Goal: Task Accomplishment & Management: Complete application form

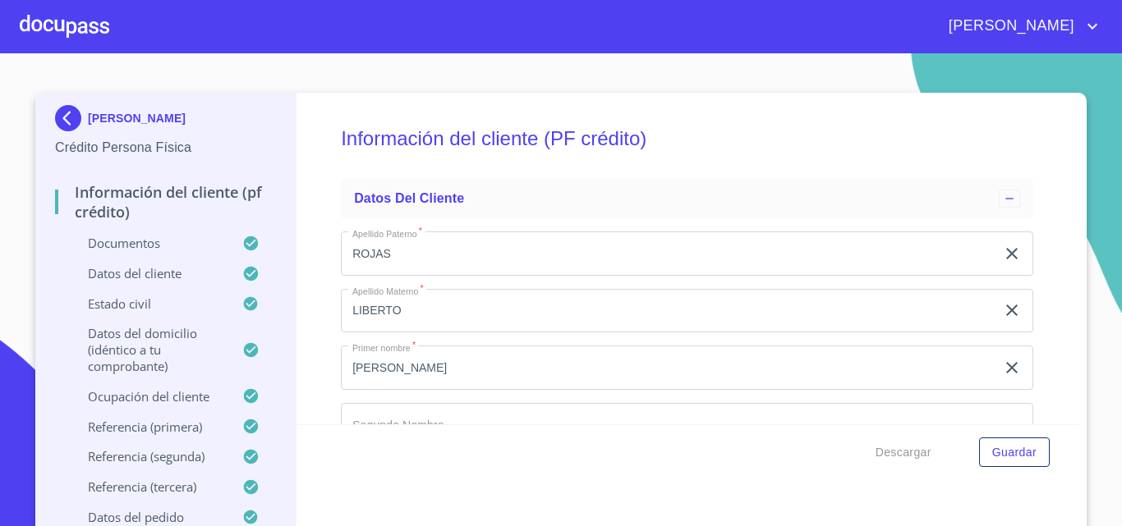
click at [52, 20] on div at bounding box center [64, 26] width 89 height 53
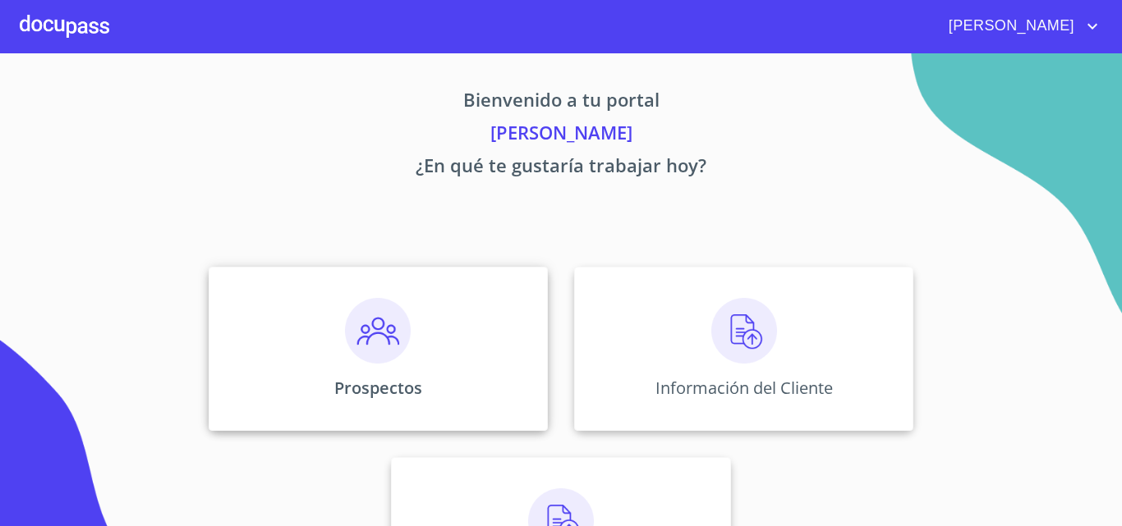
click at [345, 359] on img at bounding box center [378, 331] width 66 height 66
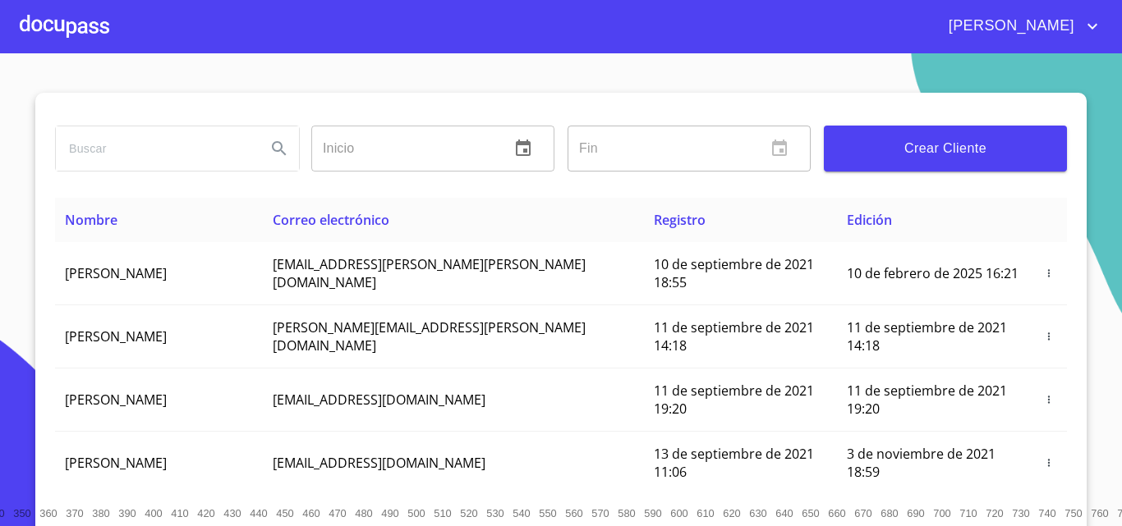
click at [907, 137] on span "Crear Cliente" at bounding box center [945, 148] width 217 height 23
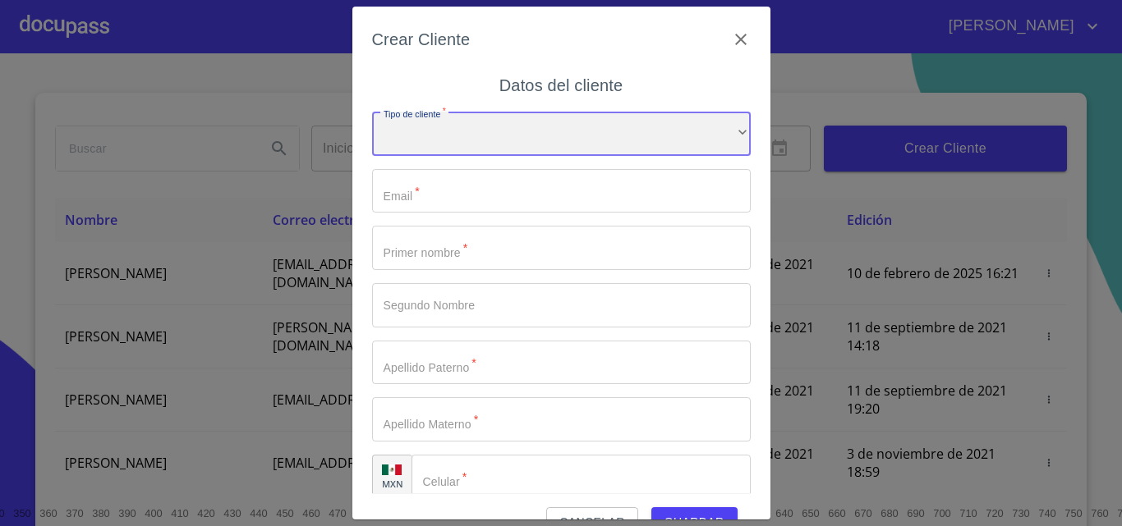
click at [439, 153] on div "​" at bounding box center [561, 134] width 379 height 44
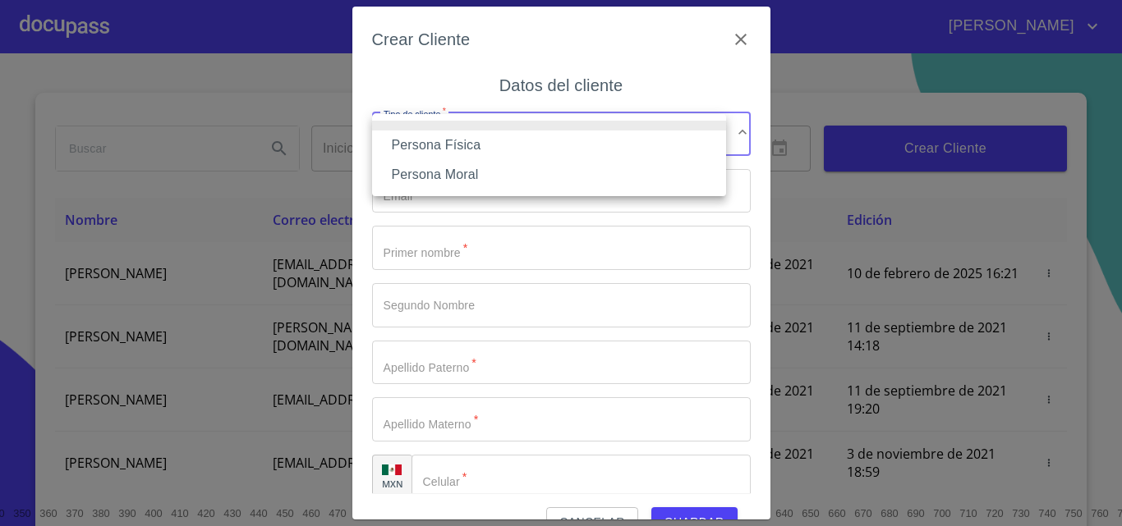
click at [452, 151] on li "Persona Física" at bounding box center [549, 146] width 354 height 30
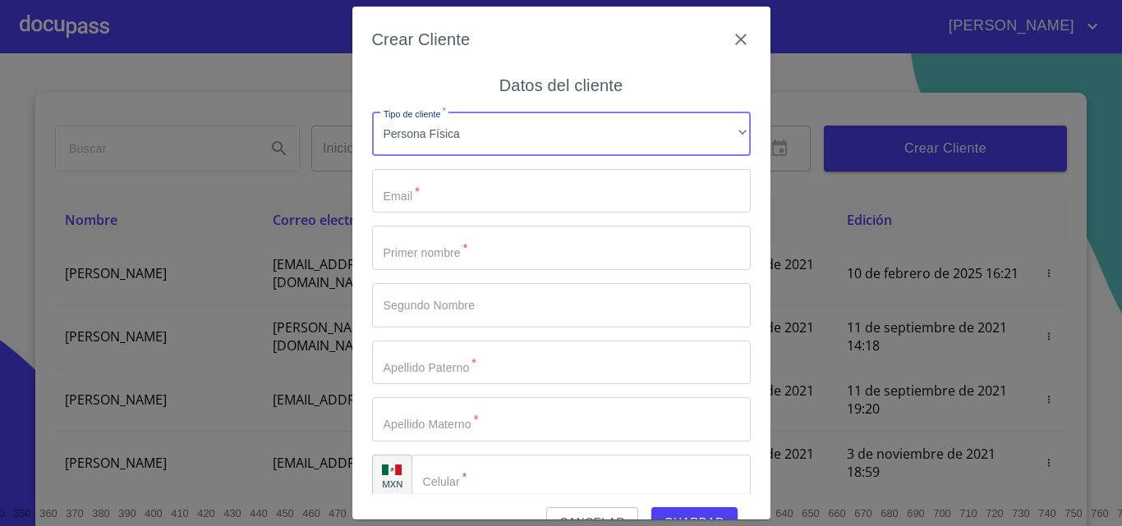
click at [429, 198] on input "Tipo de cliente   *" at bounding box center [561, 191] width 379 height 44
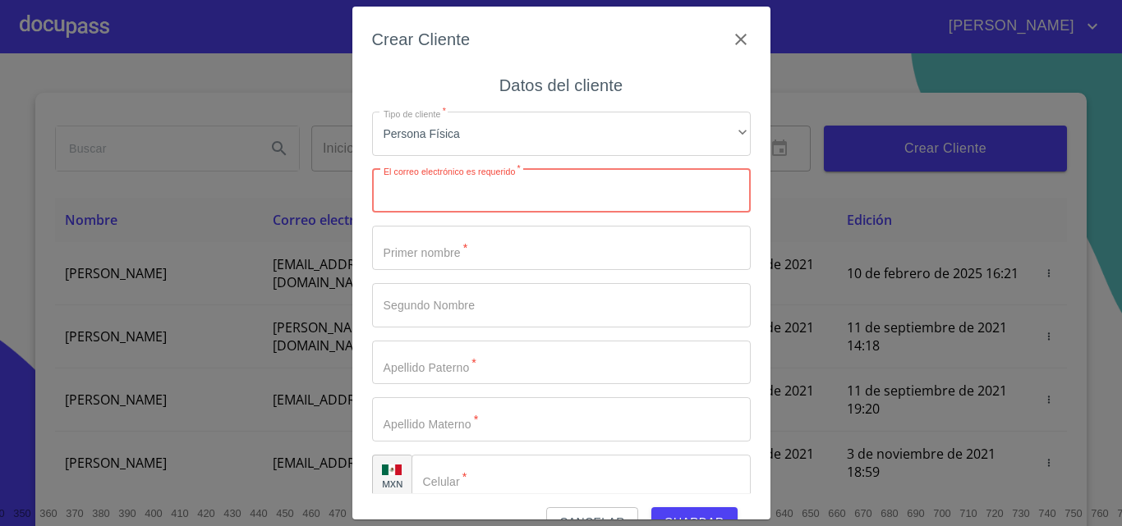
click at [450, 201] on input "Tipo de cliente   *" at bounding box center [561, 191] width 379 height 44
paste input "[EMAIL_ADDRESS][DOMAIN_NAME]"
type input "[EMAIL_ADDRESS][DOMAIN_NAME]"
click at [479, 250] on input "Tipo de cliente   *" at bounding box center [561, 248] width 379 height 44
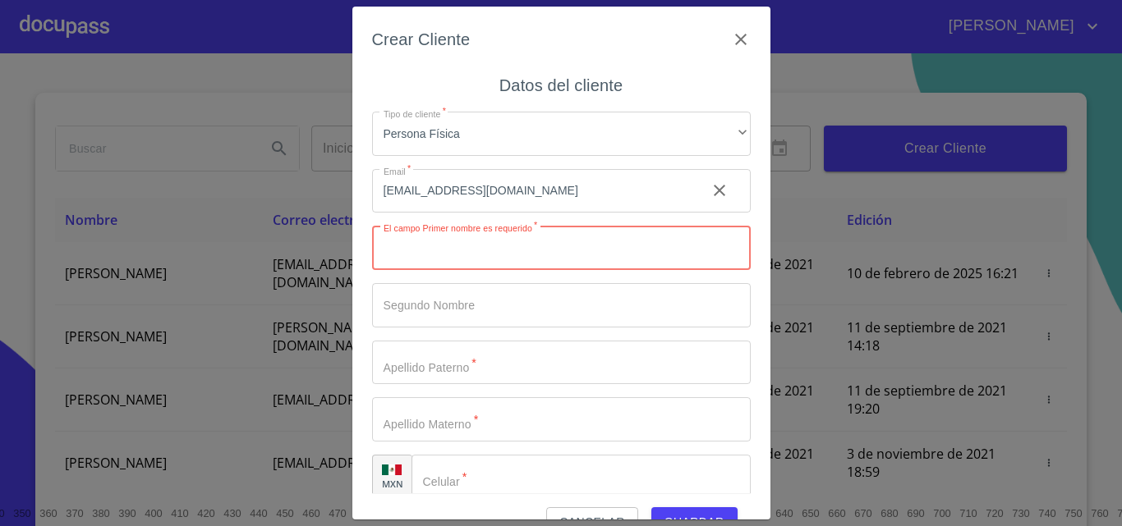
type input "j"
type input "[PERSON_NAME]"
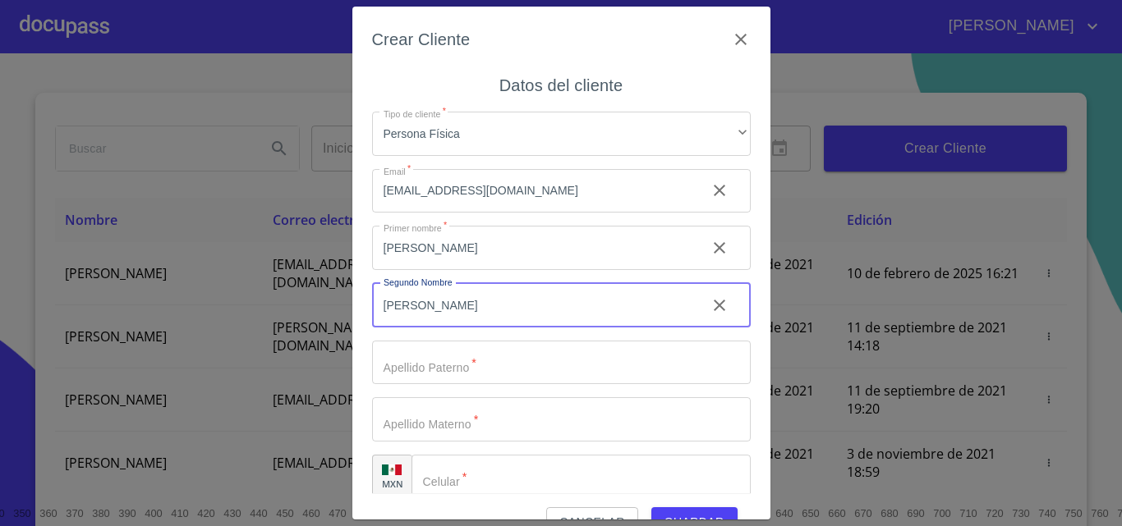
type input "[PERSON_NAME]"
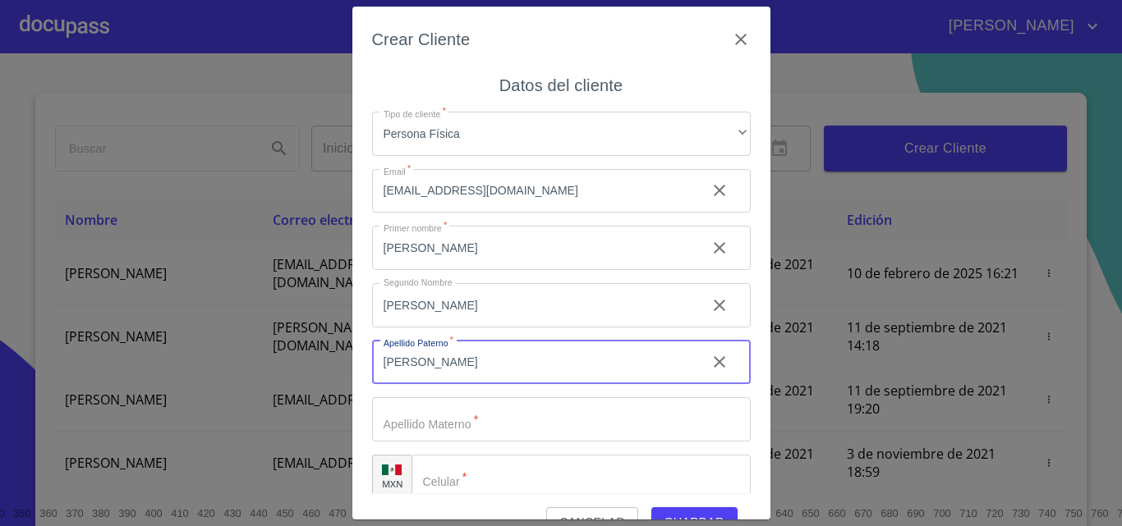
type input "[PERSON_NAME]"
click at [553, 400] on input "Tipo de cliente   *" at bounding box center [561, 419] width 379 height 44
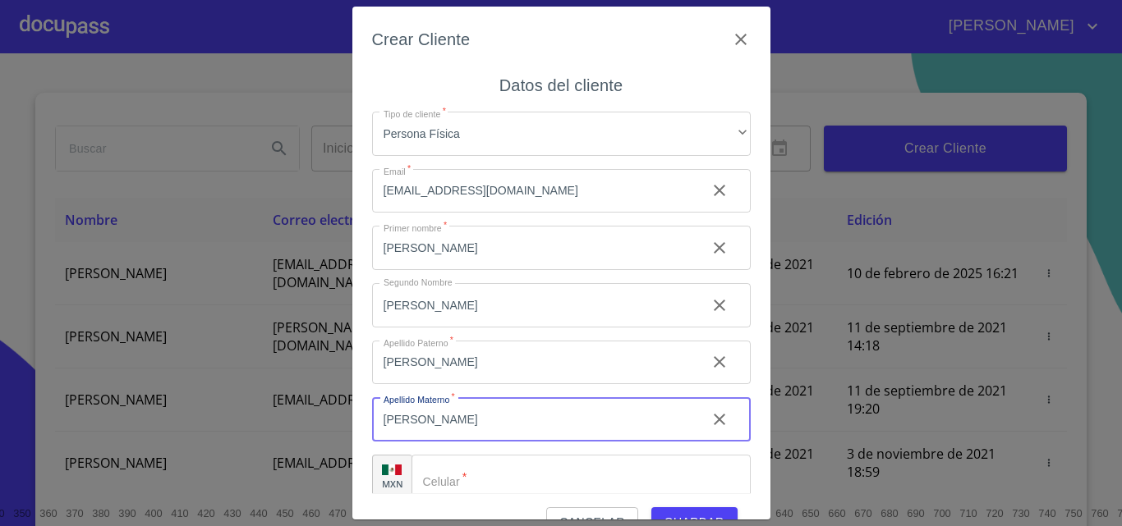
type input "[PERSON_NAME]"
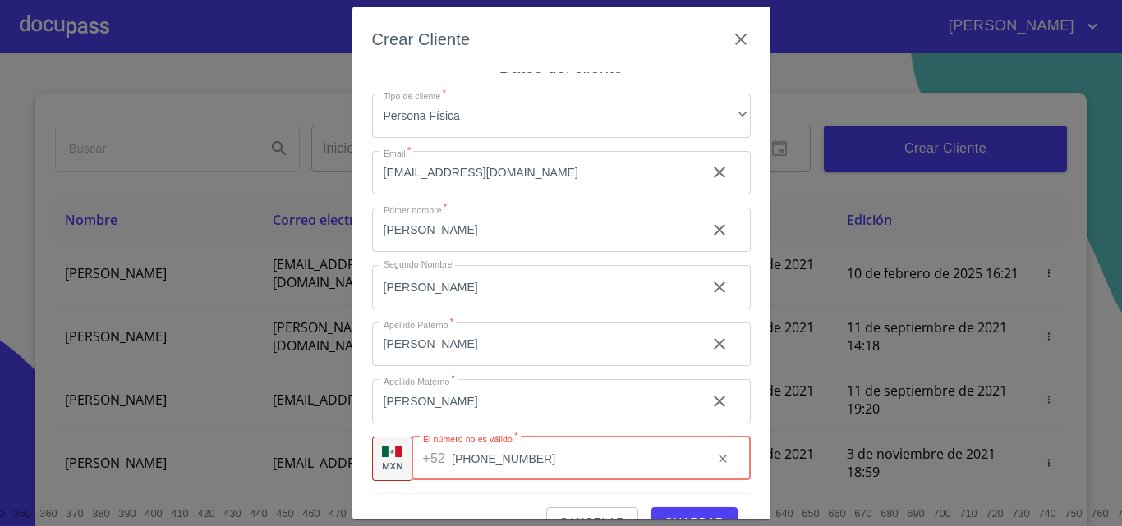
scroll to position [19, 0]
type input "[PHONE_NUMBER]"
click at [682, 512] on span "Guardar" at bounding box center [694, 522] width 60 height 21
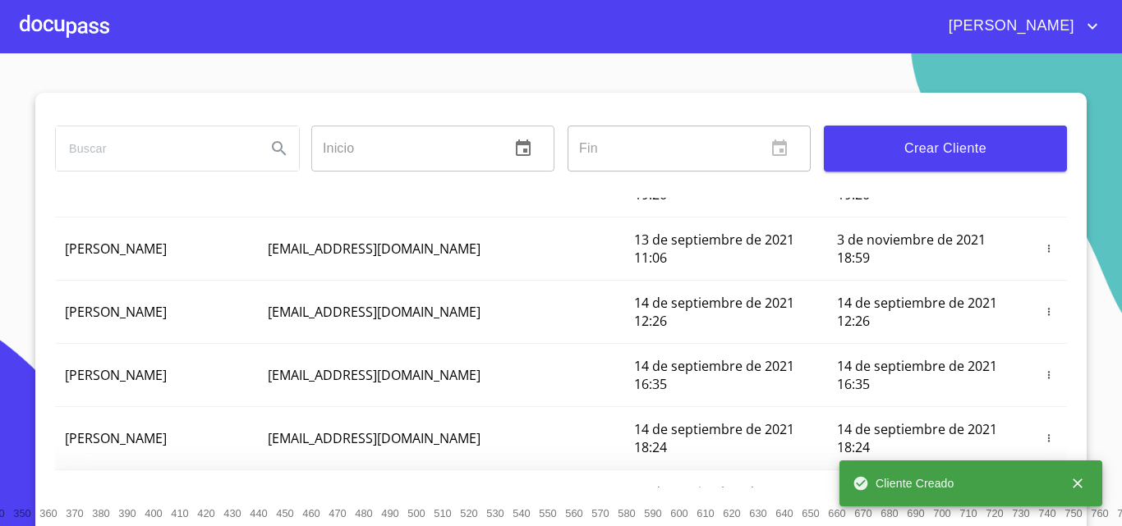
scroll to position [0, 0]
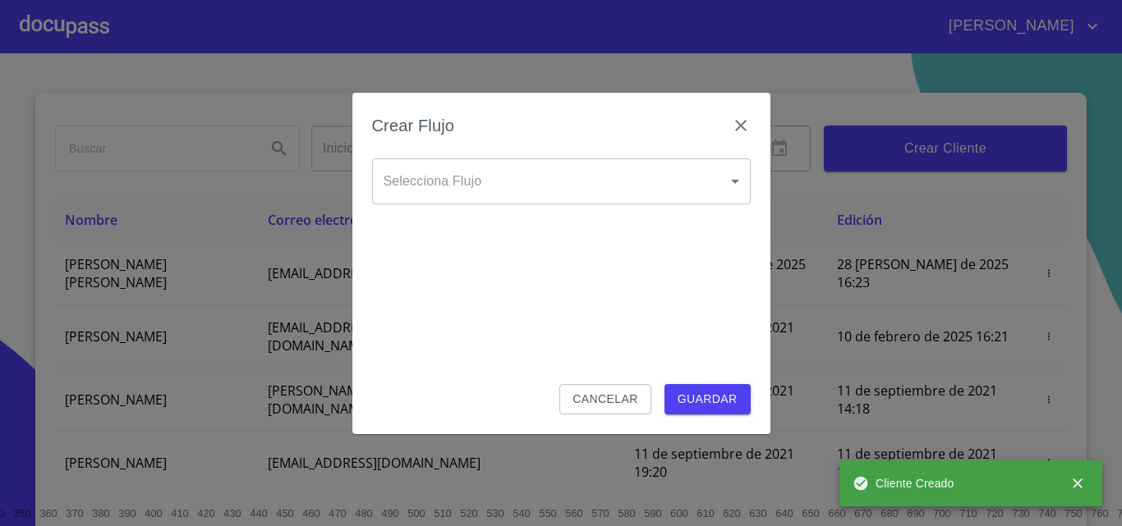
click at [1076, 481] on icon "close" at bounding box center [1077, 484] width 10 height 10
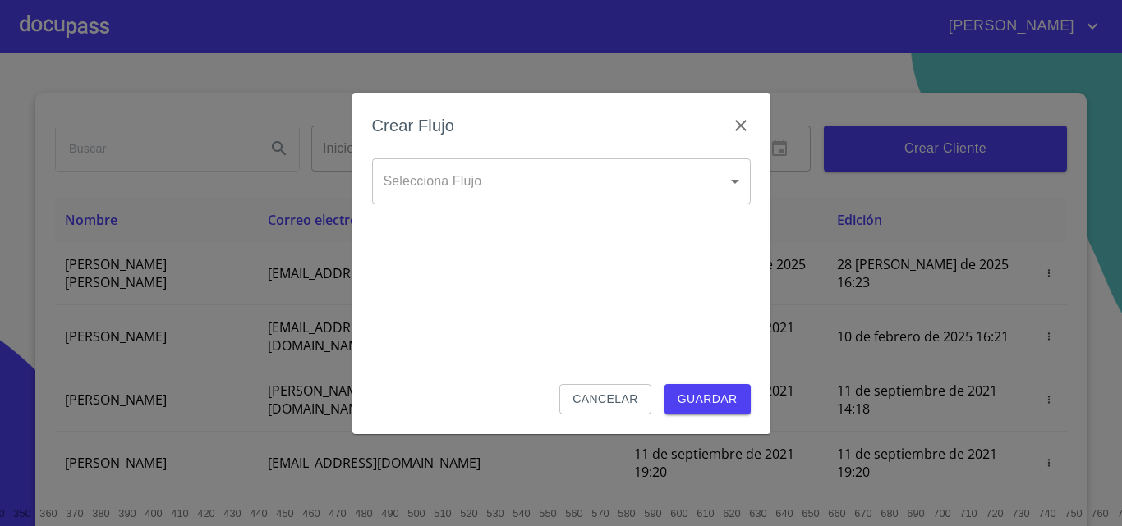
click at [473, 185] on body "[PERSON_NAME] ​ Fin ​ Crear Cliente Nombre Correo electrónico Registro Edición …" at bounding box center [561, 263] width 1122 height 526
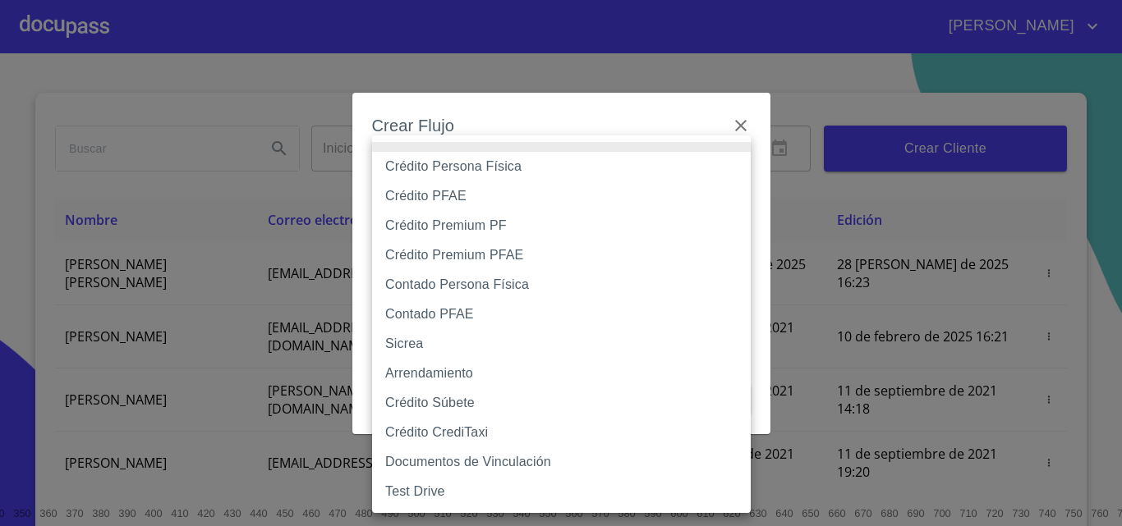
click at [518, 160] on li "Crédito Persona Física" at bounding box center [561, 167] width 379 height 30
type input "6009fb3c7d1714eb8809aa97"
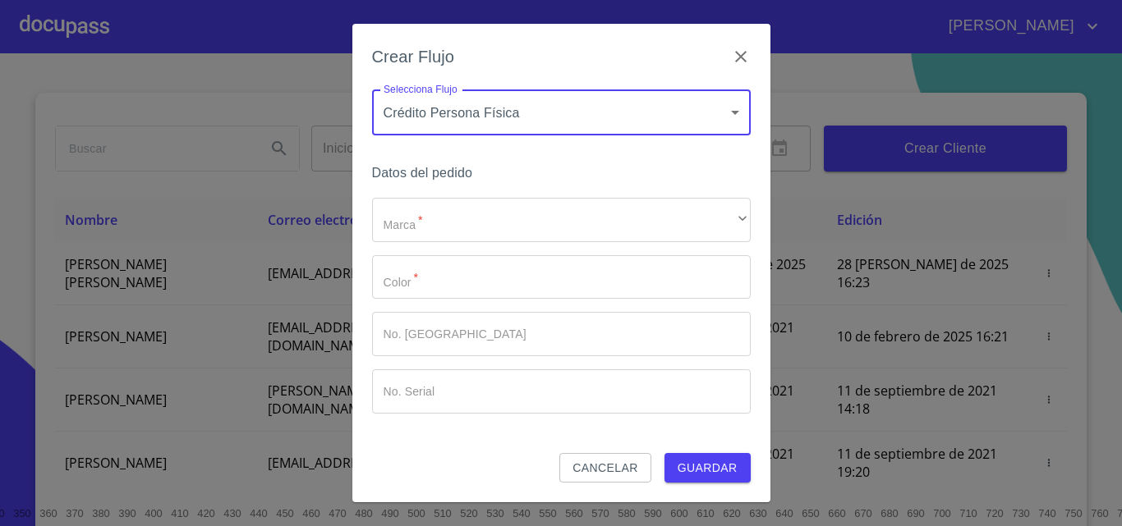
click at [494, 248] on div "Marca   * ​ ​ Color   * ​ No. Pedido ​ No. Serial ​" at bounding box center [561, 306] width 379 height 216
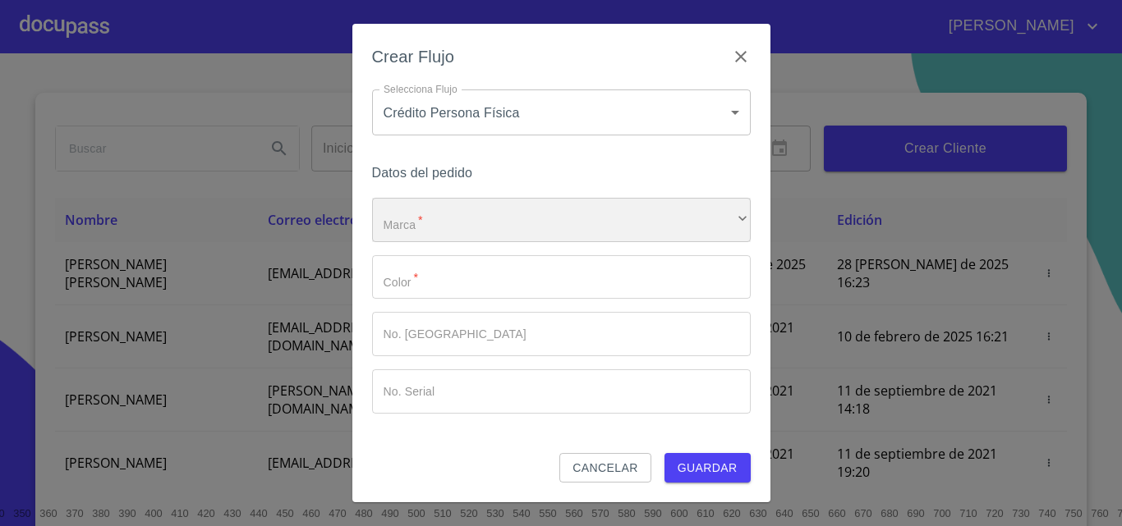
click at [502, 236] on div "​" at bounding box center [561, 220] width 379 height 44
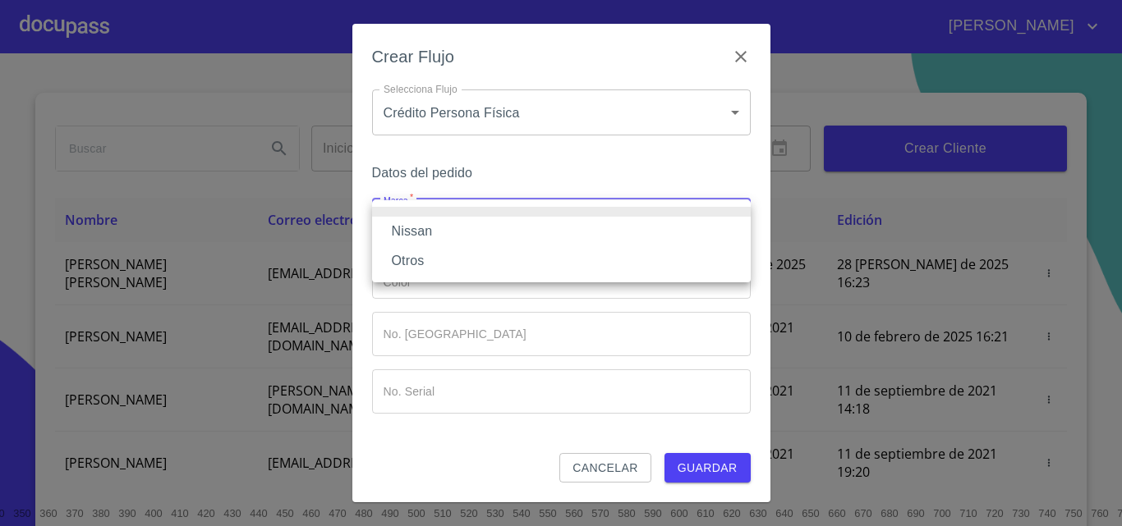
click at [499, 238] on li "Nissan" at bounding box center [561, 232] width 379 height 30
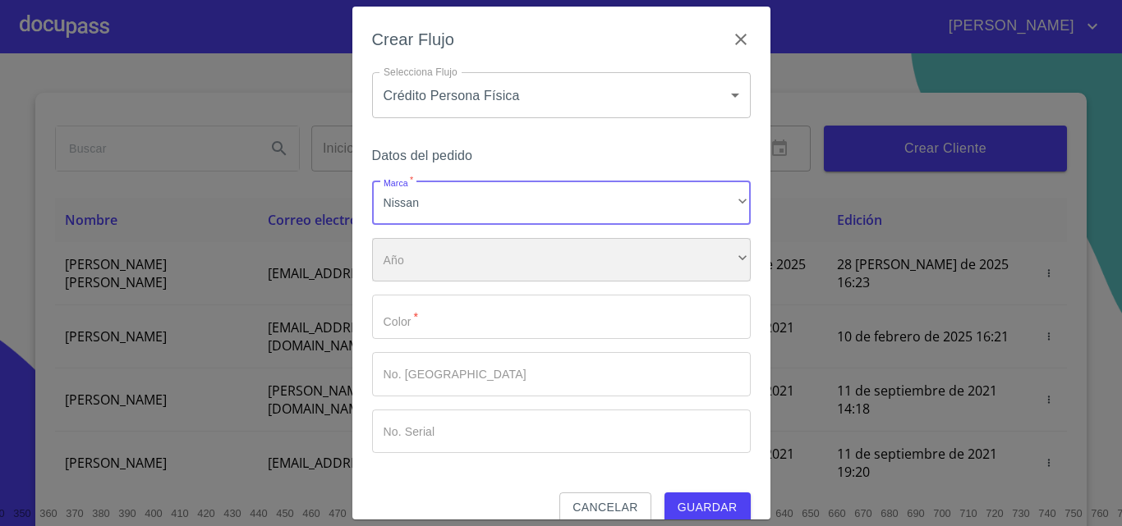
click at [491, 259] on div "​" at bounding box center [561, 260] width 379 height 44
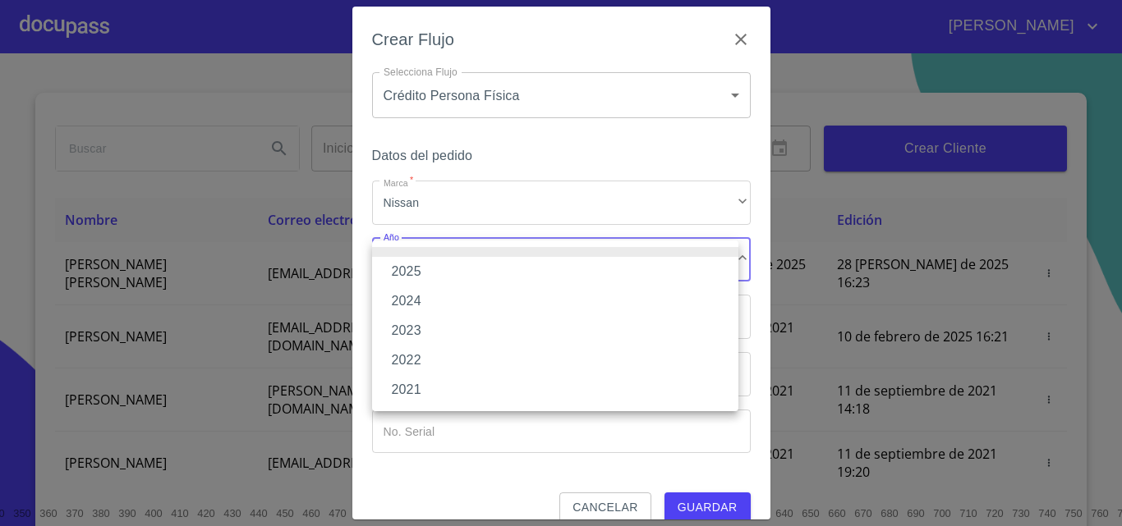
click at [470, 275] on li "2025" at bounding box center [555, 272] width 366 height 30
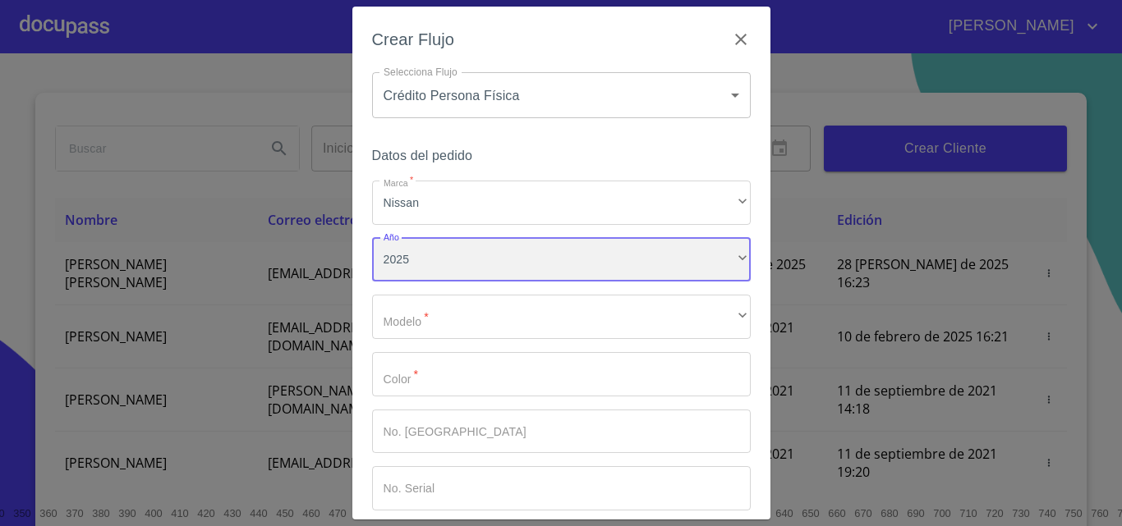
click at [496, 273] on div "2025" at bounding box center [561, 260] width 379 height 44
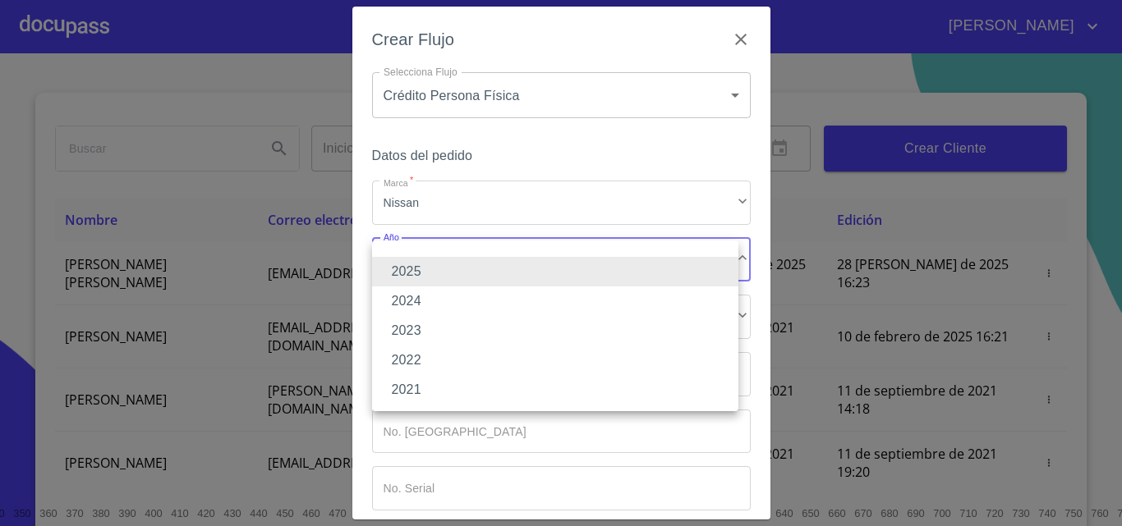
click at [460, 266] on li "2025" at bounding box center [555, 272] width 366 height 30
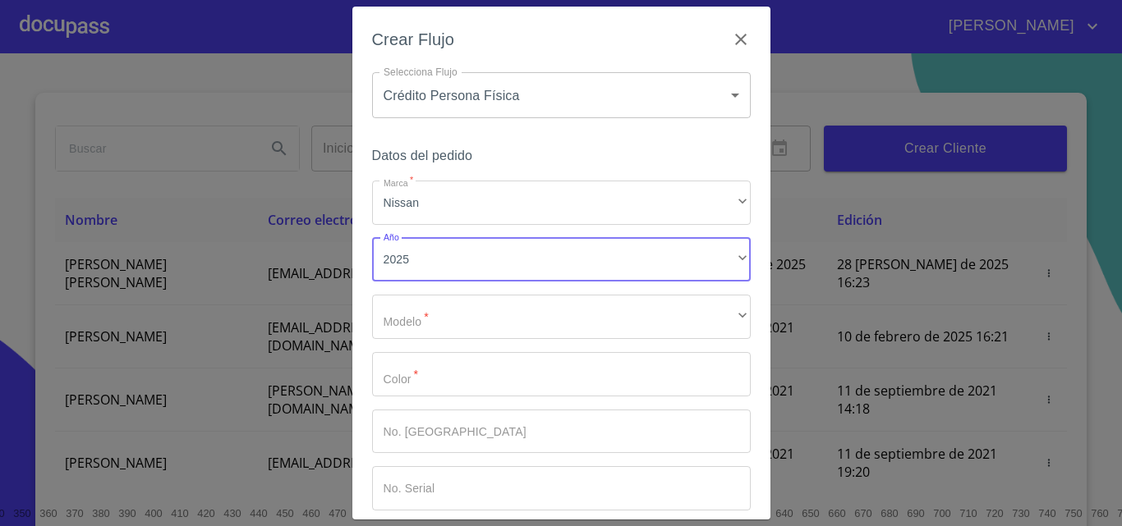
click at [448, 344] on div "Marca   * Nissan ​ Año 2025 ​ Modelo   * ​ ​ Color   * ​ No. Pedido ​ No. Seria…" at bounding box center [561, 346] width 379 height 330
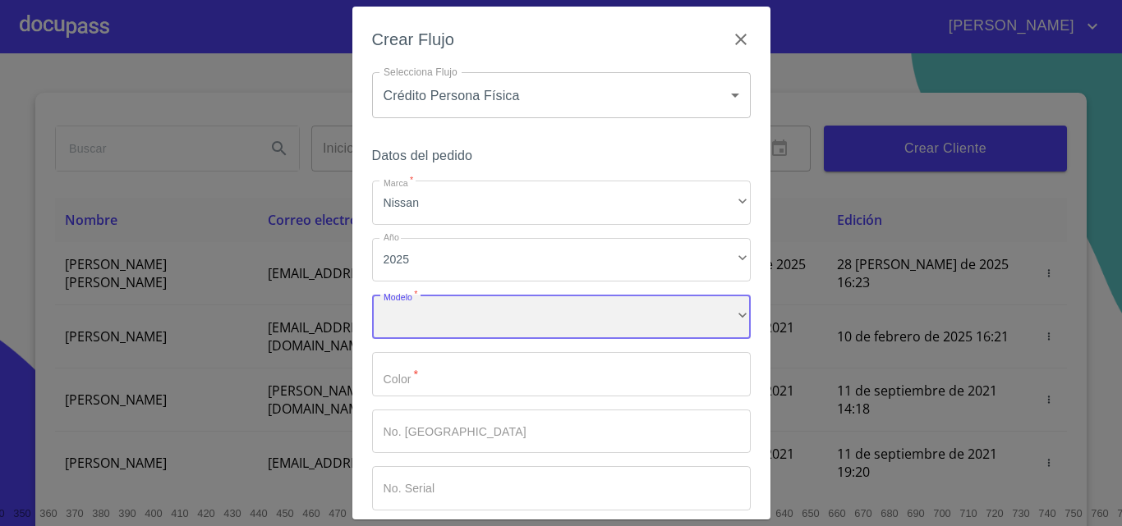
click at [455, 314] on div "​" at bounding box center [561, 317] width 379 height 44
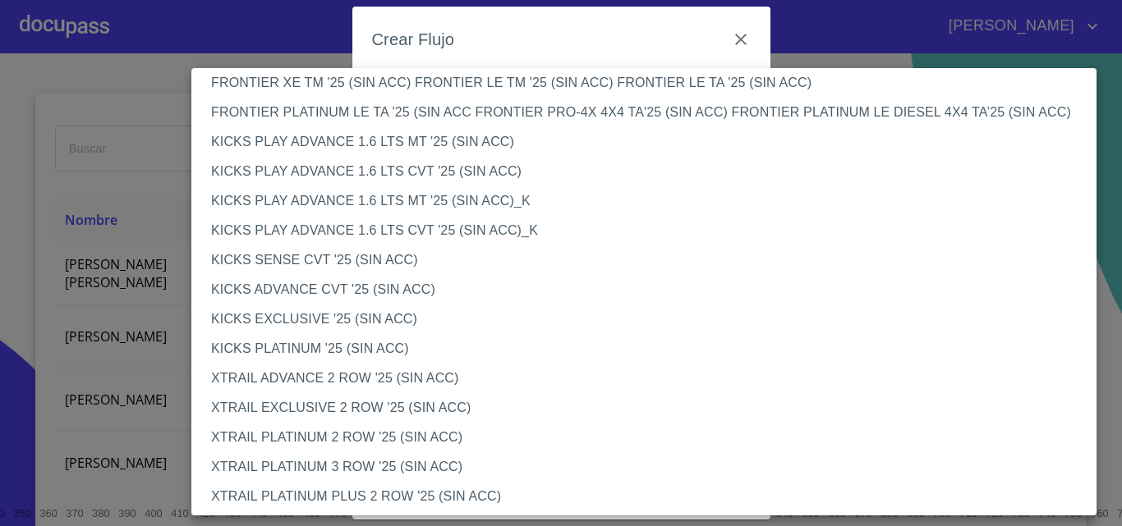
scroll to position [1349, 0]
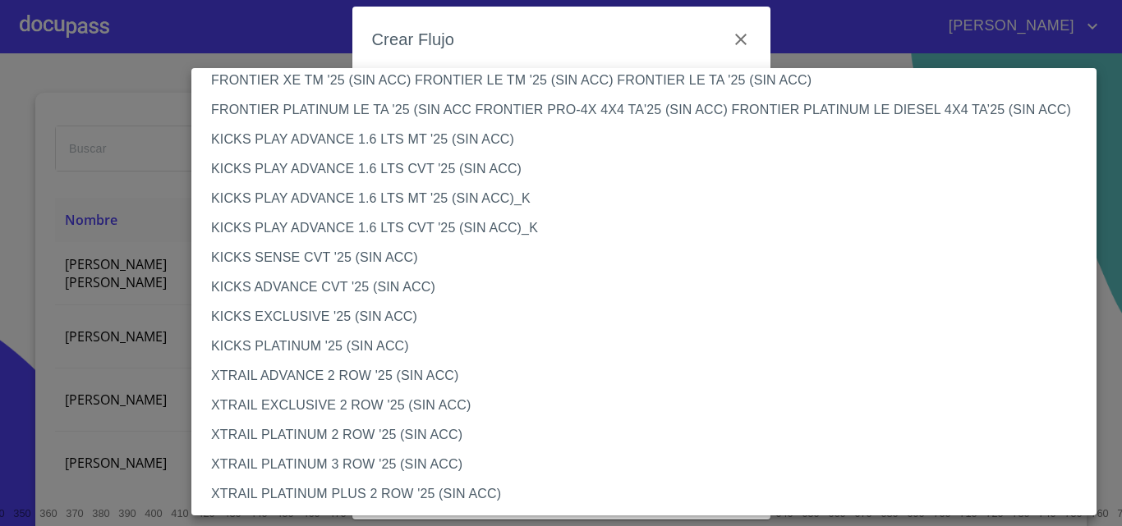
click at [388, 487] on li "XTRAIL PLATINUM PLUS 2 ROW '25 (SIN ACC)" at bounding box center [649, 495] width 917 height 30
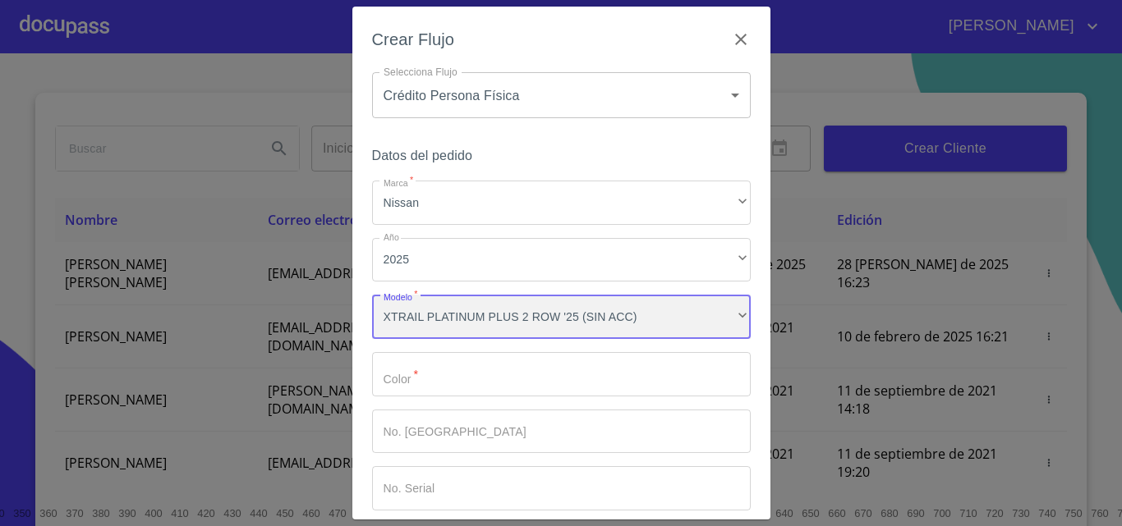
scroll to position [1348, 0]
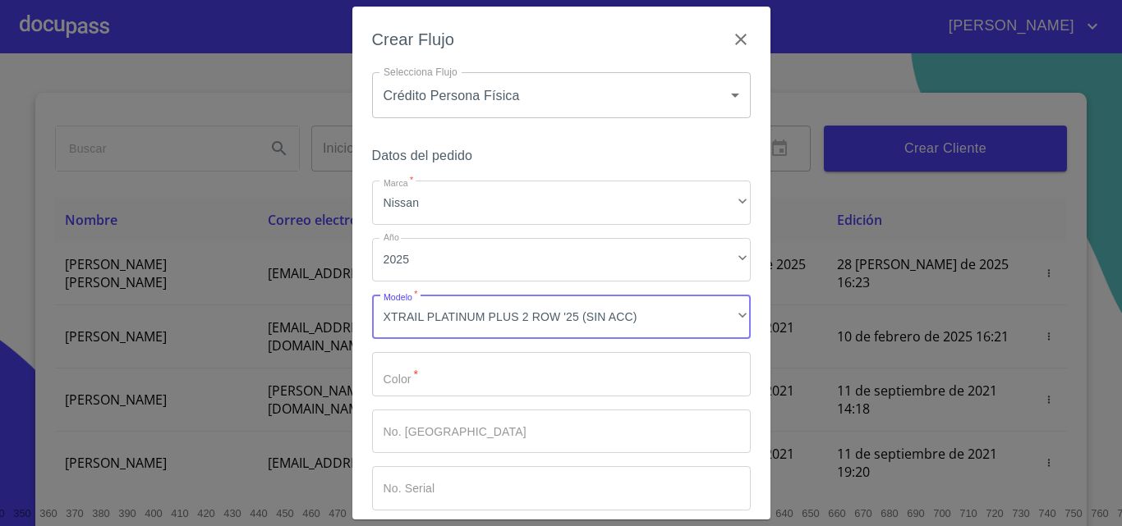
click at [512, 367] on input "Marca   *" at bounding box center [561, 374] width 379 height 44
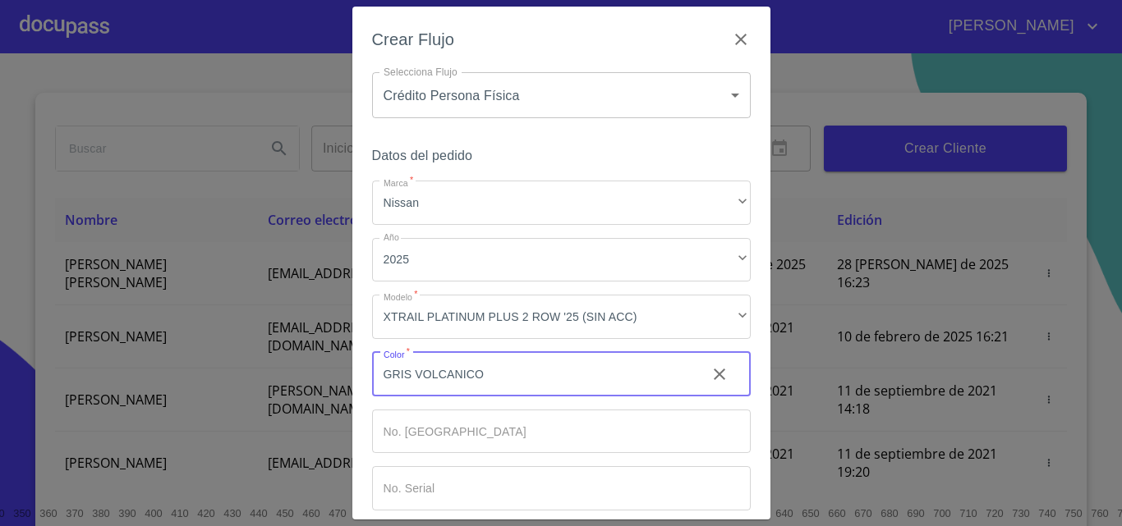
type input "GRIS VOLCANICO"
click at [432, 427] on input "Marca   *" at bounding box center [561, 432] width 379 height 44
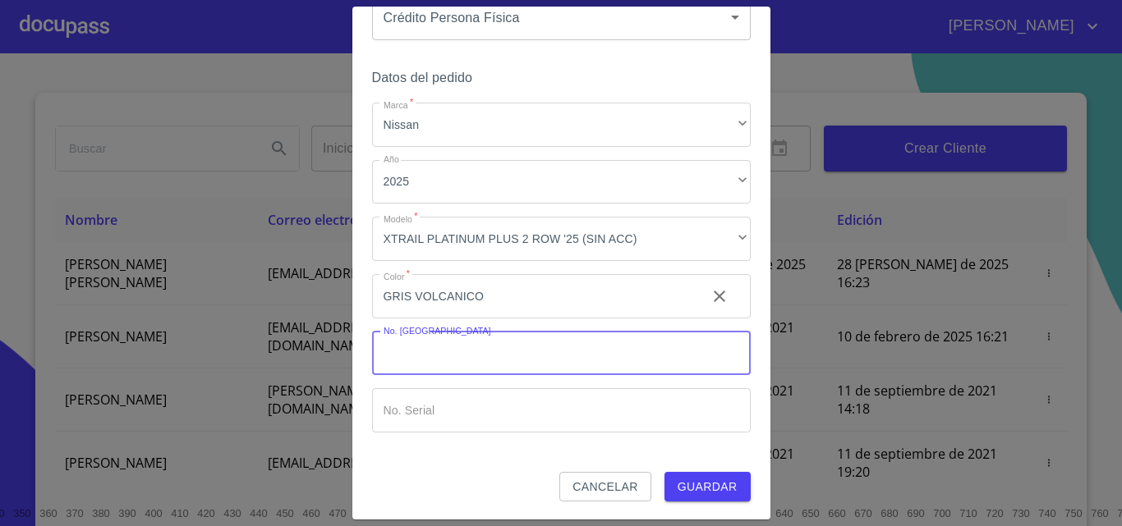
scroll to position [80, 0]
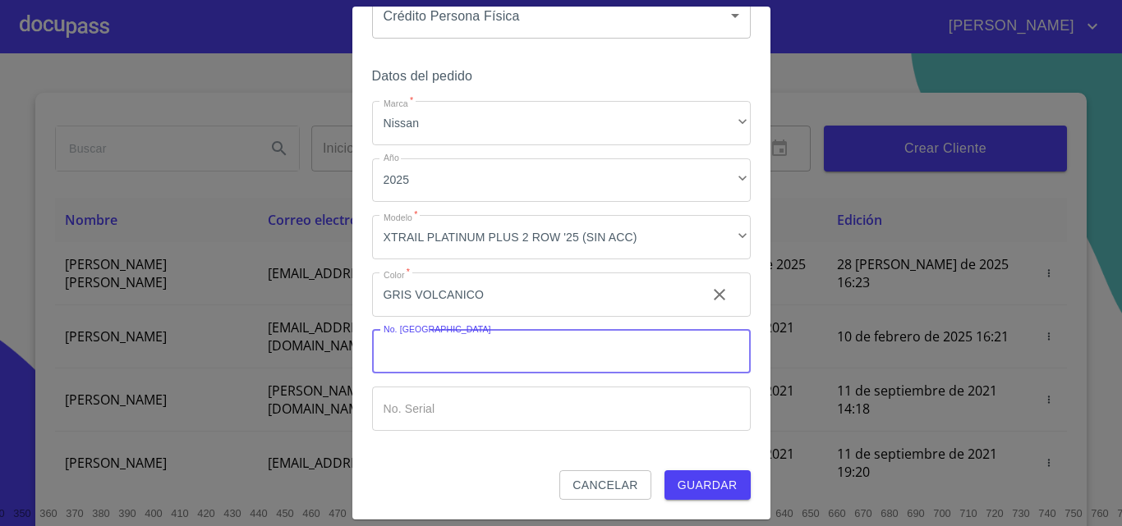
click at [682, 483] on span "Guardar" at bounding box center [707, 485] width 60 height 21
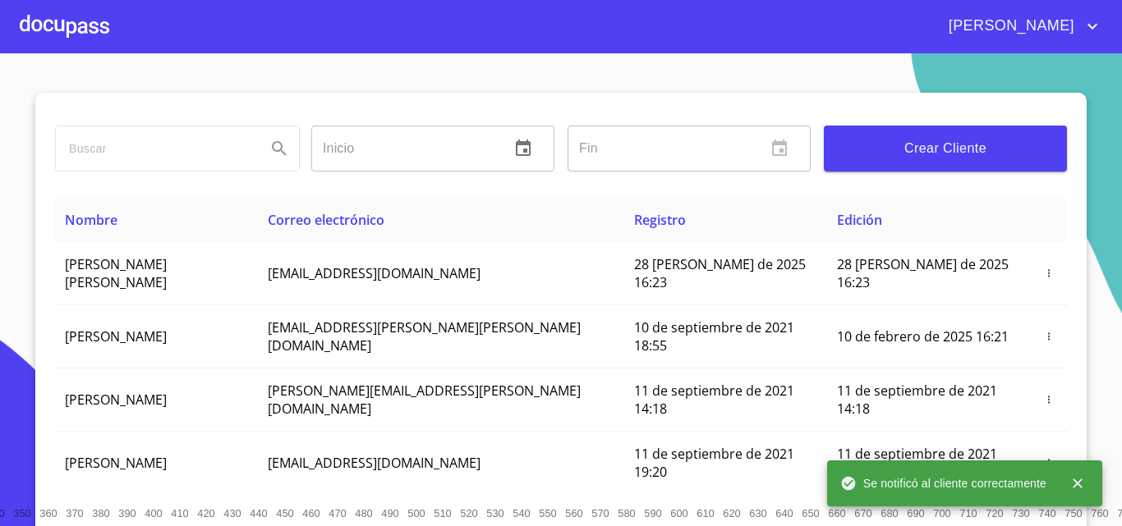
click at [71, 28] on div at bounding box center [64, 26] width 89 height 53
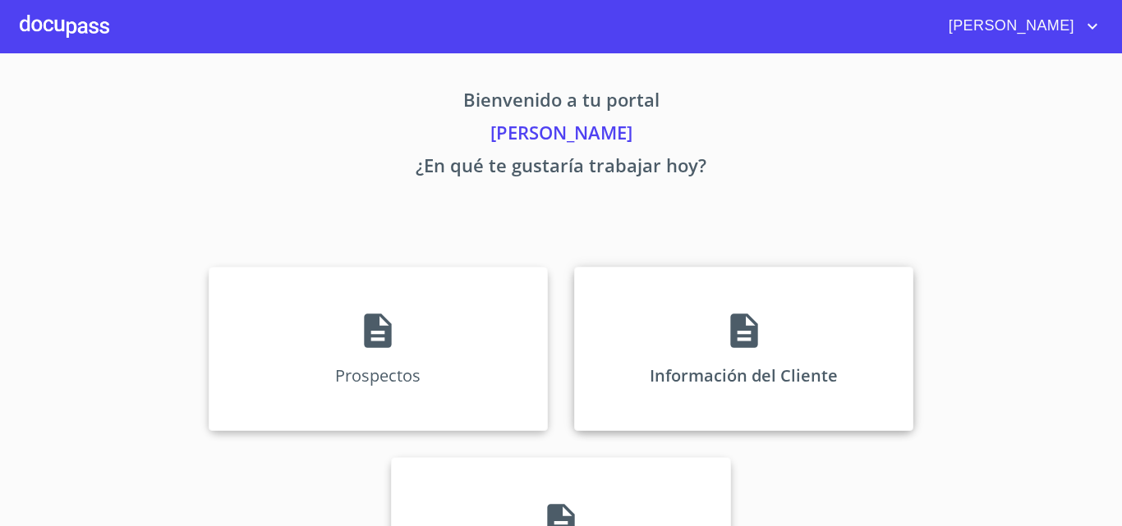
click at [704, 386] on p "Información del Cliente" at bounding box center [743, 376] width 188 height 22
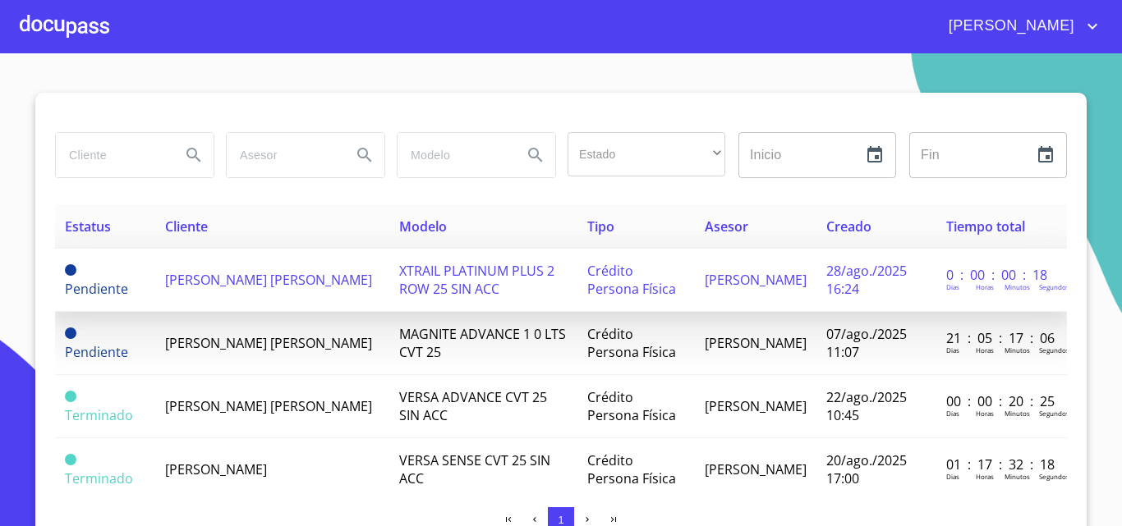
click at [241, 280] on span "[PERSON_NAME] [PERSON_NAME]" at bounding box center [268, 280] width 207 height 18
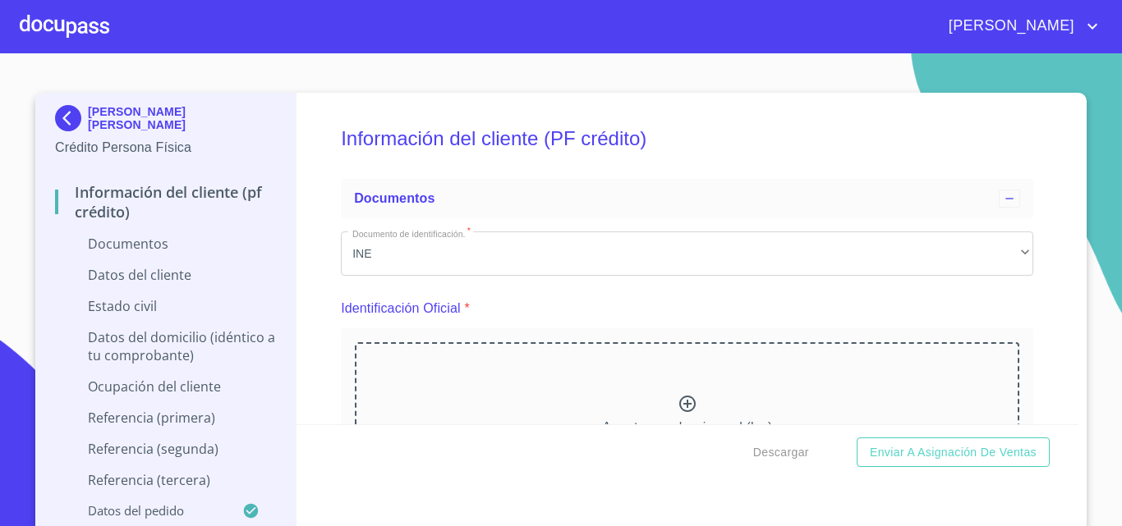
scroll to position [164, 0]
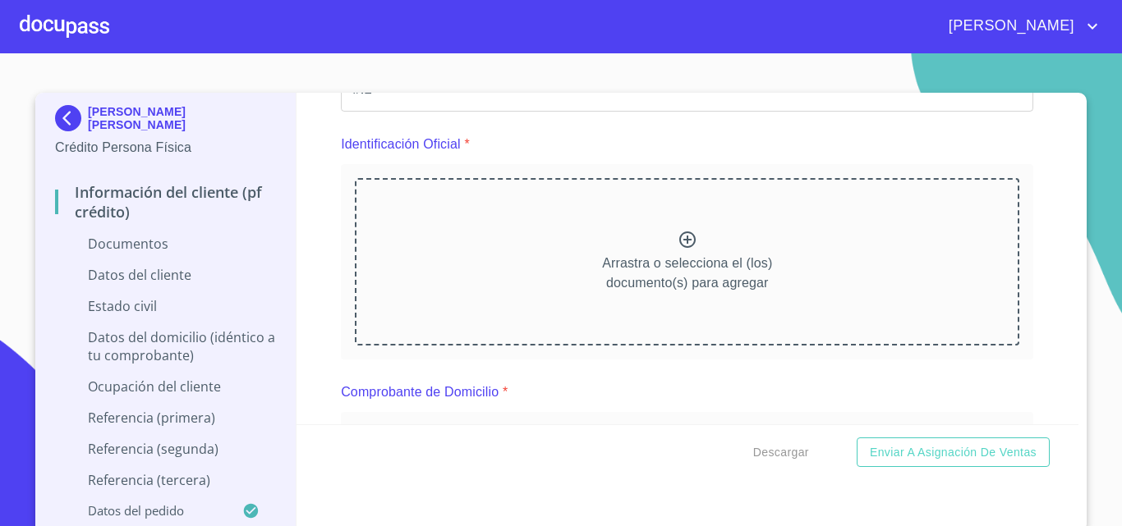
click at [679, 234] on icon at bounding box center [687, 240] width 16 height 16
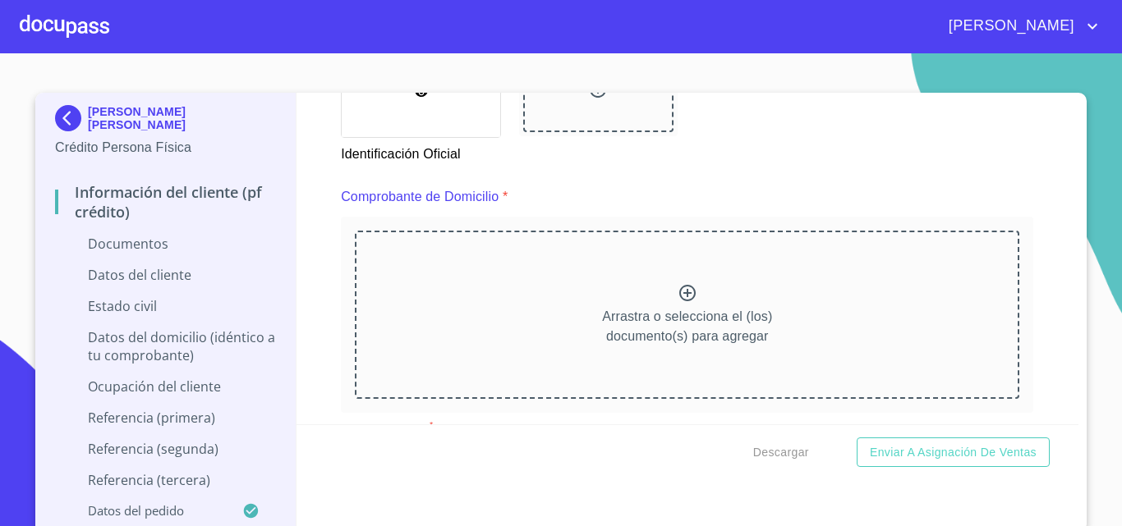
scroll to position [411, 0]
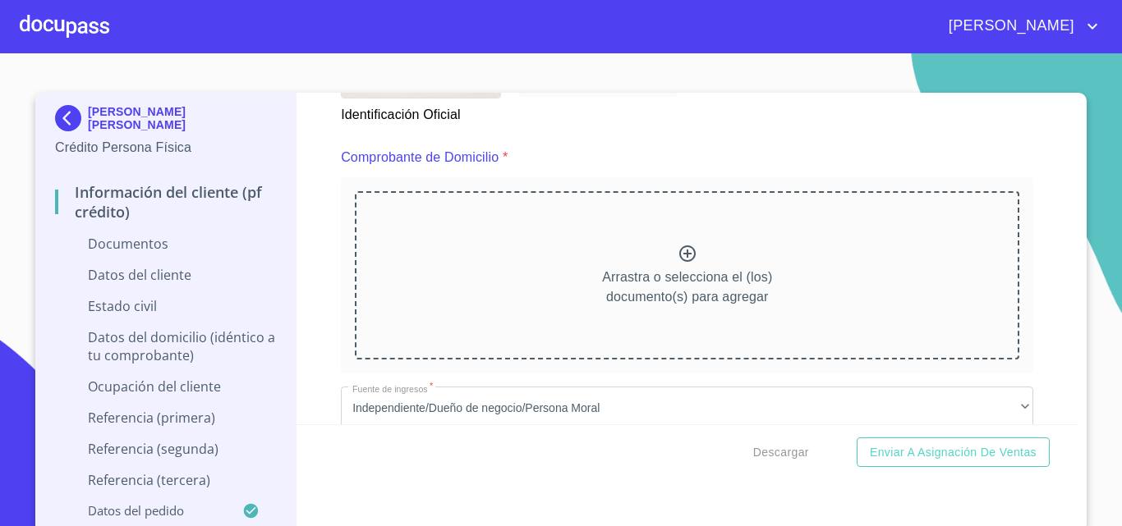
click at [589, 60] on icon at bounding box center [598, 50] width 20 height 20
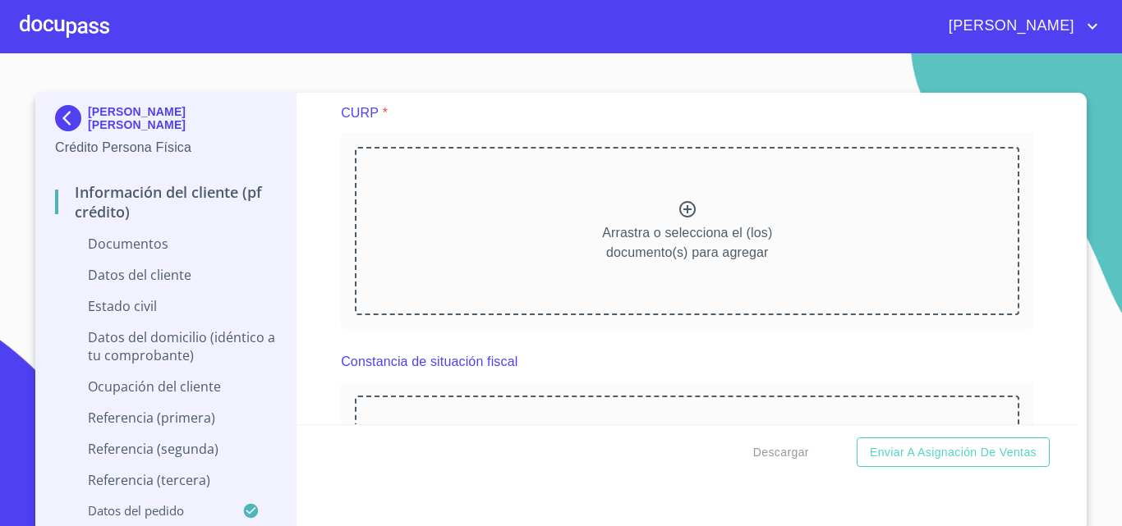
scroll to position [1478, 0]
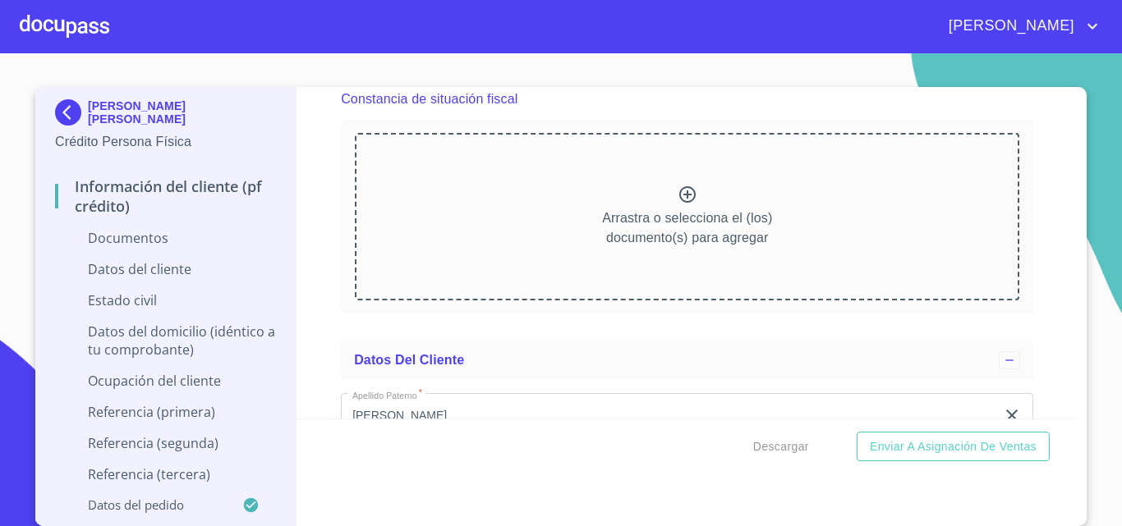
scroll to position [2217, 0]
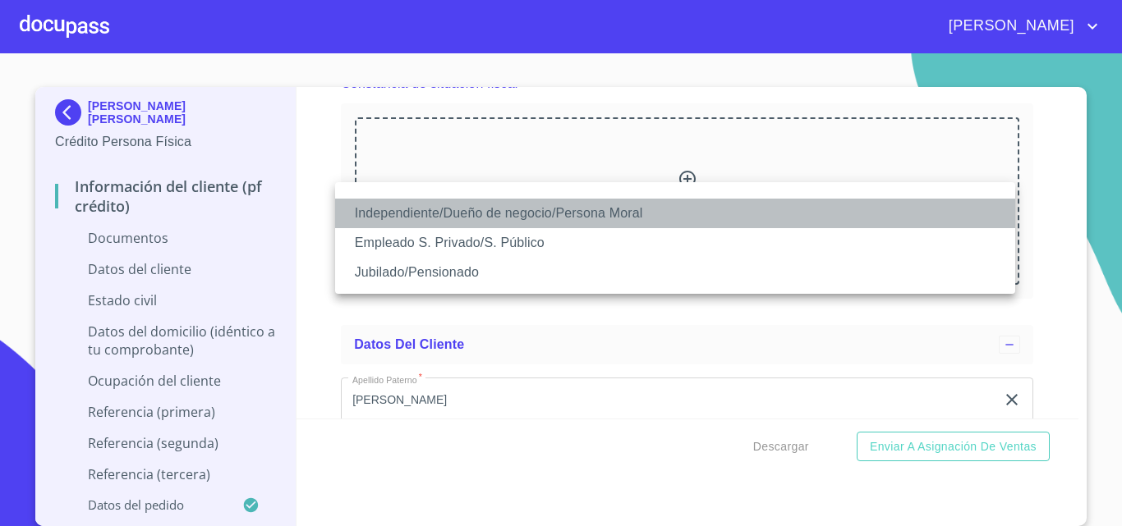
click at [462, 217] on li "Independiente/Dueño de negocio/Persona Moral" at bounding box center [675, 214] width 680 height 30
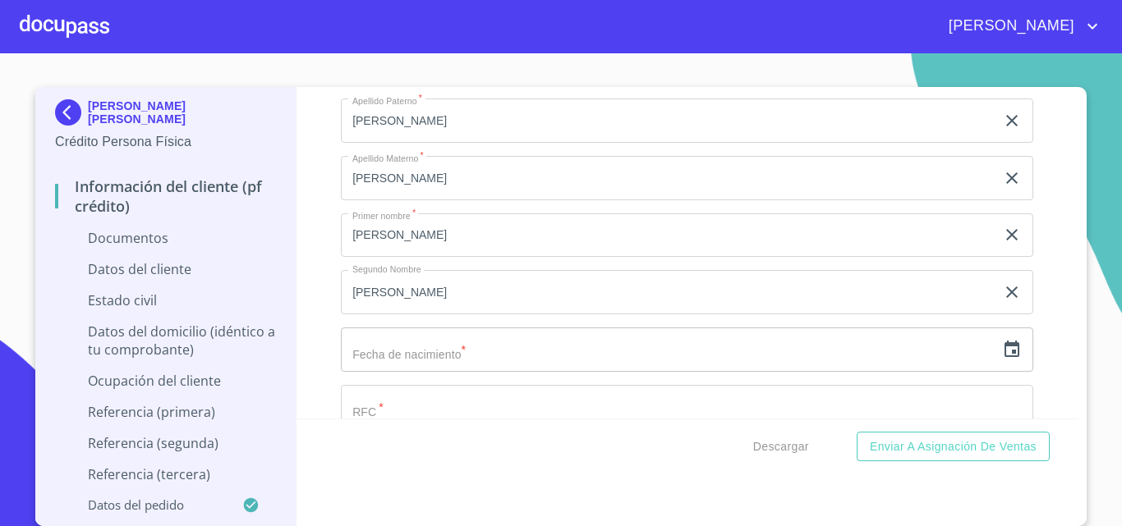
scroll to position [2956, 0]
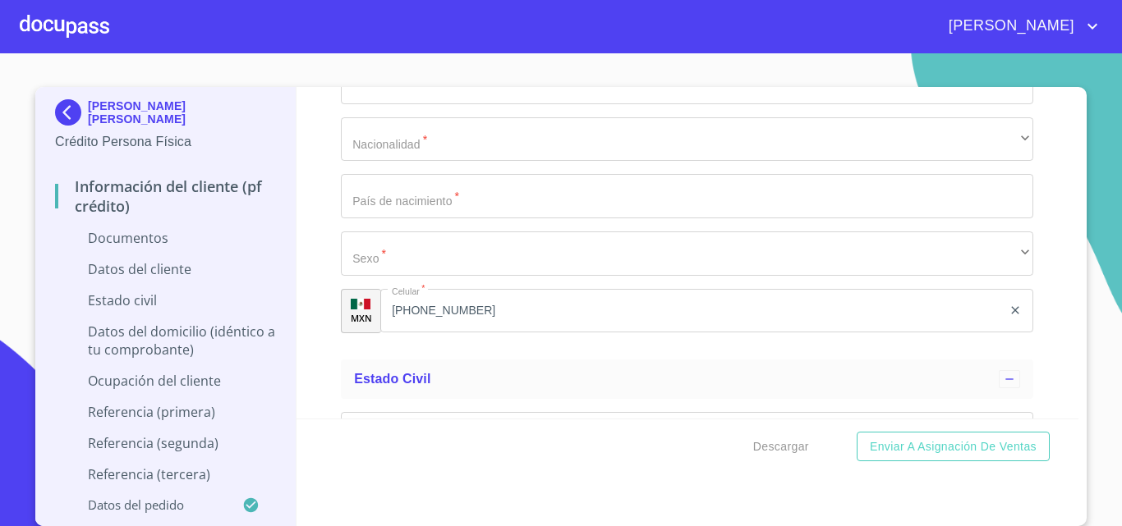
scroll to position [3859, 0]
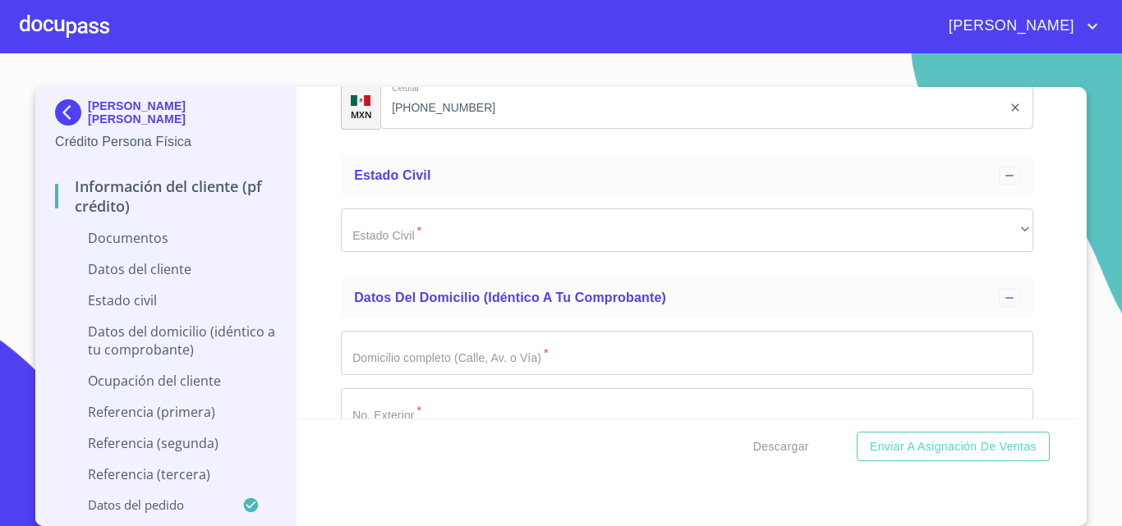
scroll to position [4598, 0]
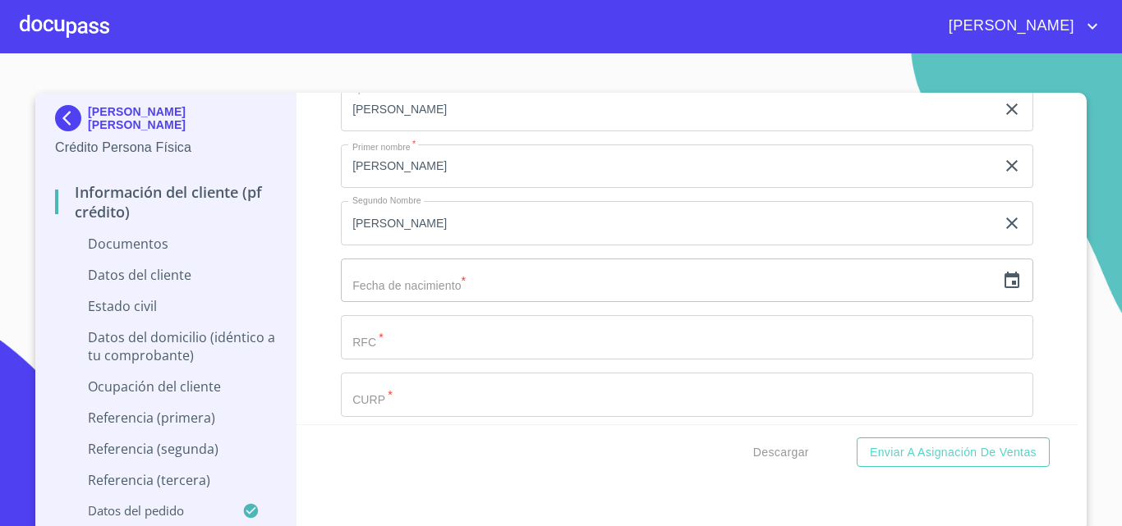
scroll to position [4516, 0]
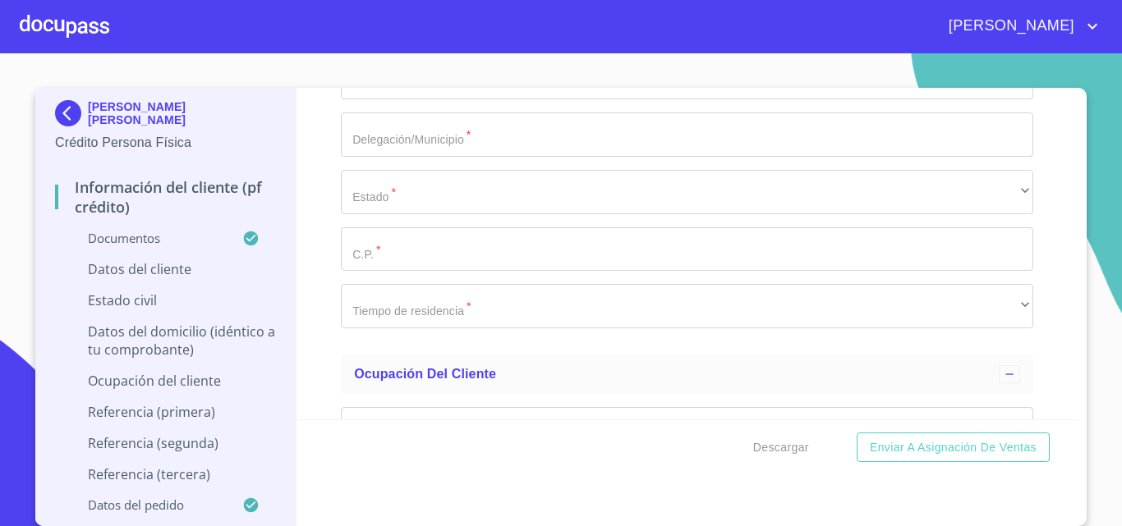
scroll to position [6076, 0]
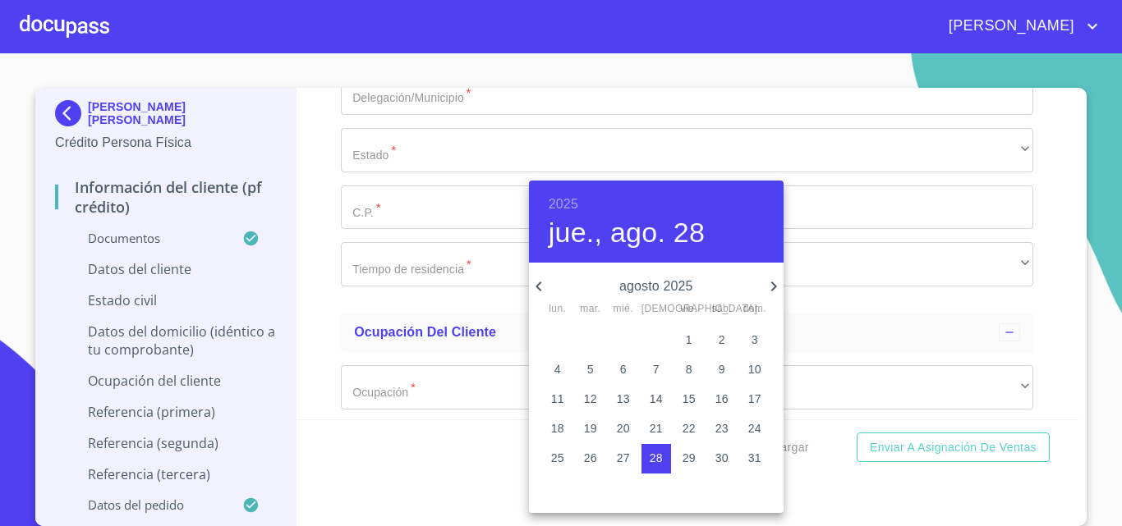
click at [567, 201] on h6 "2025" at bounding box center [563, 204] width 30 height 23
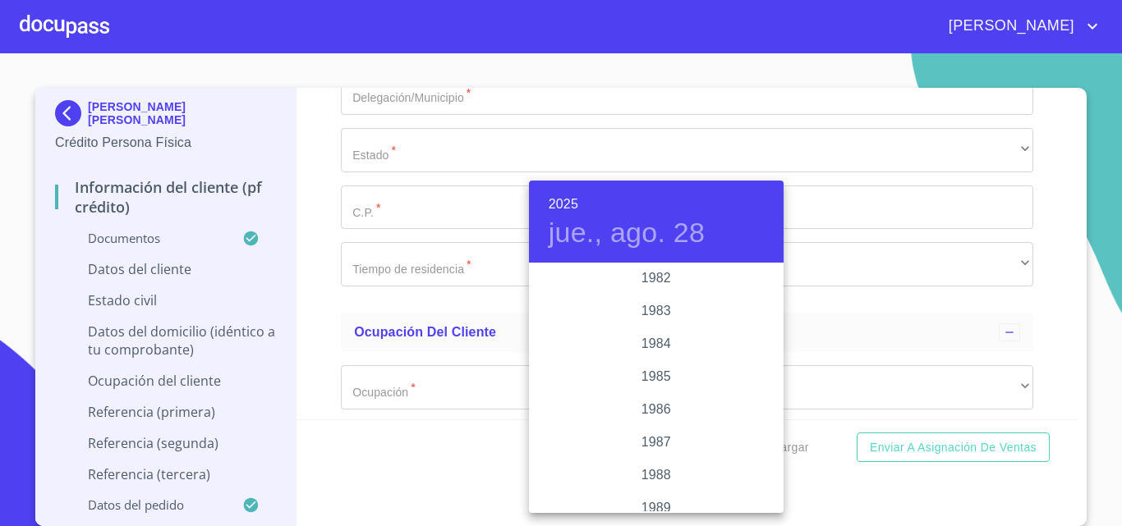
scroll to position [1872, 0]
click at [652, 277] on div "1982" at bounding box center [656, 281] width 255 height 33
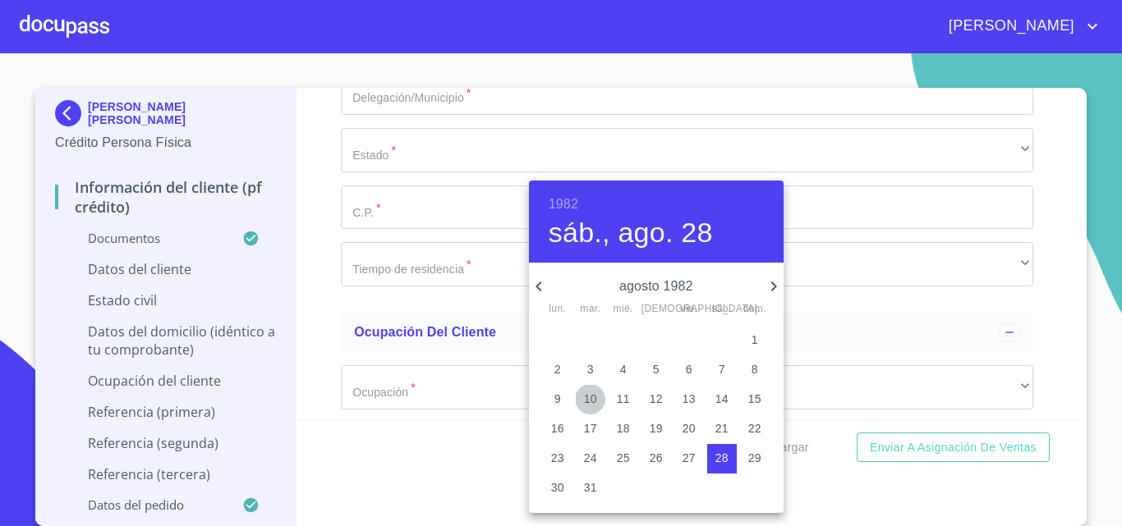
click at [589, 397] on p "10" at bounding box center [590, 399] width 13 height 16
type input "10 de ago. de 1982"
click at [455, 255] on div at bounding box center [561, 263] width 1122 height 526
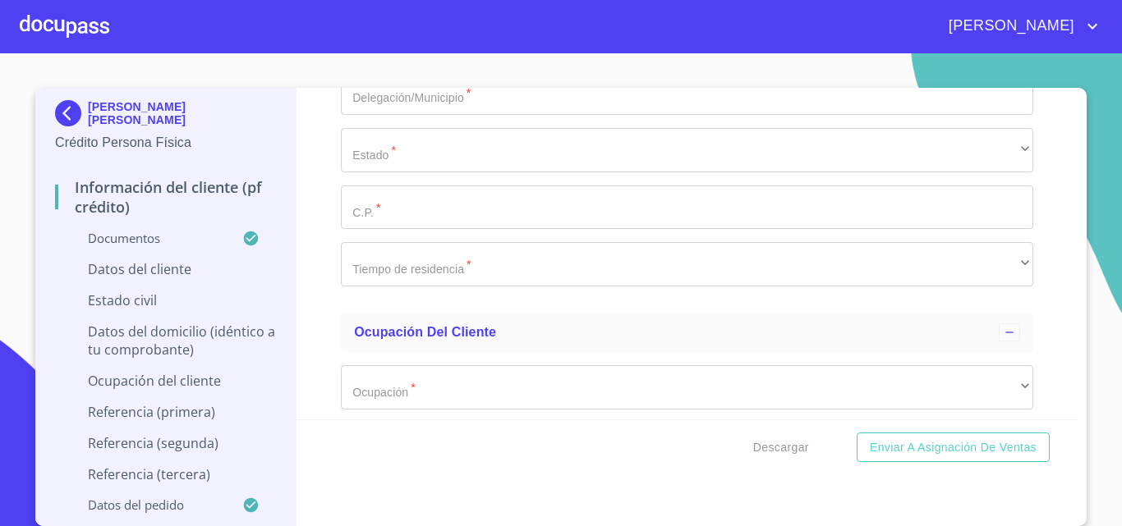
paste input "MOGL8208104D4"
type input "MOGL8208104D4"
paste input "MOGL820810HBCRXS04"
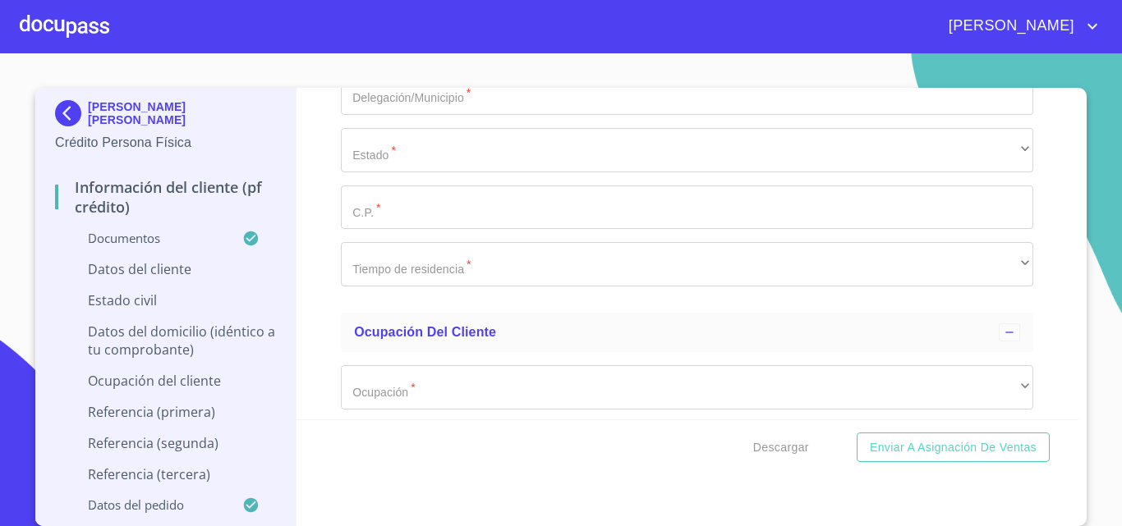
type input "MOGL820810HBCRXS04"
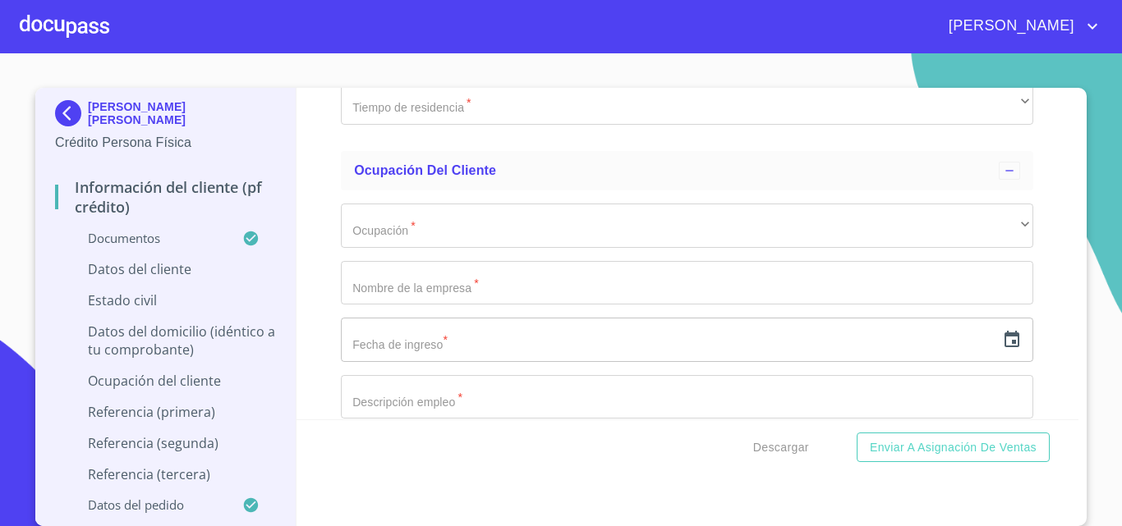
scroll to position [6240, 0]
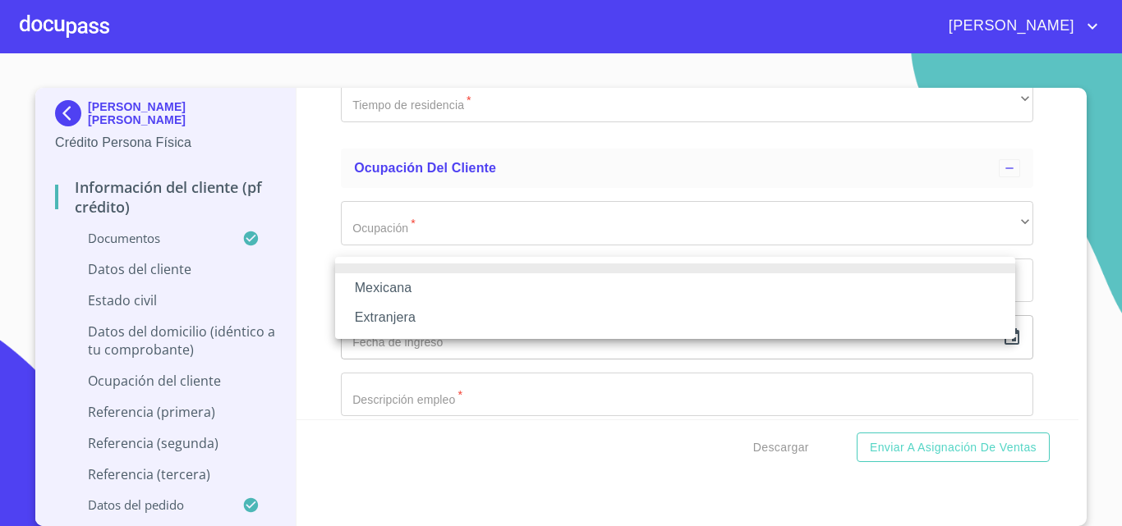
click at [437, 285] on li "Mexicana" at bounding box center [675, 288] width 680 height 30
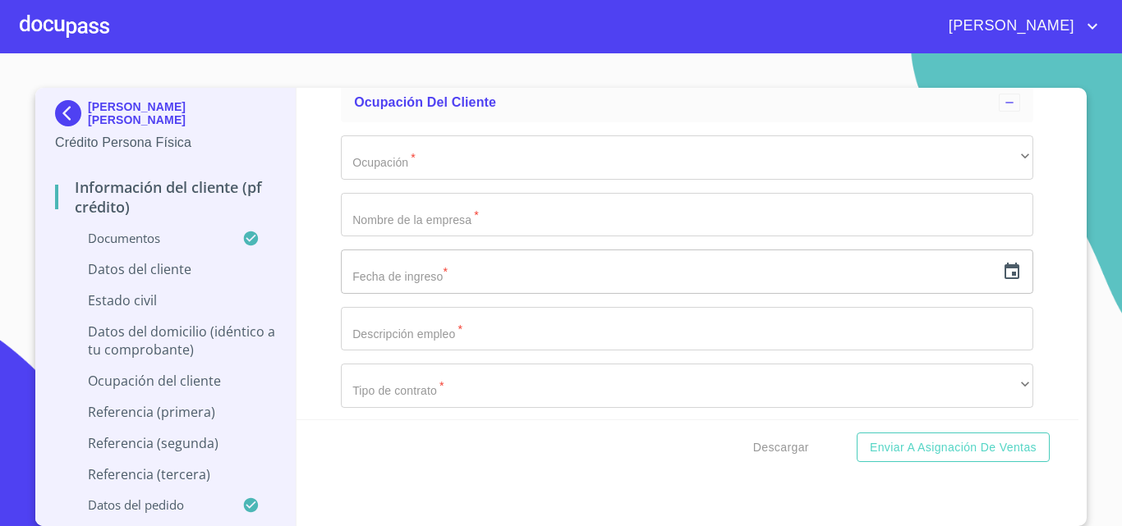
scroll to position [6322, 0]
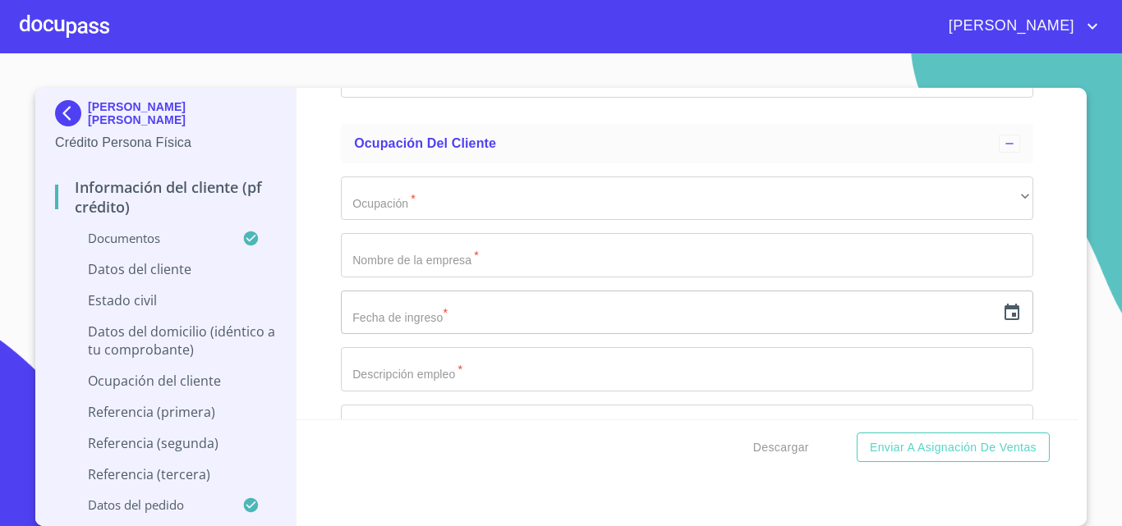
type input "[GEOGRAPHIC_DATA]"
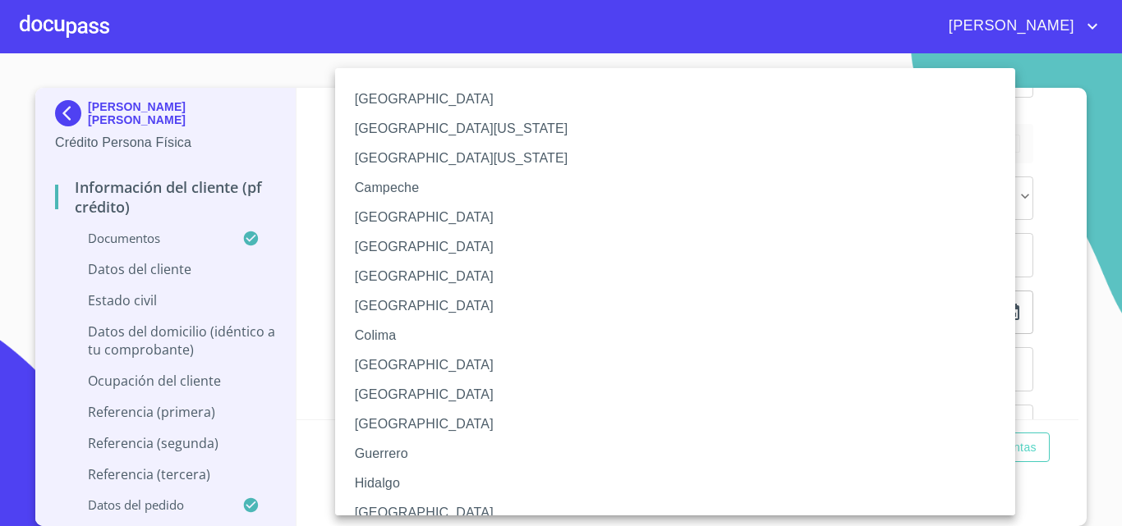
click at [292, 225] on div at bounding box center [561, 263] width 1122 height 526
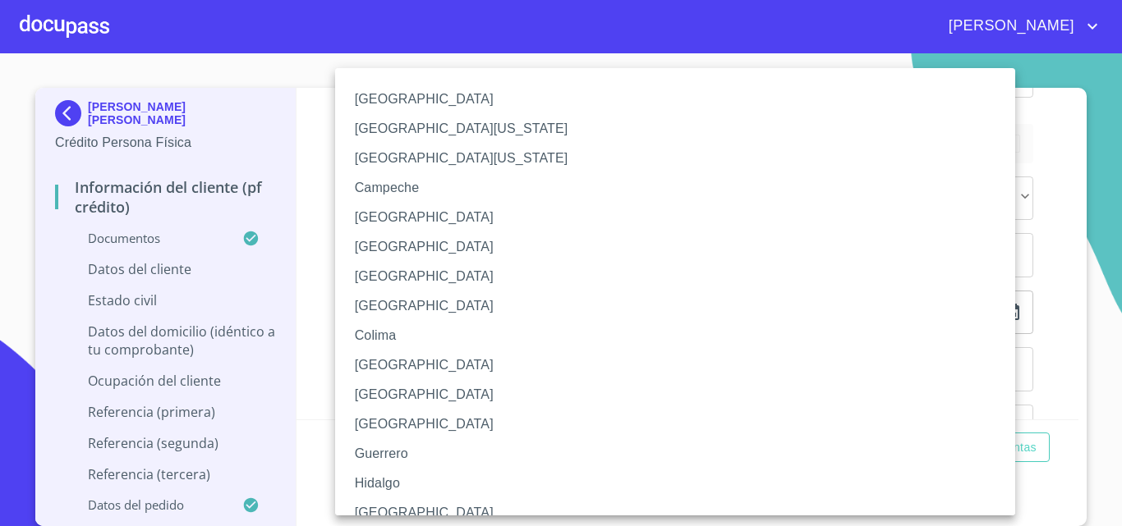
click at [395, 506] on li "[GEOGRAPHIC_DATA]" at bounding box center [681, 513] width 692 height 30
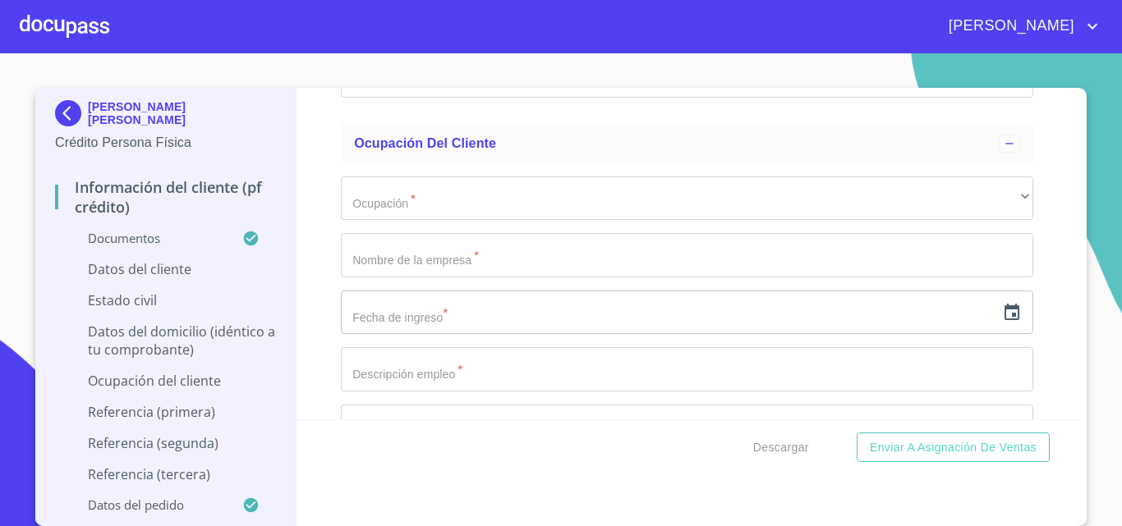
scroll to position [6404, 0]
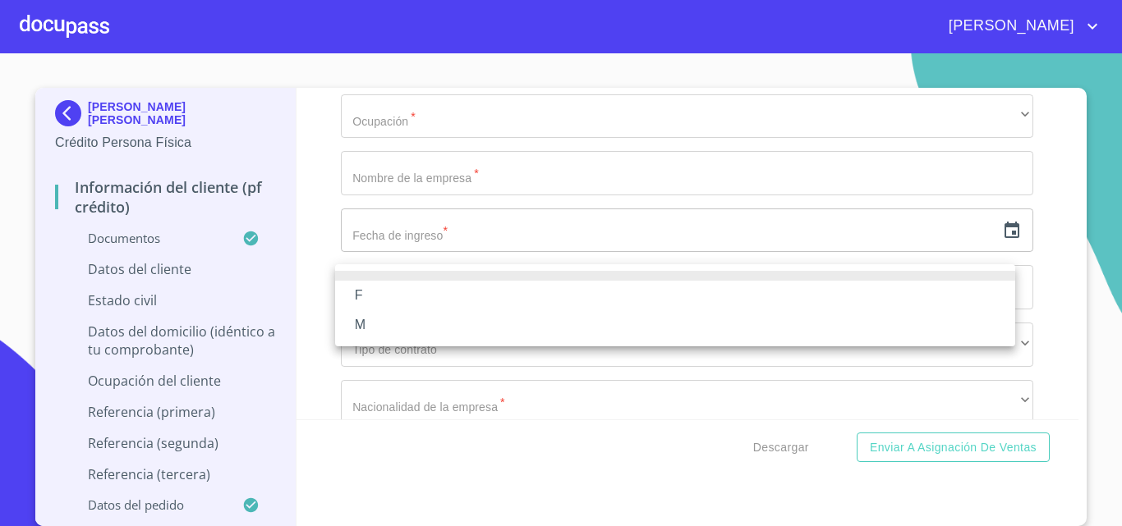
click at [412, 333] on li "M" at bounding box center [675, 325] width 680 height 30
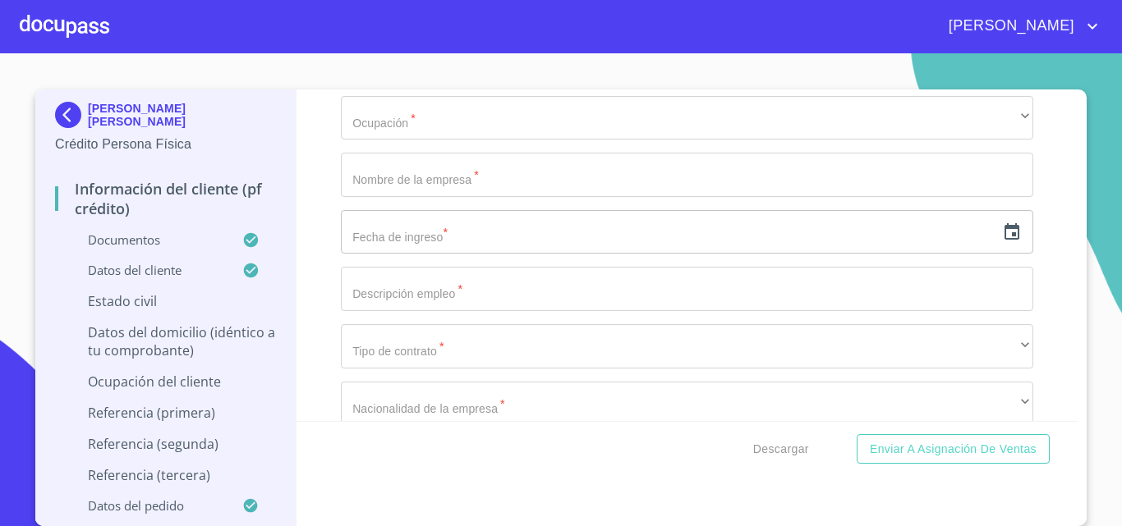
scroll to position [3, 0]
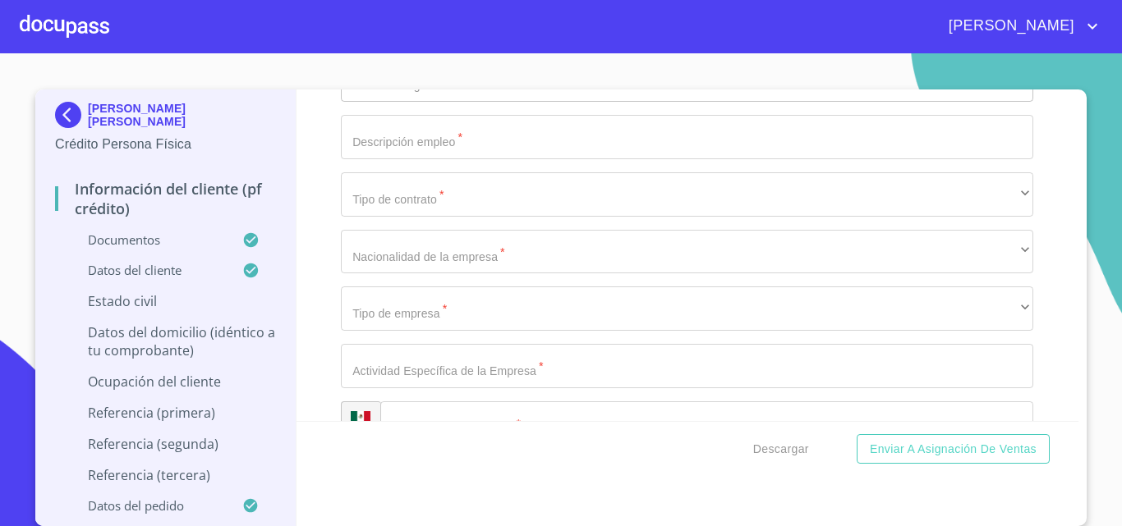
scroll to position [6651, 0]
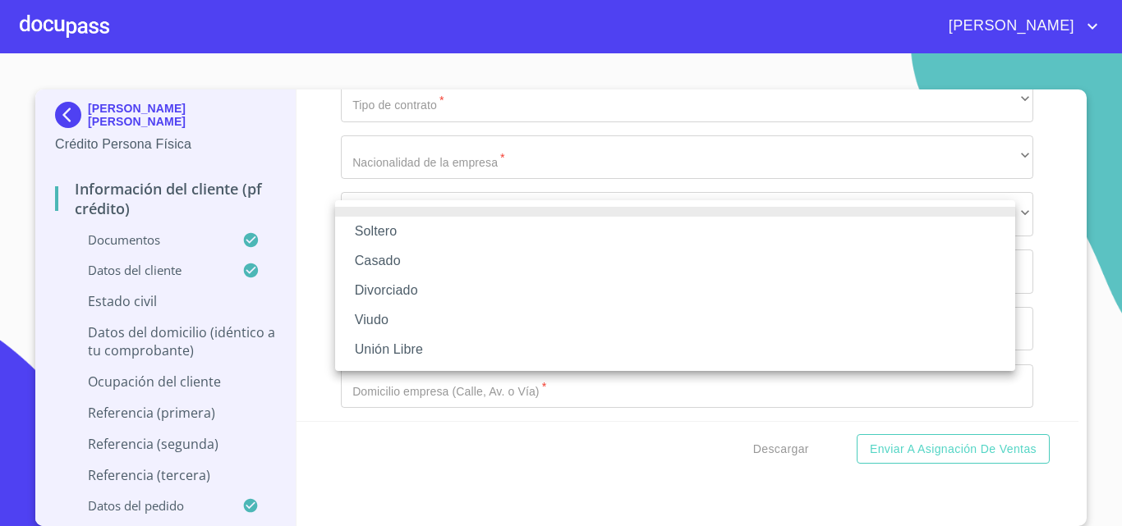
click at [418, 262] on li "Casado" at bounding box center [675, 261] width 680 height 30
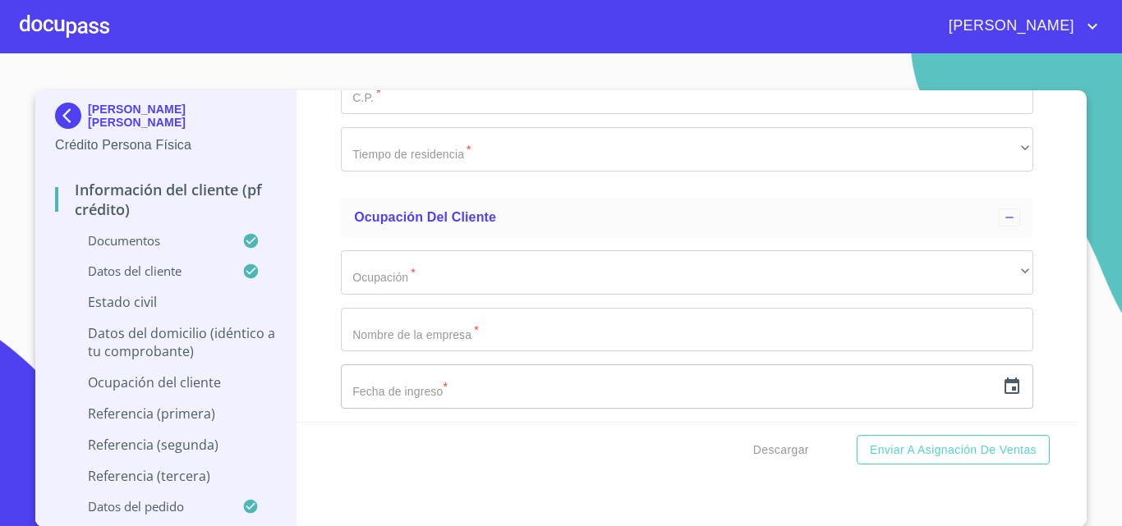
scroll to position [3, 0]
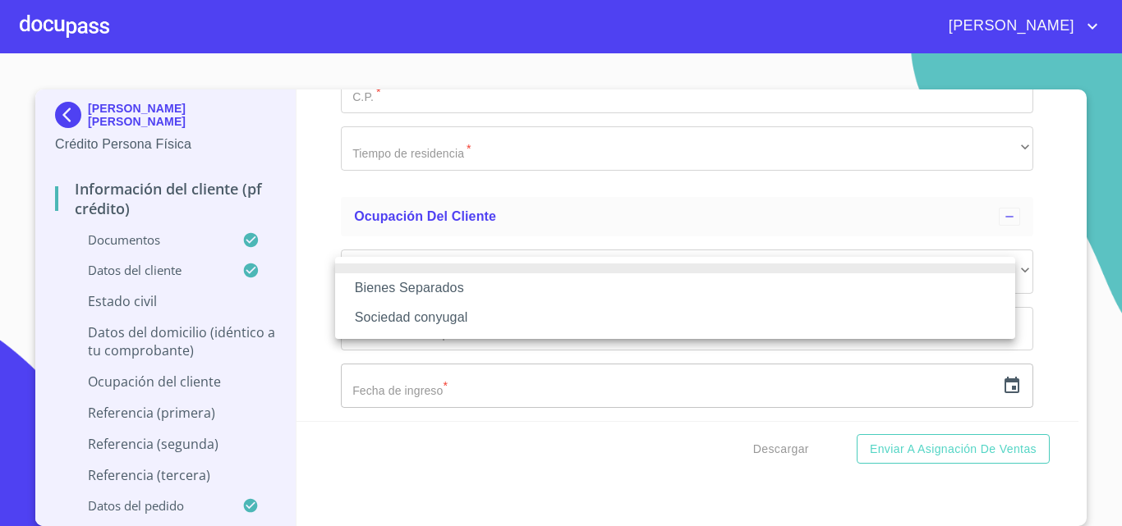
click at [466, 282] on li "Bienes Separados" at bounding box center [675, 288] width 680 height 30
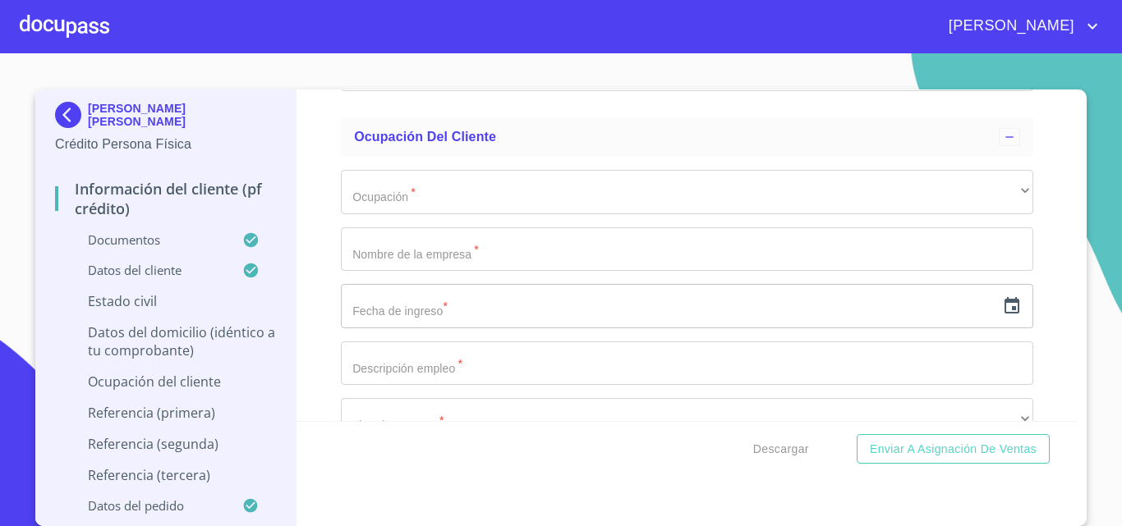
scroll to position [6733, 0]
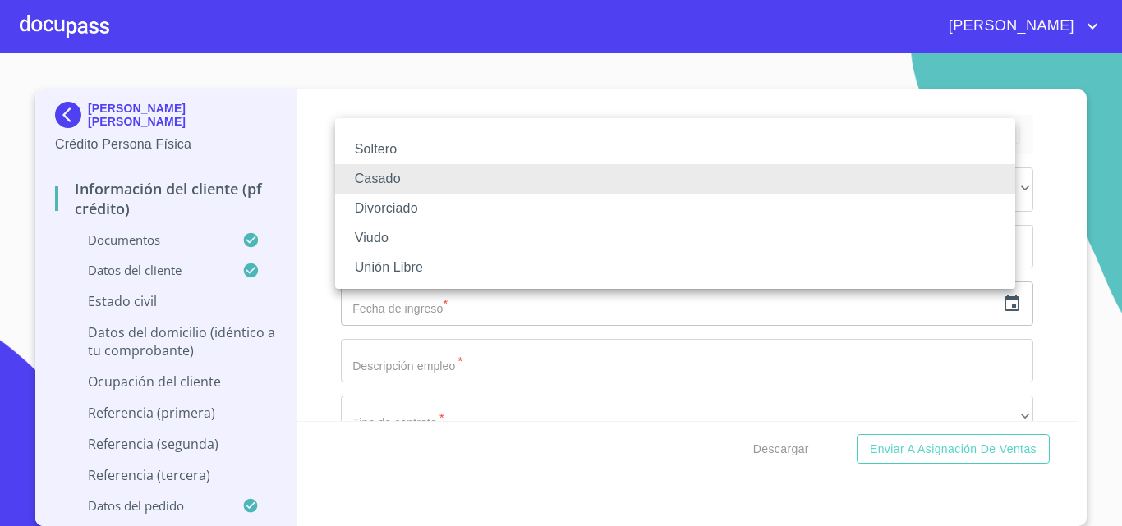
click at [388, 154] on li "Soltero" at bounding box center [675, 150] width 680 height 30
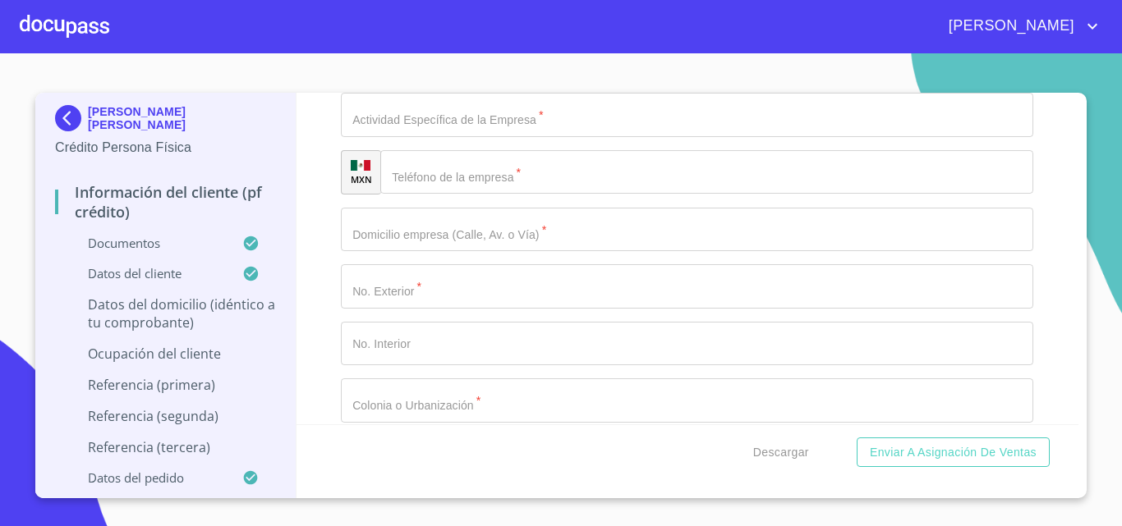
scroll to position [6815, 0]
paste input "CAM REAL A COLIMA"
type input "CAM REAL A COLIMA"
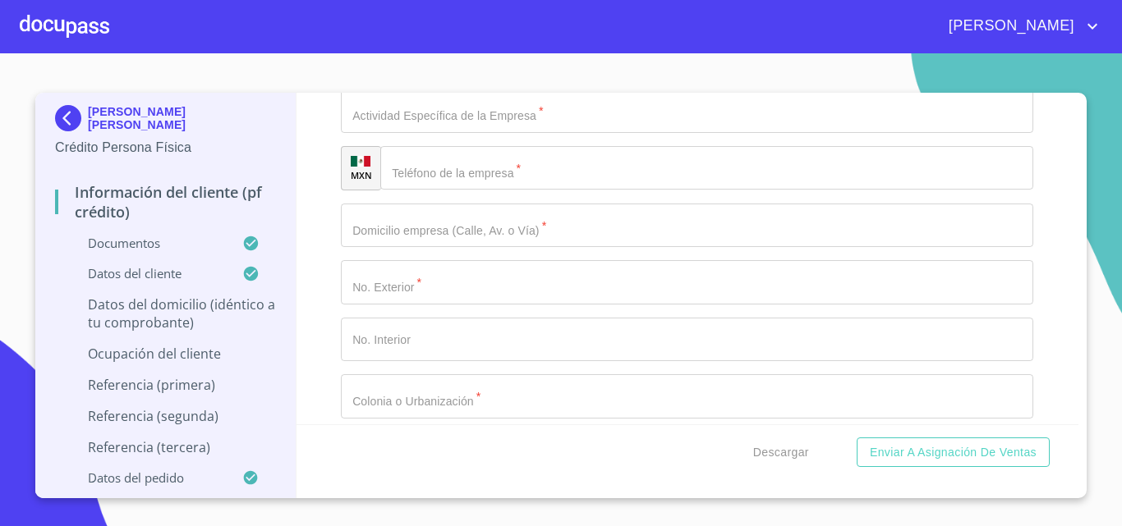
paste input "285"
type input "285"
type input "PROL COLON"
paste input "36"
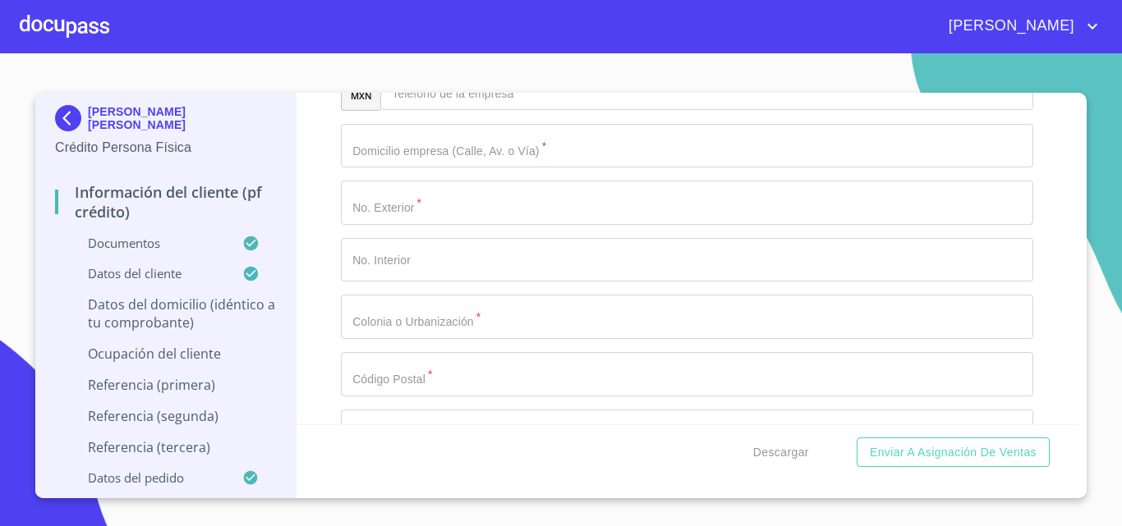
scroll to position [6897, 0]
type input "36"
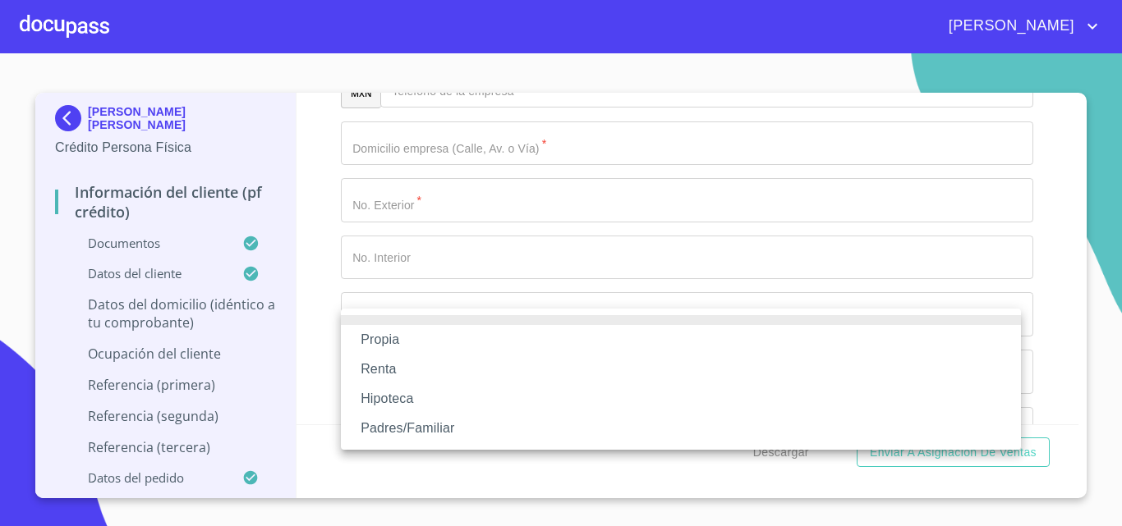
click at [418, 337] on li "Propia" at bounding box center [681, 340] width 680 height 30
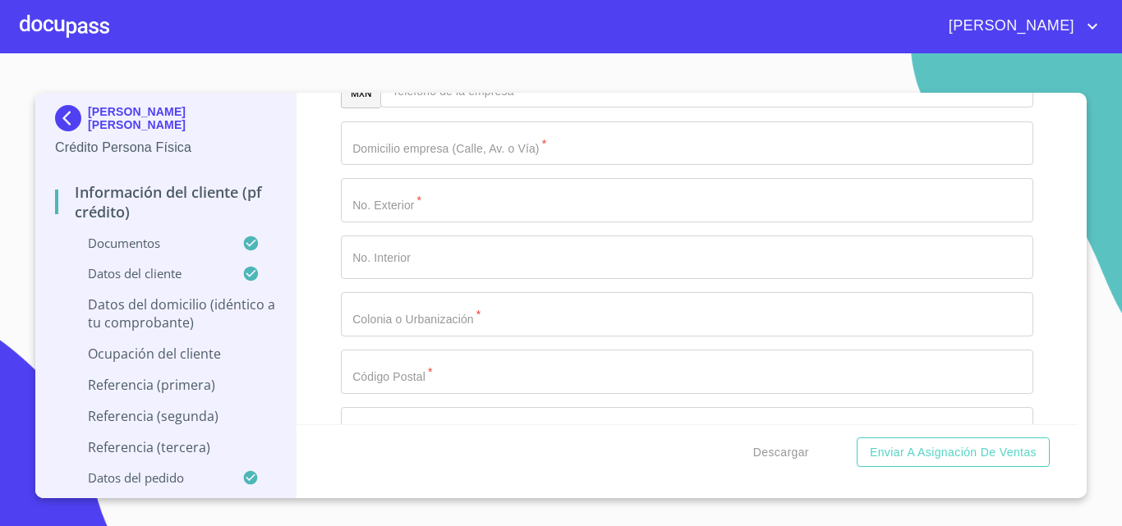
scroll to position [7061, 0]
type input "LA TIJERA"
type input "[GEOGRAPHIC_DATA]"
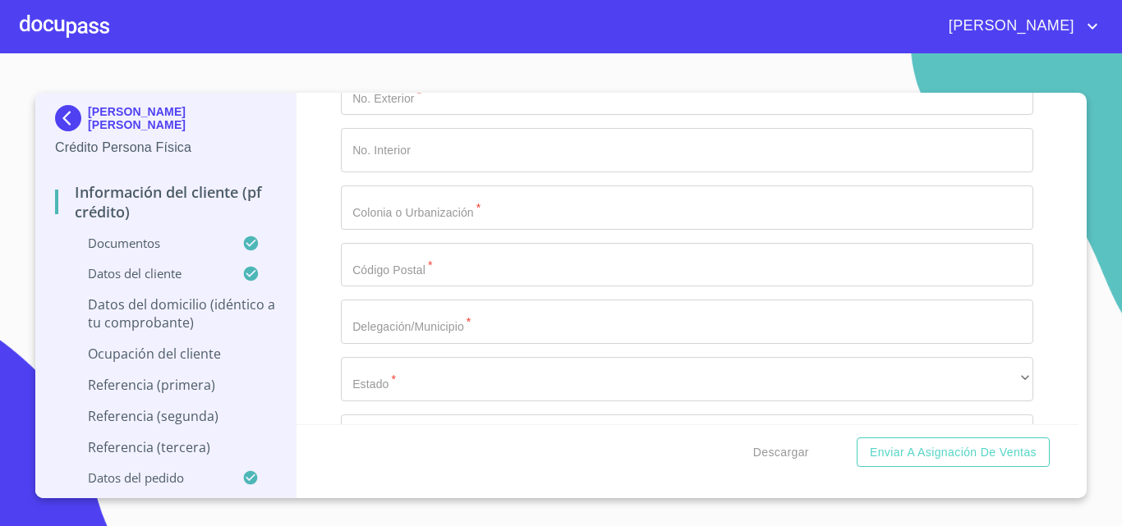
type input "T"
paste input ", Tlajomulco de"
paste input "[PERSON_NAME]"
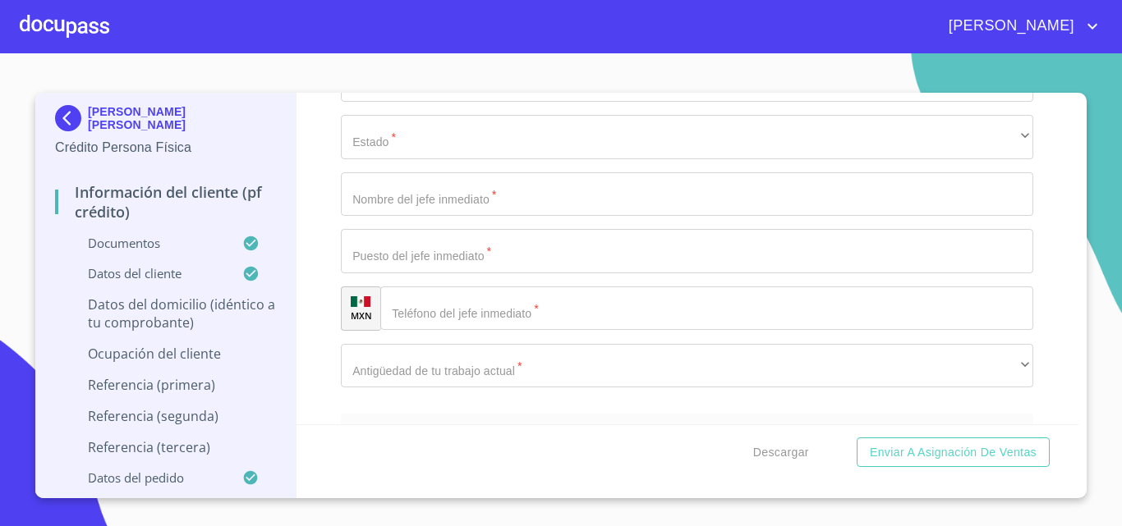
scroll to position [7308, 0]
type input ", [PERSON_NAME]"
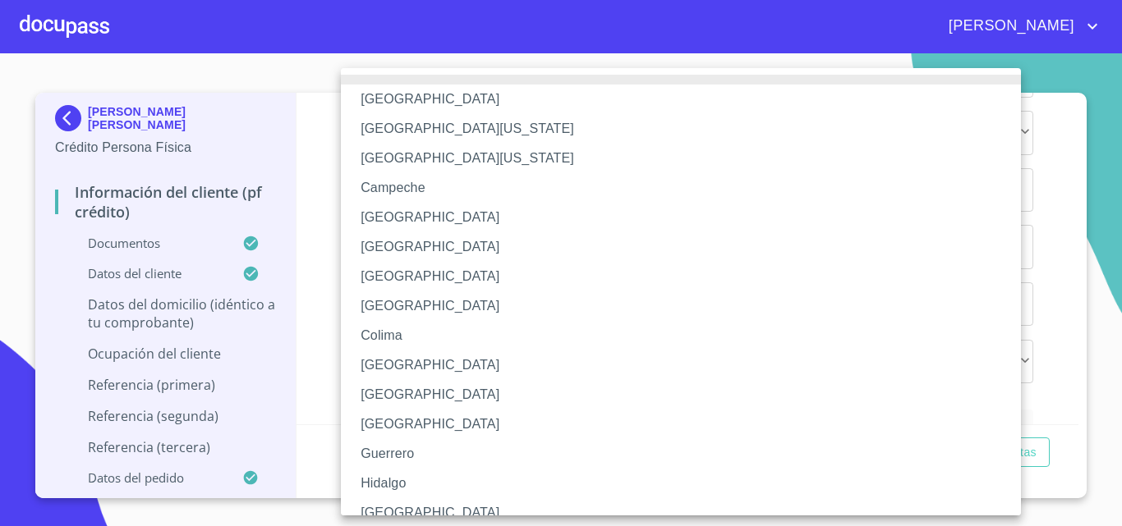
click at [396, 505] on li "[GEOGRAPHIC_DATA]" at bounding box center [687, 513] width 692 height 30
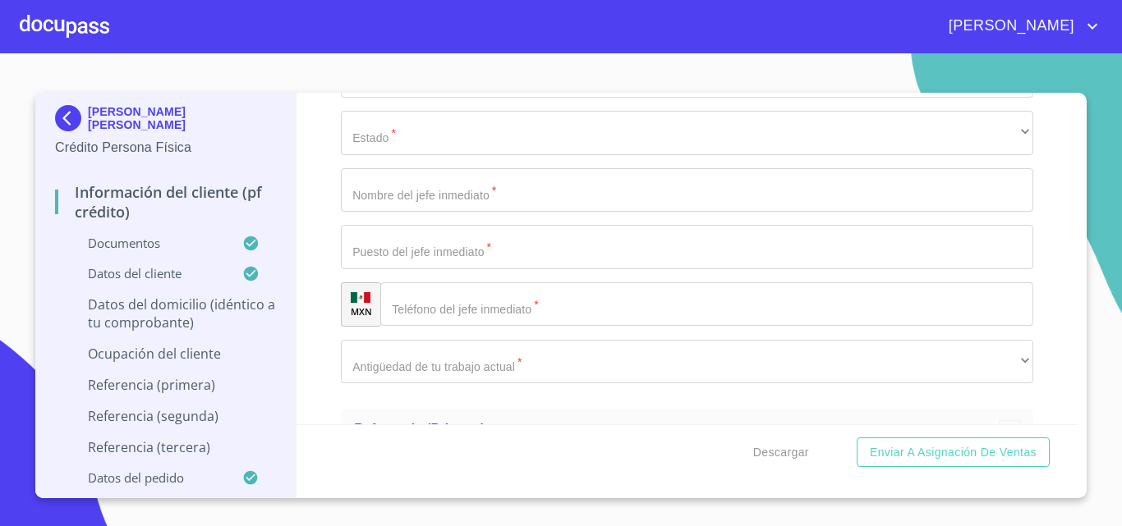
paste input "45647"
type input "45647"
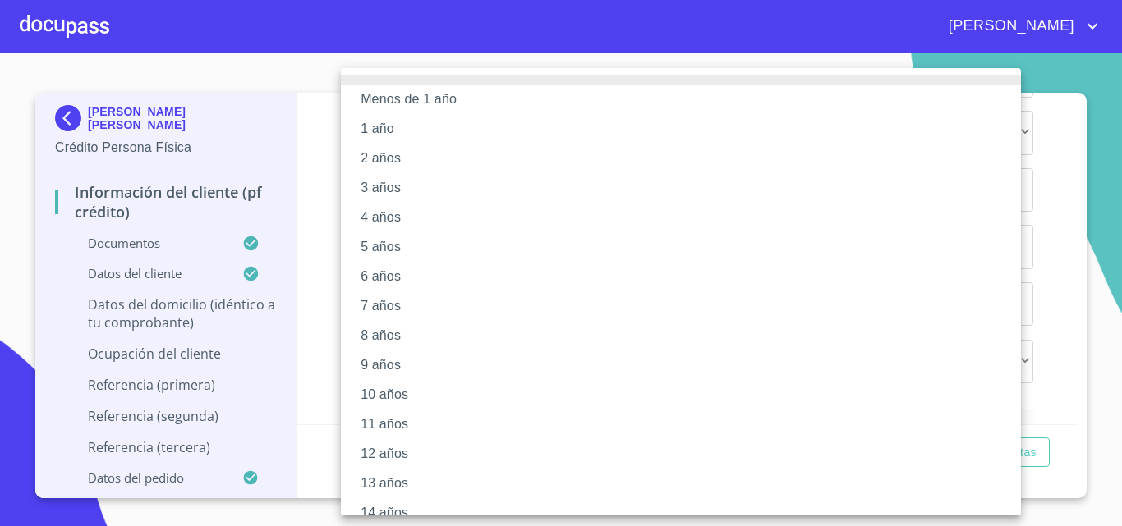
click at [396, 395] on li "10 años" at bounding box center [687, 395] width 692 height 30
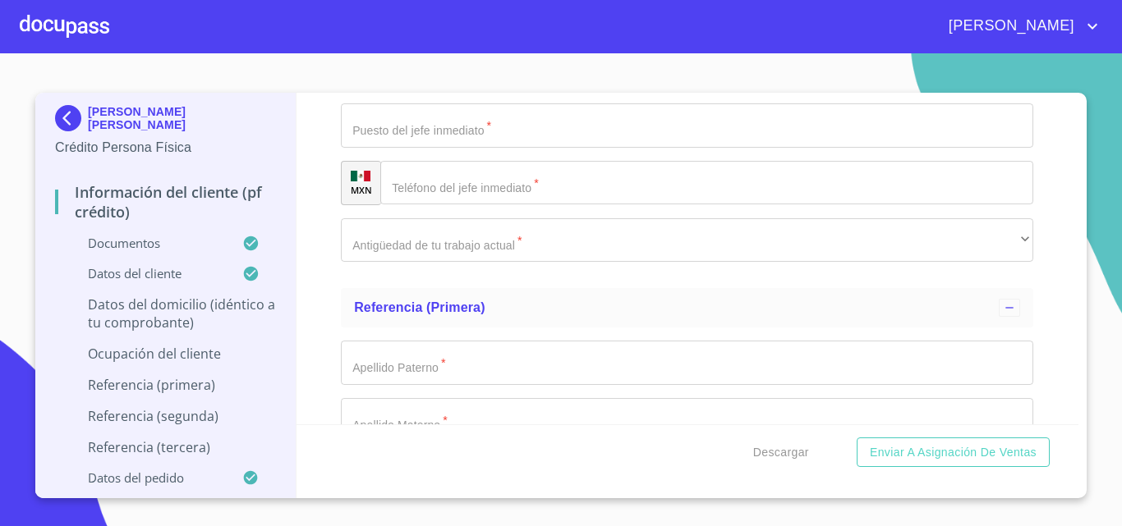
scroll to position [7472, 0]
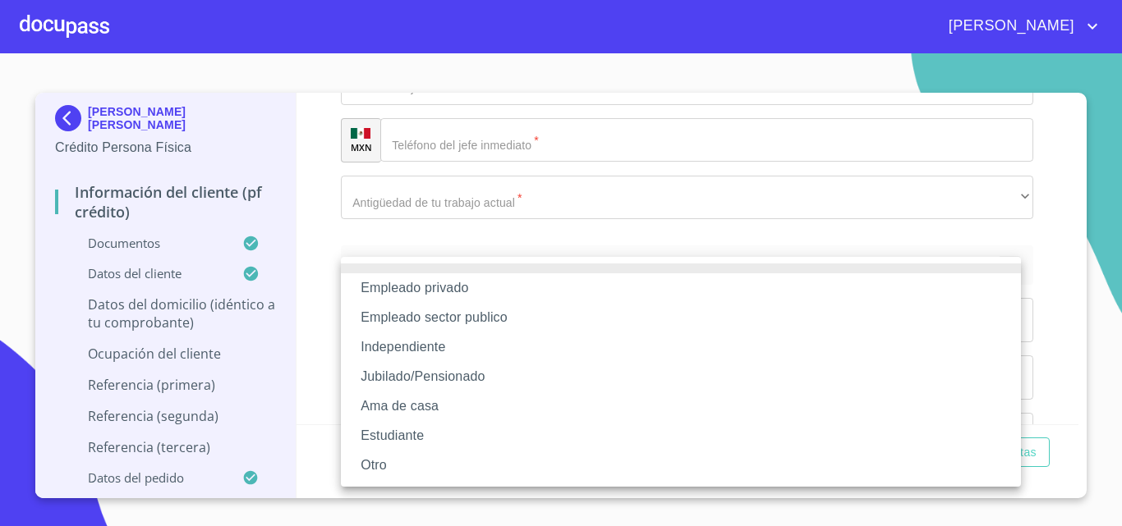
drag, startPoint x: 411, startPoint y: 340, endPoint x: 420, endPoint y: 342, distance: 9.2
click at [411, 342] on li "Independiente" at bounding box center [681, 348] width 680 height 30
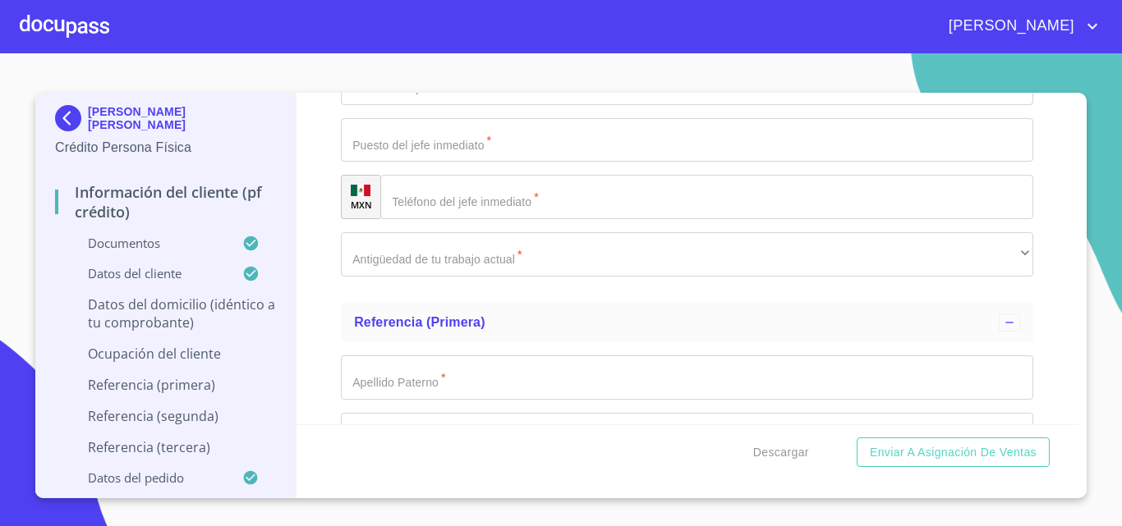
type input "TEAA TECNOLOGIA AGRICOLA"
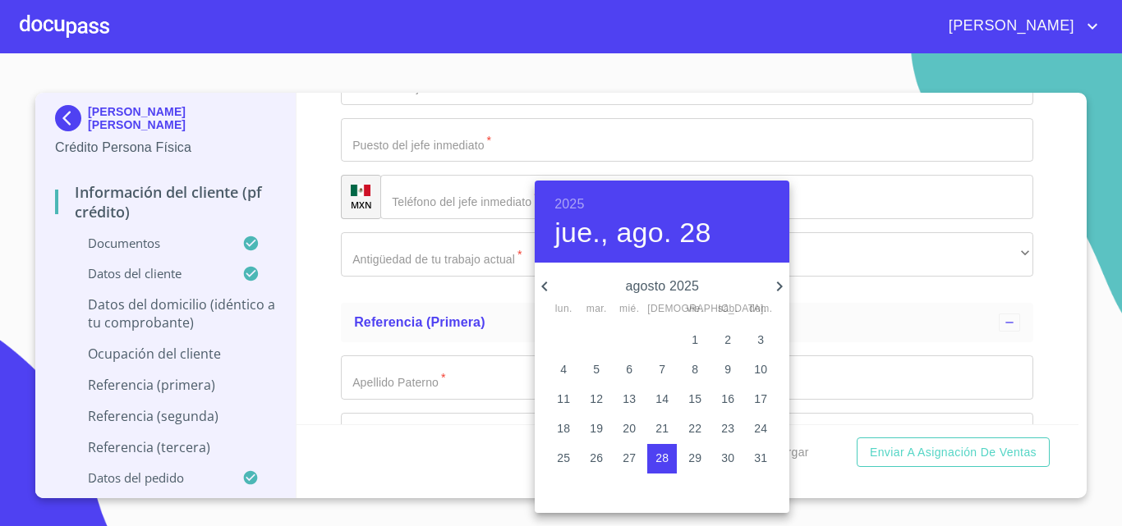
click at [557, 188] on div "2025 jue., ago. 28" at bounding box center [662, 222] width 255 height 82
click at [572, 205] on h6 "2025" at bounding box center [569, 204] width 30 height 23
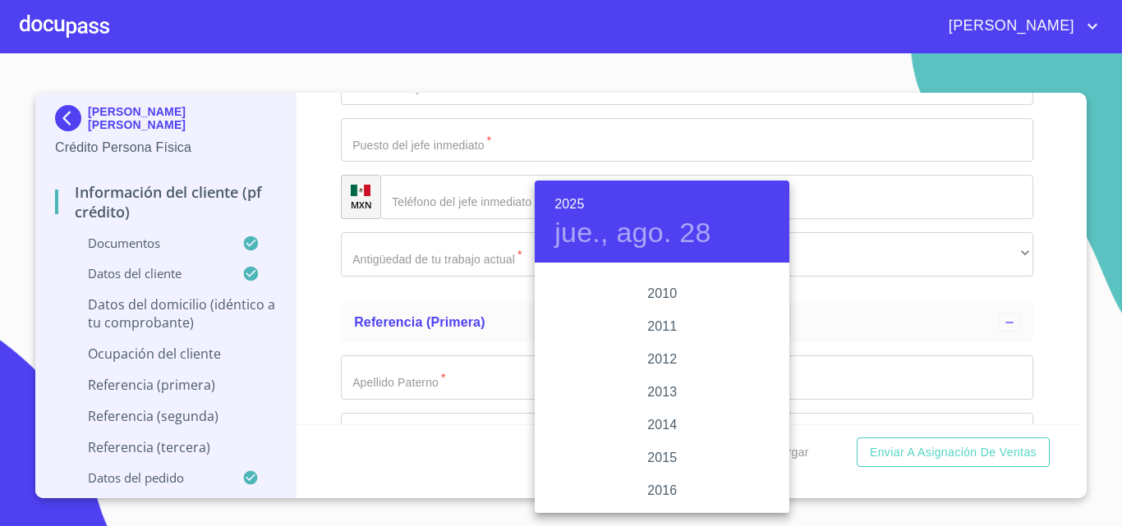
scroll to position [2775, 0]
click at [666, 296] on div "2010" at bounding box center [662, 298] width 255 height 33
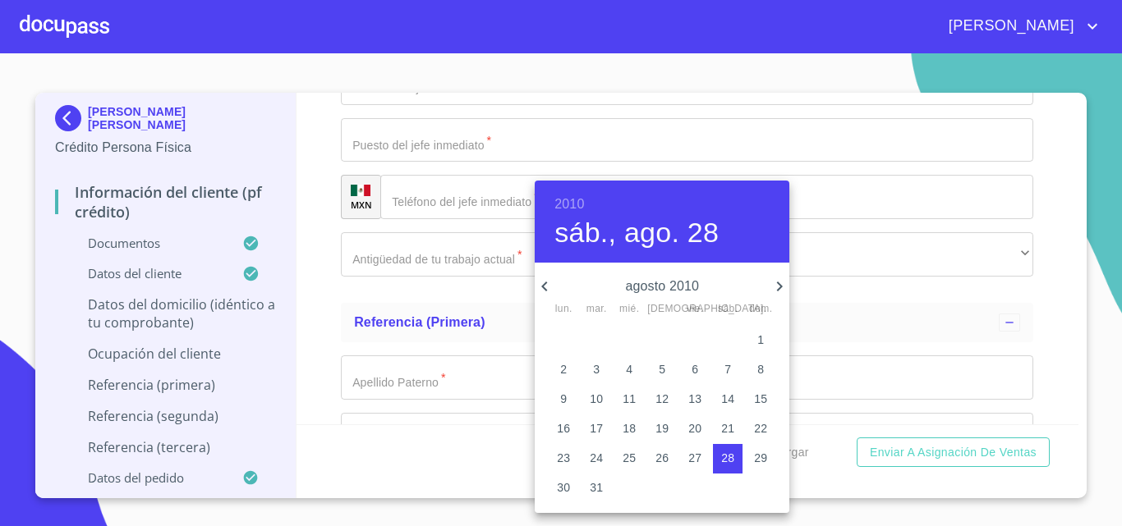
click at [560, 369] on p "2" at bounding box center [563, 369] width 7 height 16
click at [413, 445] on div at bounding box center [561, 263] width 1122 height 526
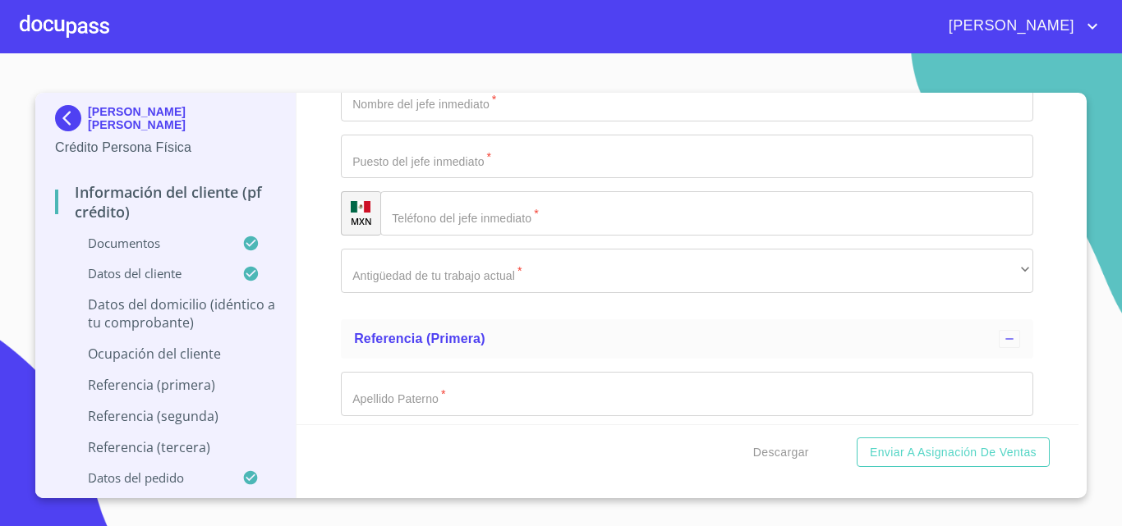
type input "2_"
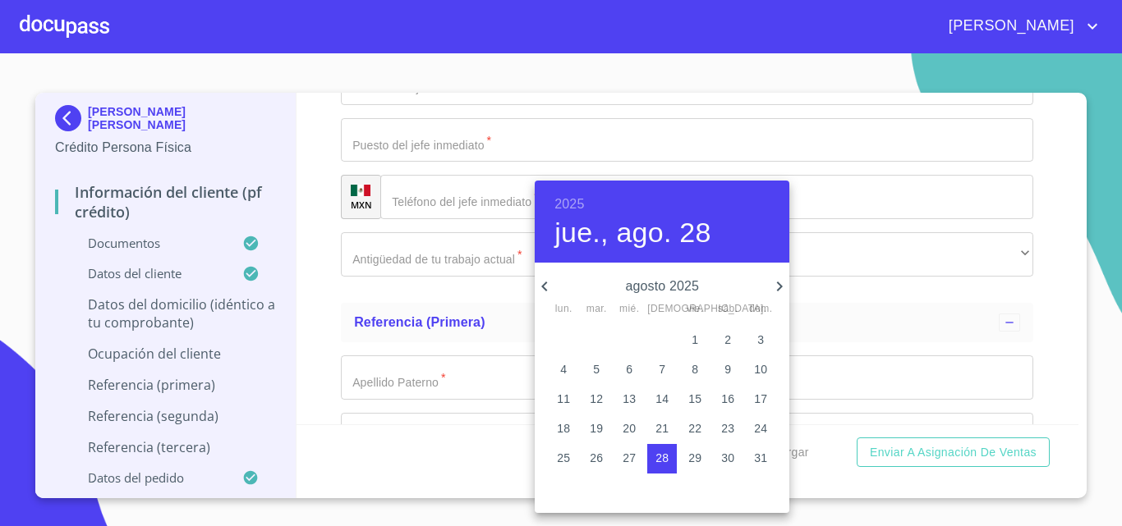
click at [578, 204] on h6 "2025" at bounding box center [569, 204] width 30 height 23
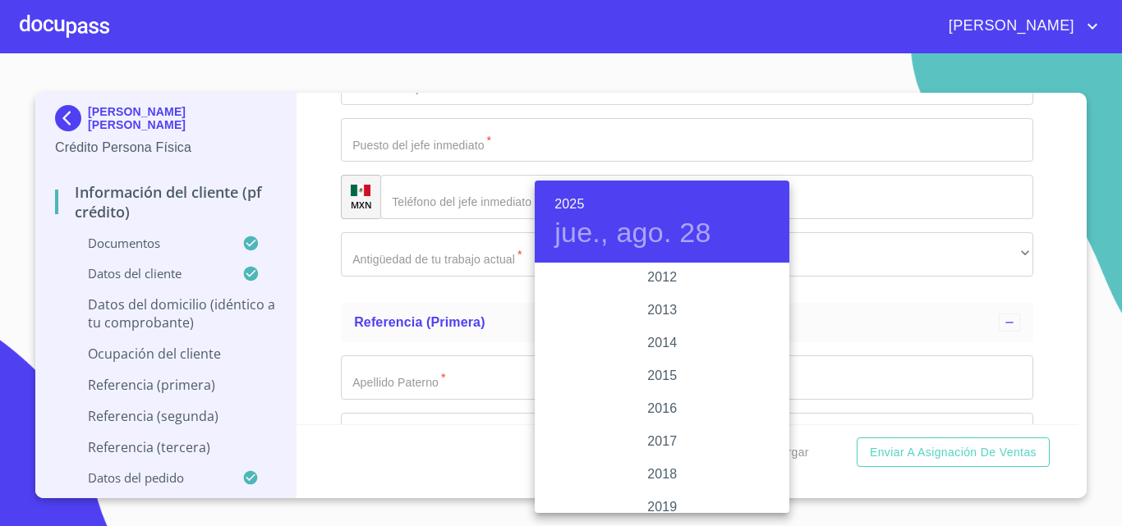
scroll to position [2857, 0]
click at [663, 376] on div "2015" at bounding box center [662, 380] width 255 height 33
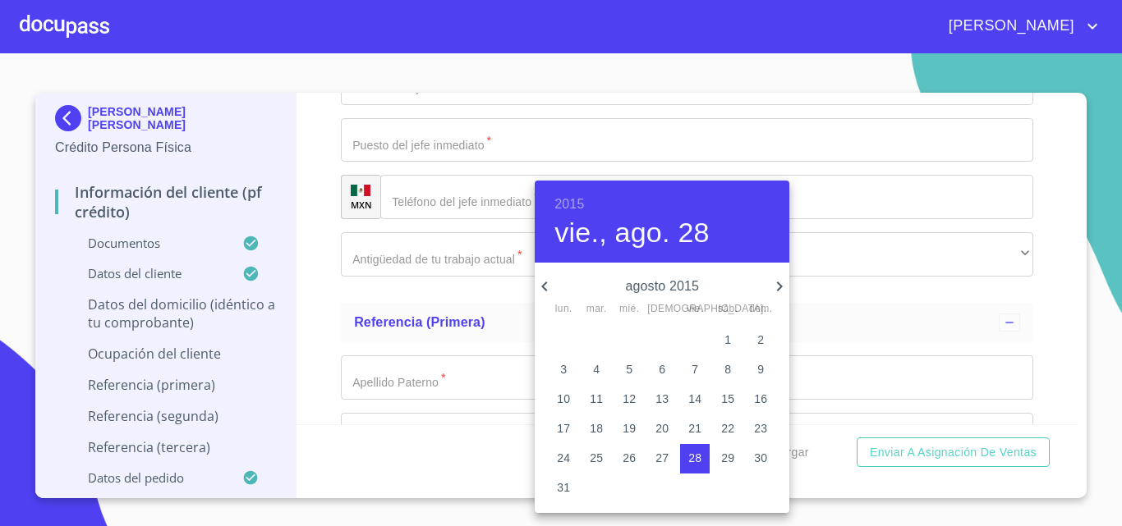
click at [565, 395] on p "10" at bounding box center [563, 399] width 13 height 16
click at [565, 370] on p "3" at bounding box center [563, 369] width 7 height 16
type input "3 de ago. de 2015"
click at [494, 427] on div at bounding box center [561, 263] width 1122 height 526
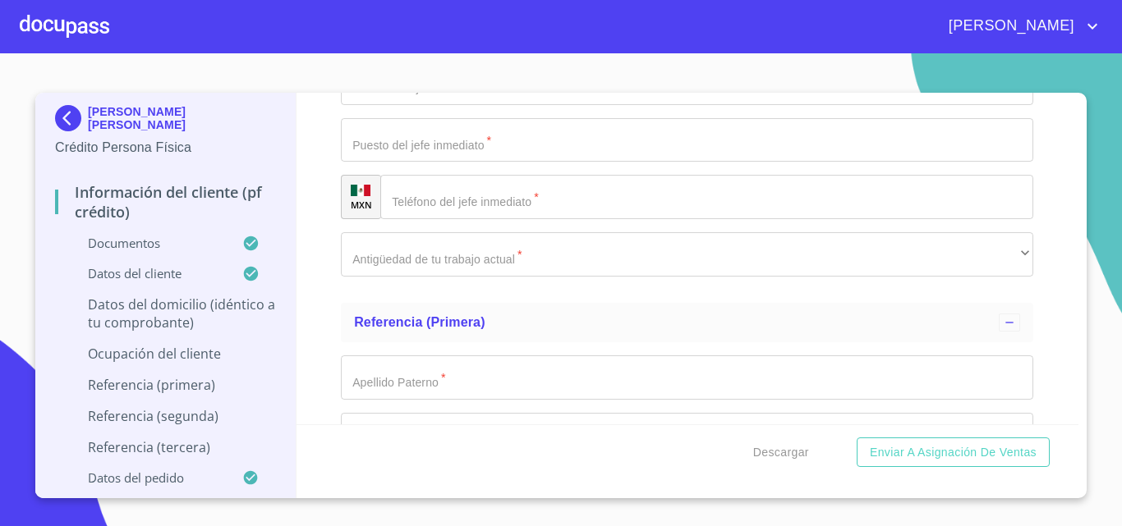
scroll to position [7554, 0]
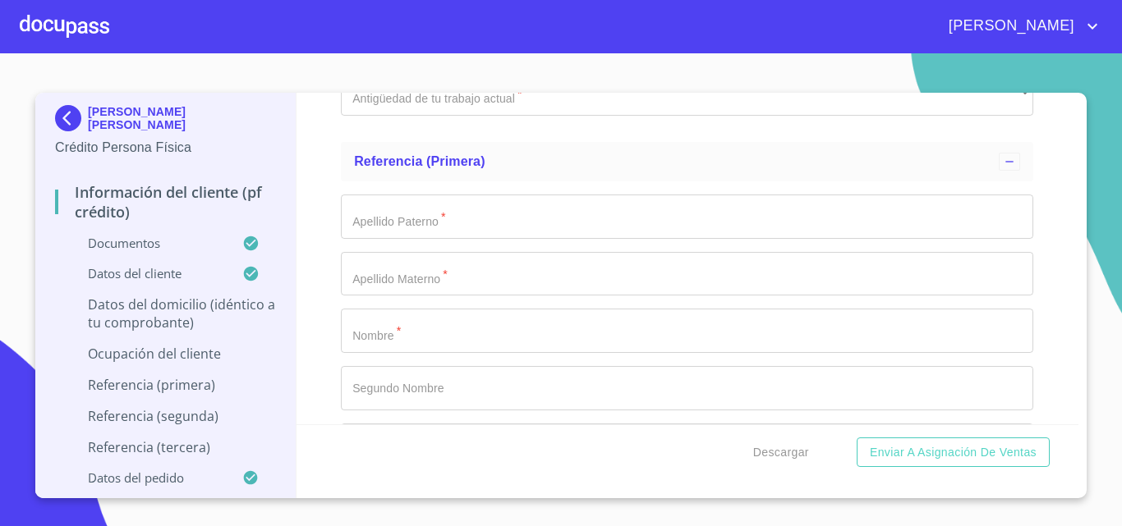
scroll to position [7636, 0]
type input "VENTA DE FERTILIZANTES"
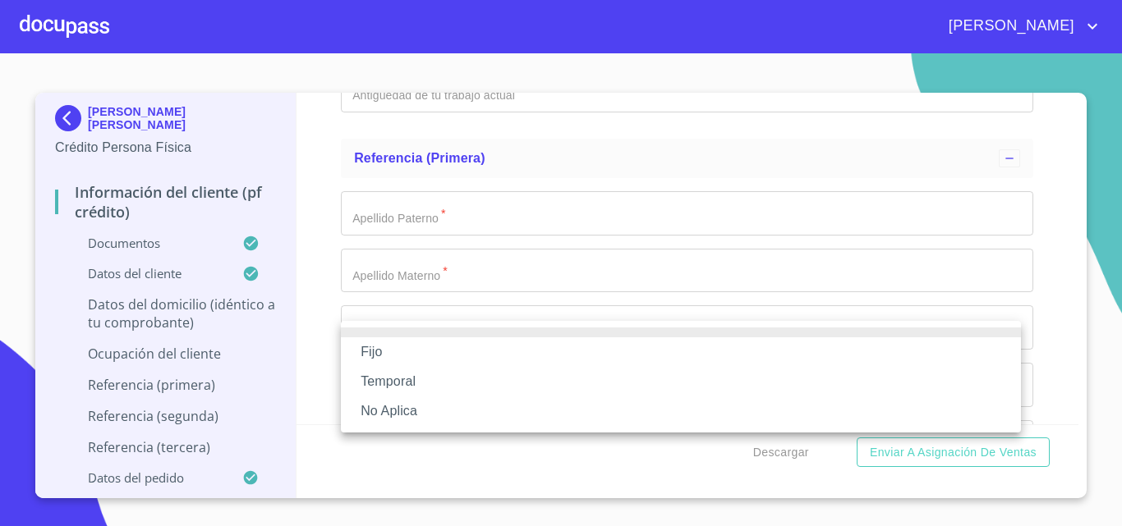
click at [440, 353] on li "Fijo" at bounding box center [681, 352] width 680 height 30
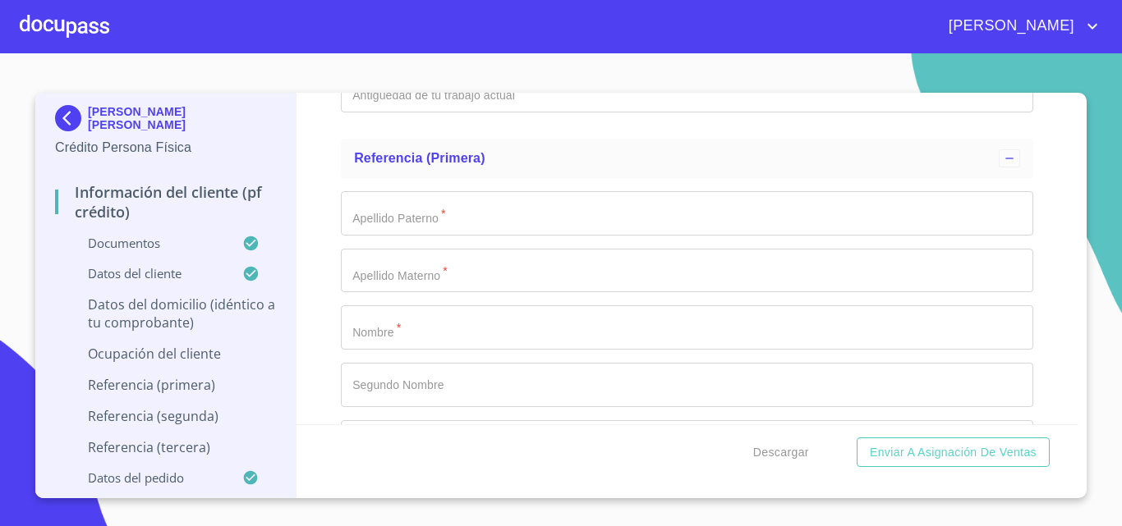
scroll to position [7718, 0]
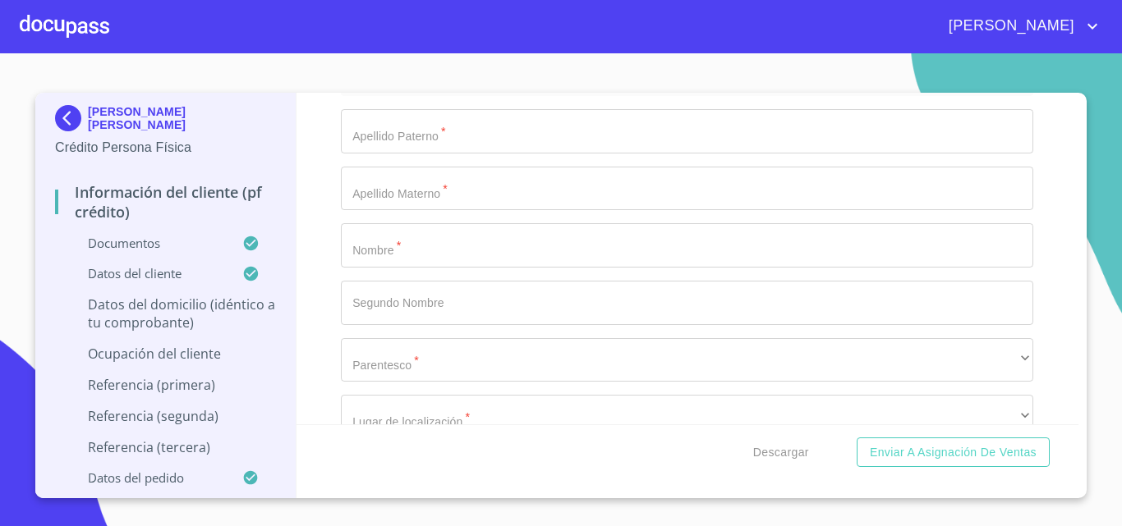
type input "90000"
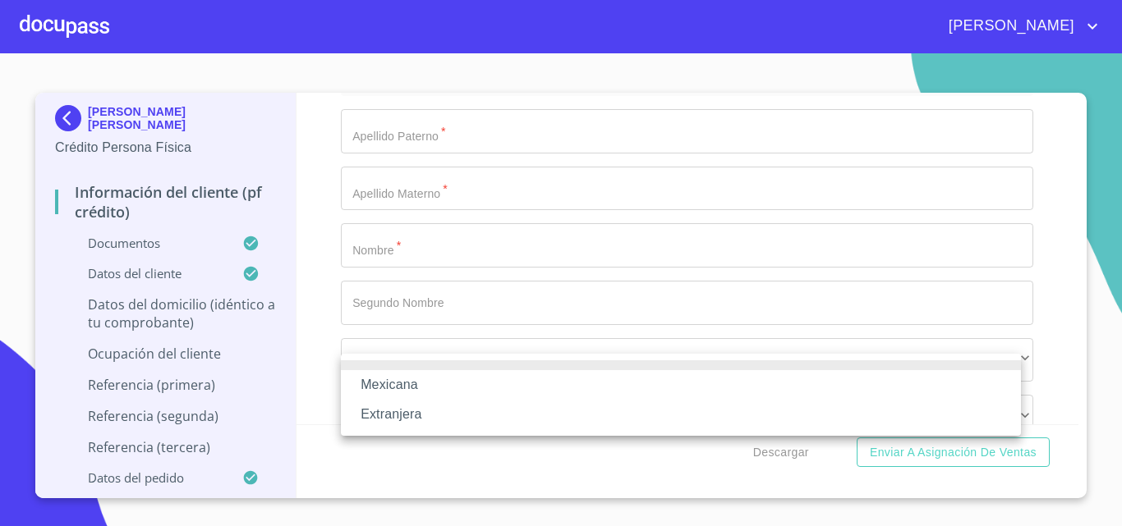
click at [432, 384] on li "Mexicana" at bounding box center [681, 385] width 680 height 30
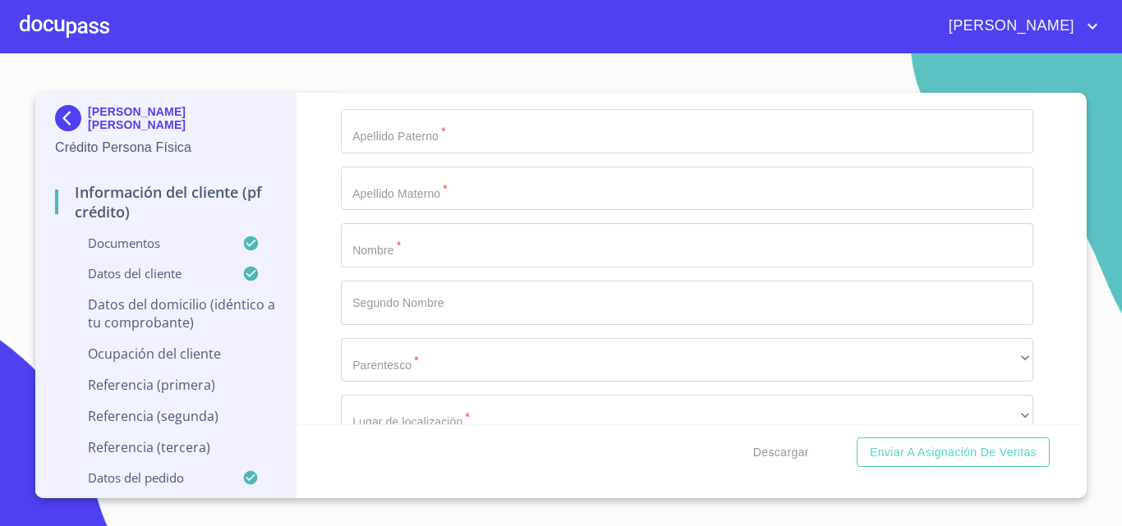
scroll to position [7800, 0]
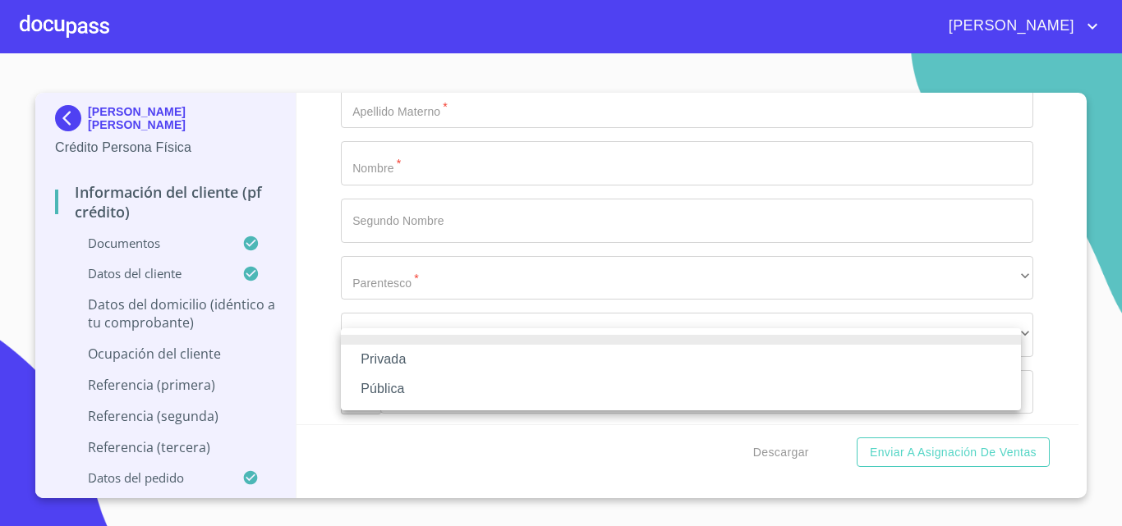
click at [424, 364] on li "Privada" at bounding box center [681, 360] width 680 height 30
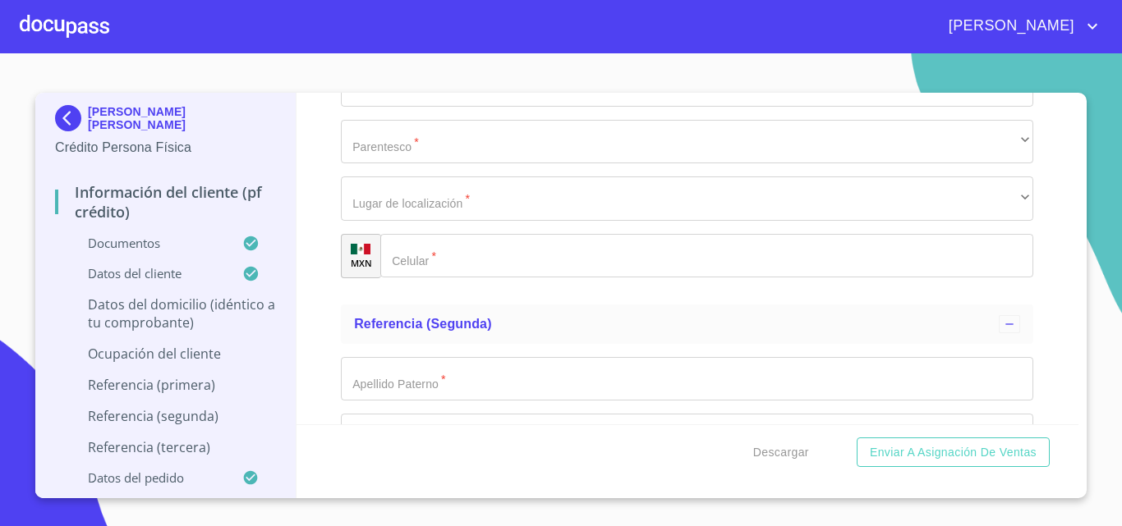
scroll to position [7964, 0]
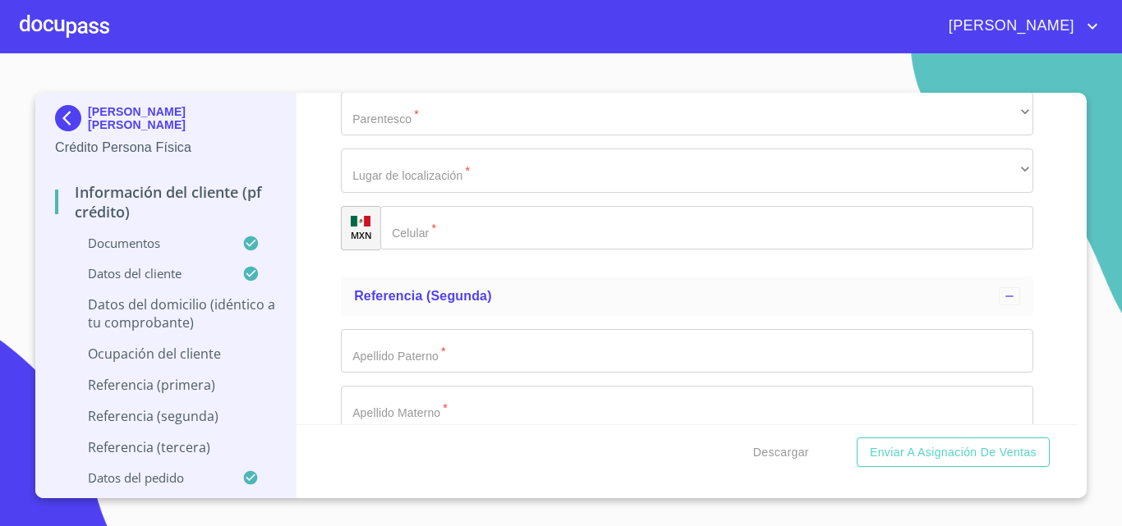
type input "VENTA DE FERTILIZANTES"
paste input "[PHONE_NUMBER]"
type input "[PHONE_NUMBER]"
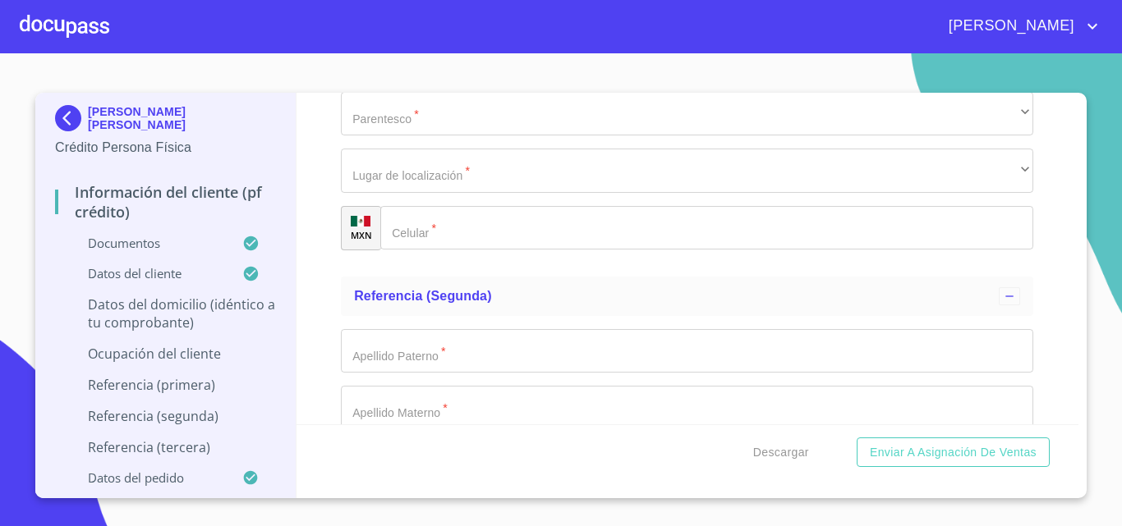
paste input "Hidalgo"
type input "Hidalgo"
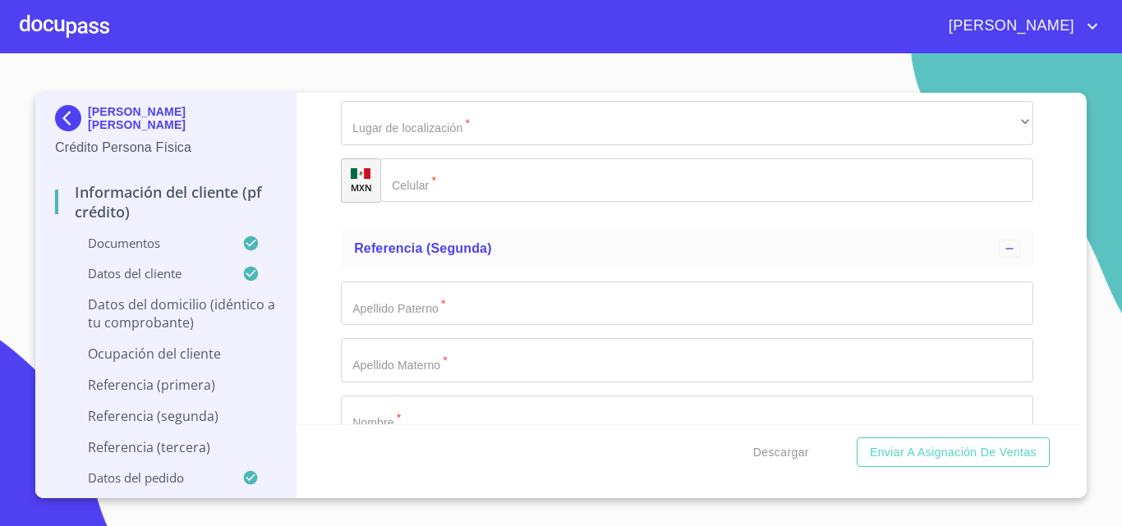
scroll to position [8129, 0]
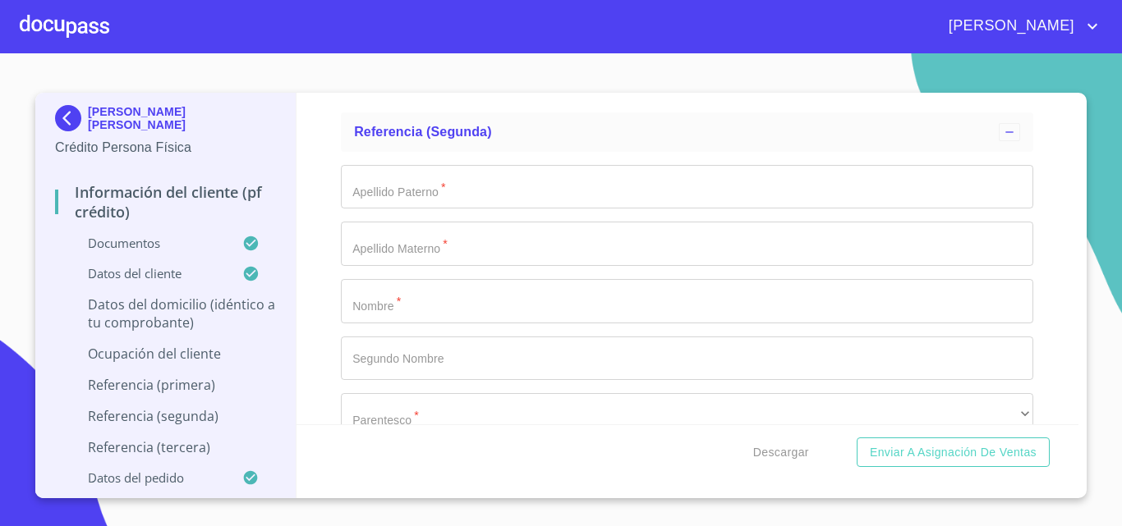
type input "20"
type input "LOS [PERSON_NAME]"
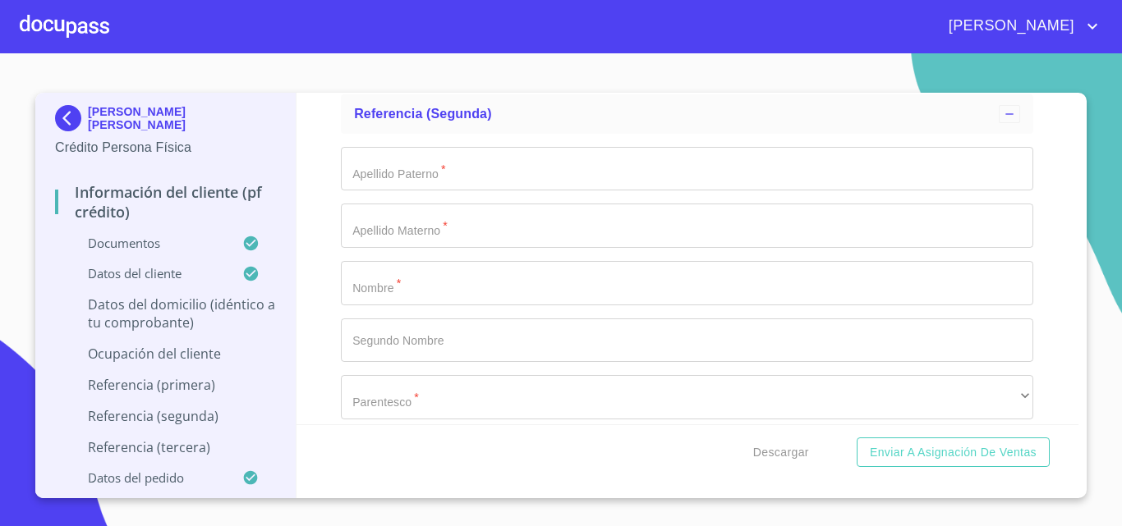
paste input "45640"
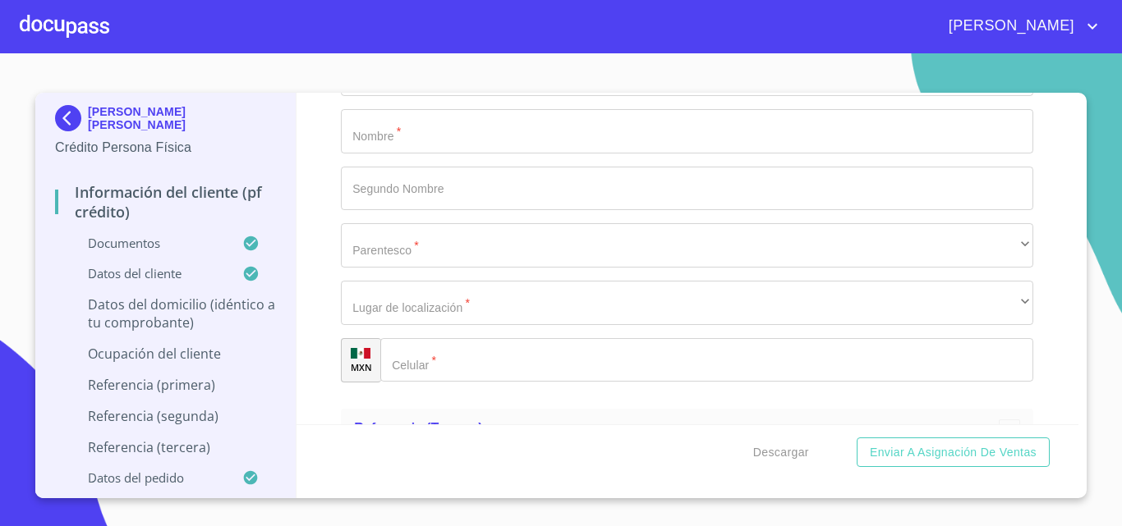
scroll to position [8311, 0]
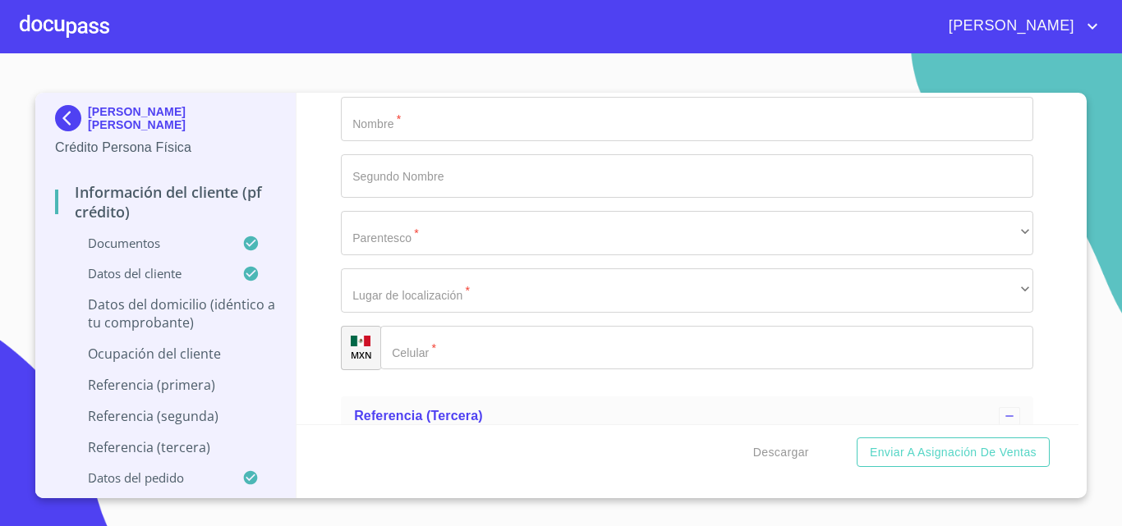
type input "45640"
type input "LOS [PERSON_NAME]"
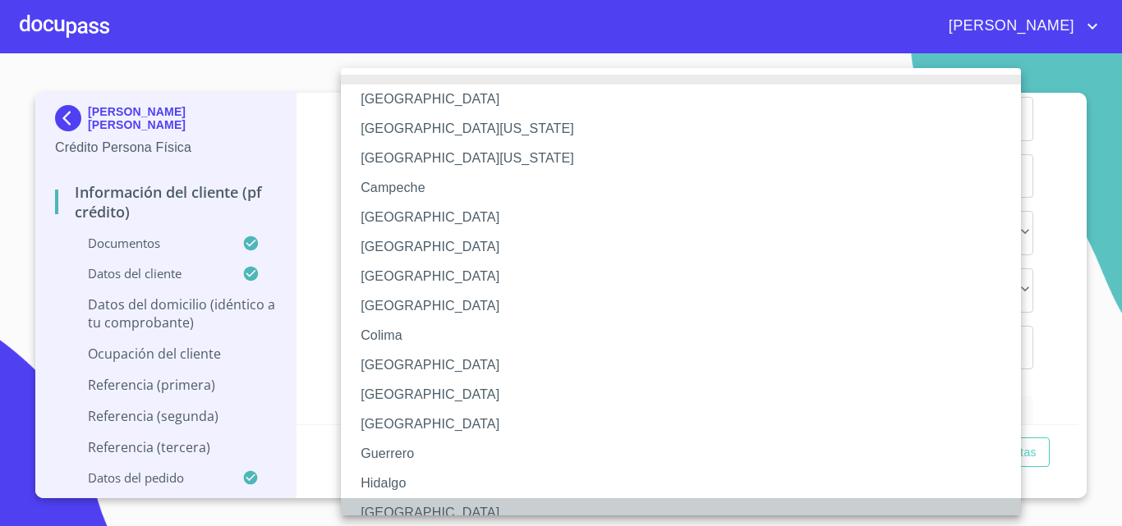
click at [414, 511] on li "[GEOGRAPHIC_DATA]" at bounding box center [687, 513] width 692 height 30
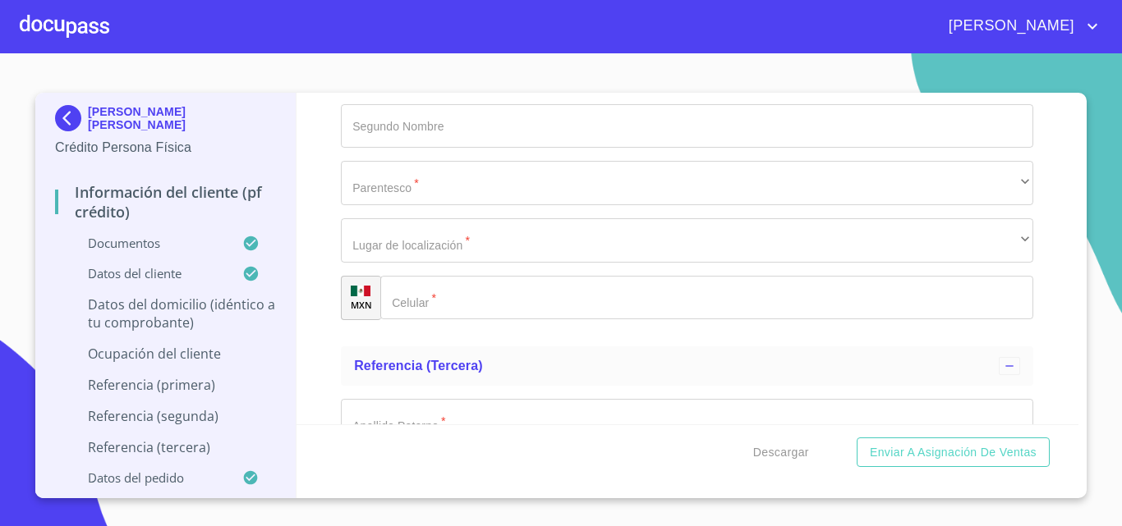
scroll to position [8475, 0]
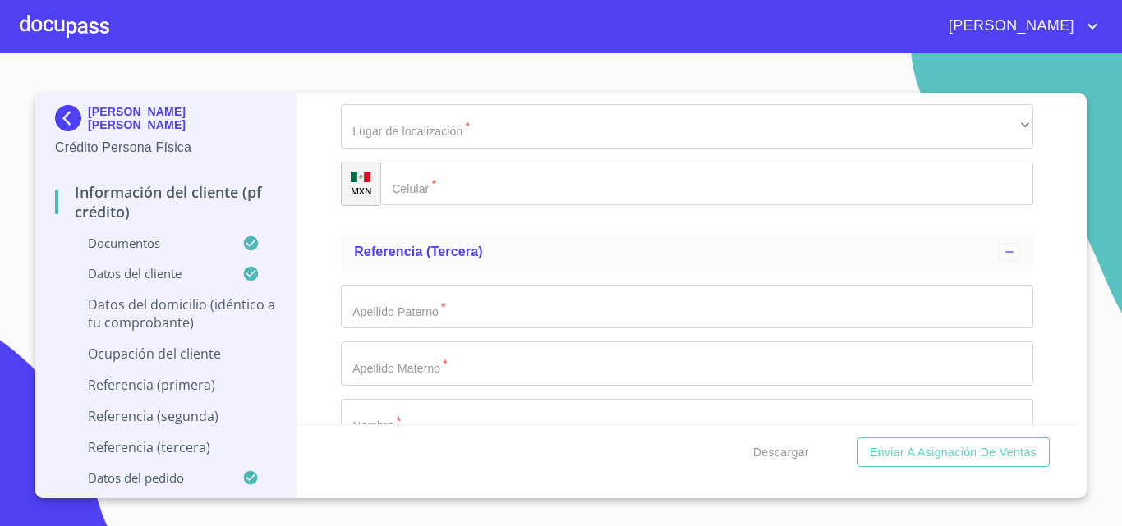
type input "[PERSON_NAME]"
type input "DUEÑO"
type input "[PHONE_NUMBER]"
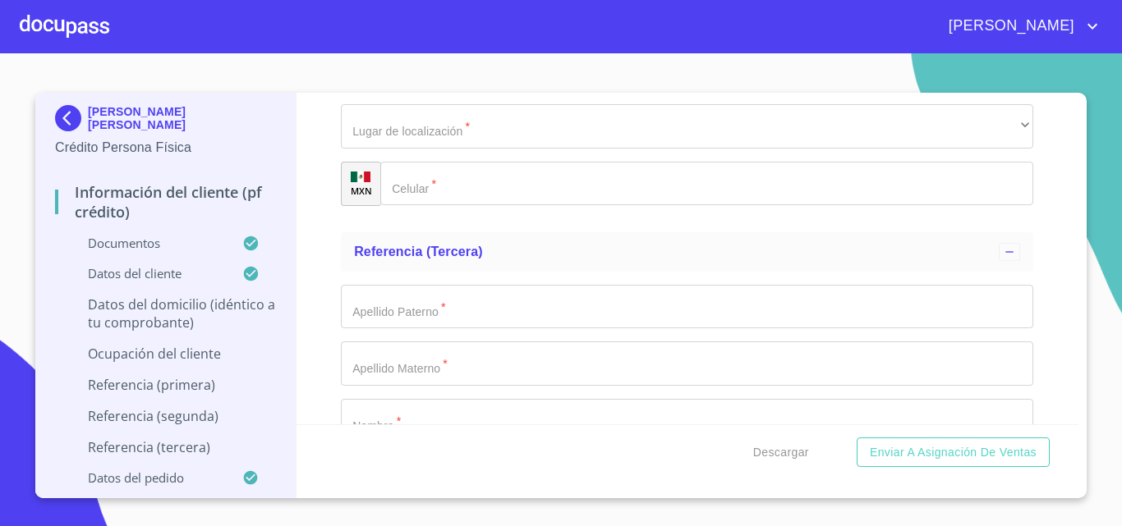
scroll to position [8490, 0]
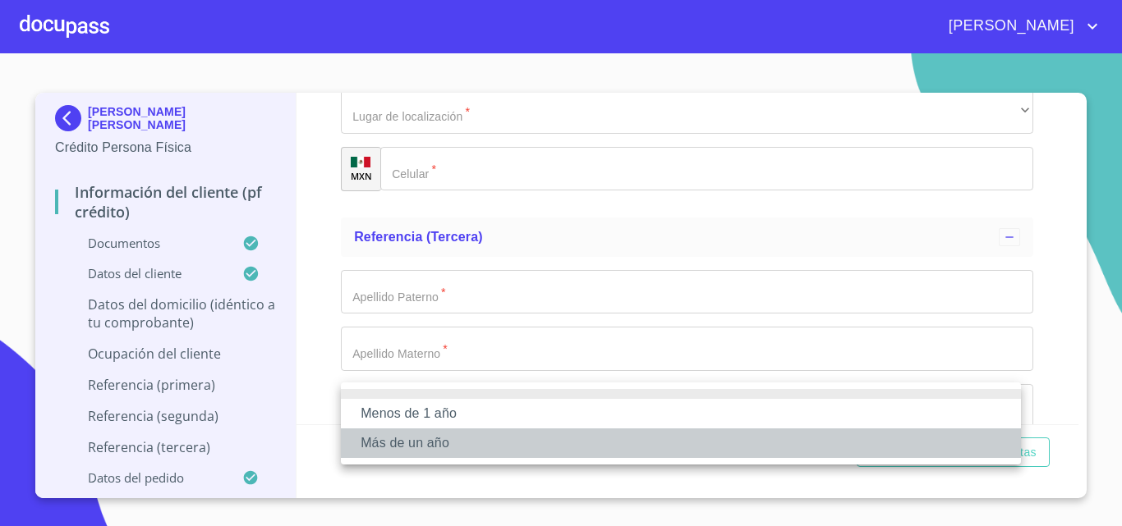
click at [461, 443] on li "Más de un año" at bounding box center [681, 444] width 680 height 30
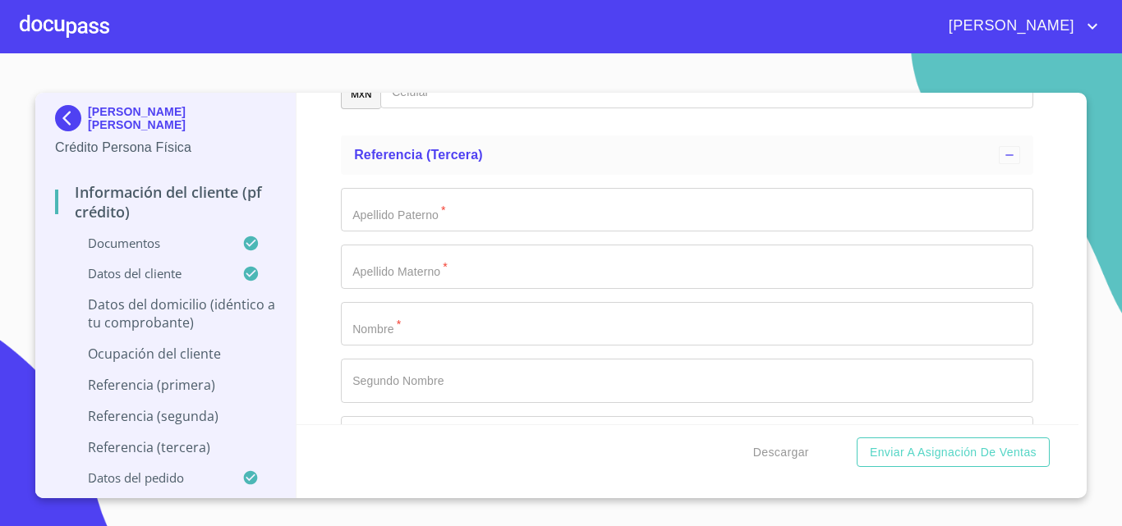
scroll to position [8654, 0]
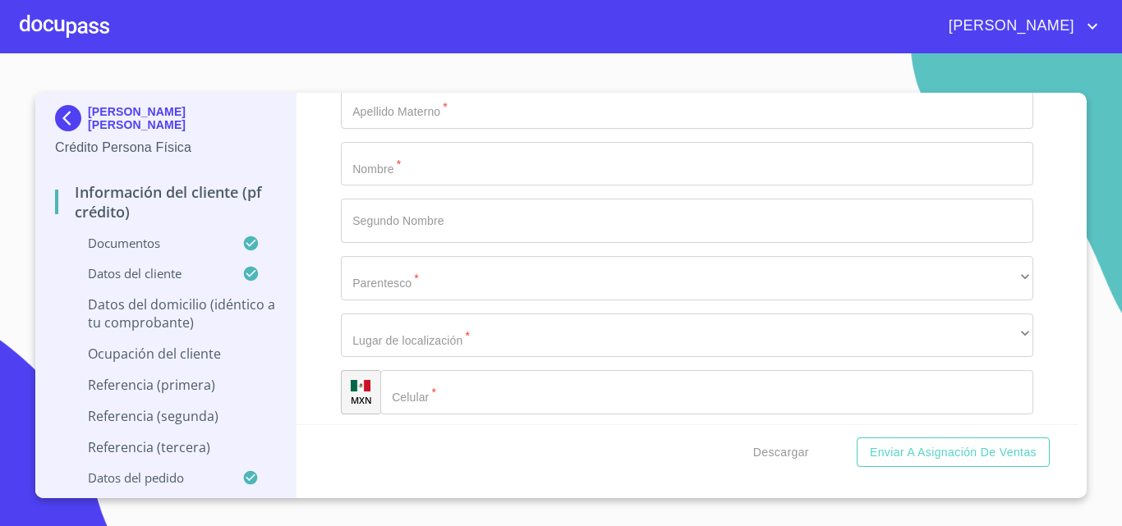
scroll to position [8736, 0]
paste input "[PERSON_NAME]"
drag, startPoint x: 408, startPoint y: 280, endPoint x: 305, endPoint y: 257, distance: 106.0
click at [317, 258] on div "Información del cliente (PF crédito) Documentos Documento de identificación.   …" at bounding box center [687, 259] width 782 height 332
type input "Lopezviveros"
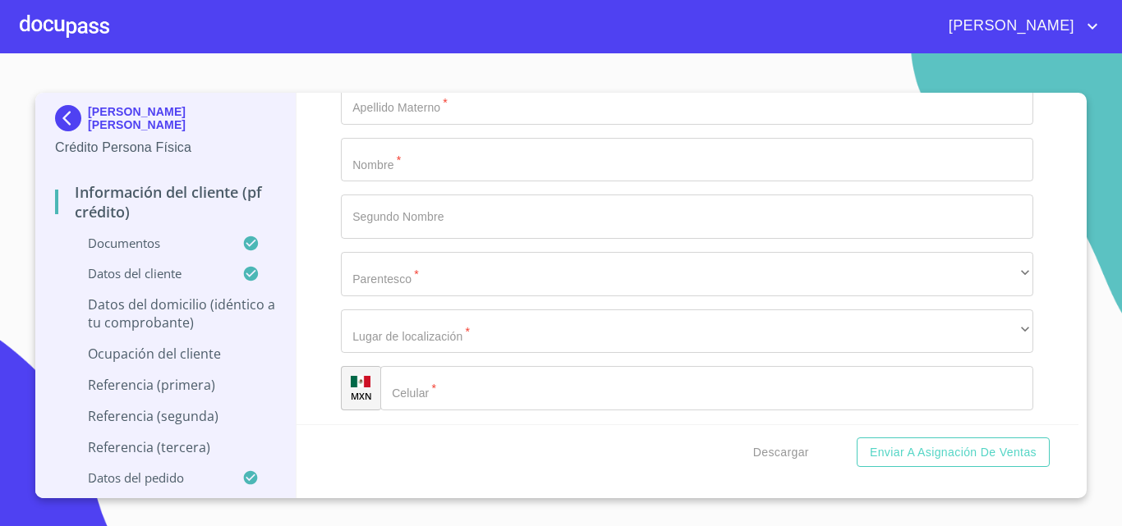
type input "[PERSON_NAME]"
click at [281, 269] on div "[PERSON_NAME] [PERSON_NAME] Crédito Persona Física Información del cliente (PF …" at bounding box center [556, 296] width 1043 height 406
type input "L"
paste input "[PERSON_NAME]"
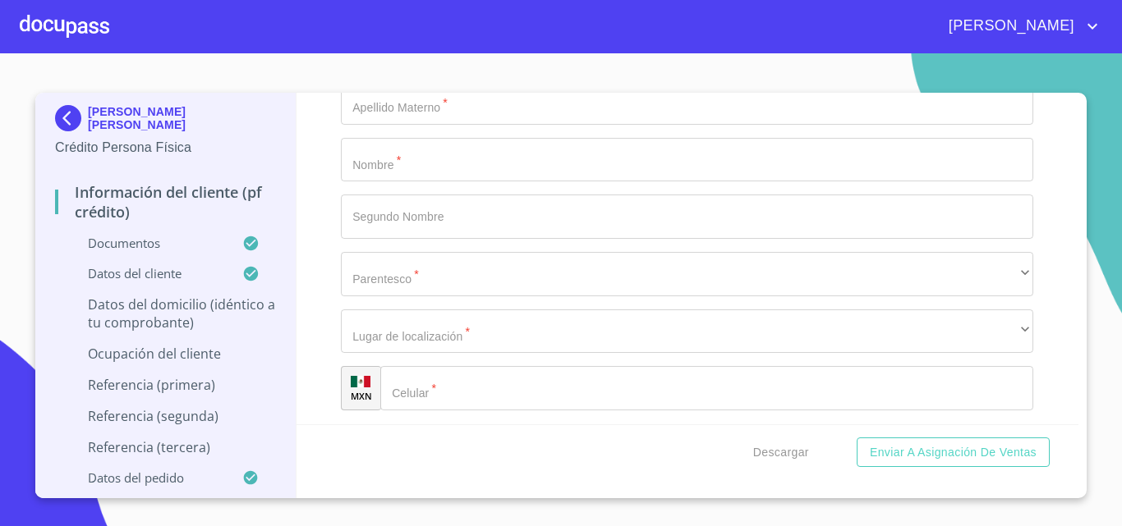
drag, startPoint x: 411, startPoint y: 275, endPoint x: 143, endPoint y: 284, distance: 268.6
click at [145, 284] on div "[PERSON_NAME] [PERSON_NAME] Crédito Persona Física Información del cliente (PF …" at bounding box center [556, 296] width 1043 height 406
type input "LOPEZVIVEROS"
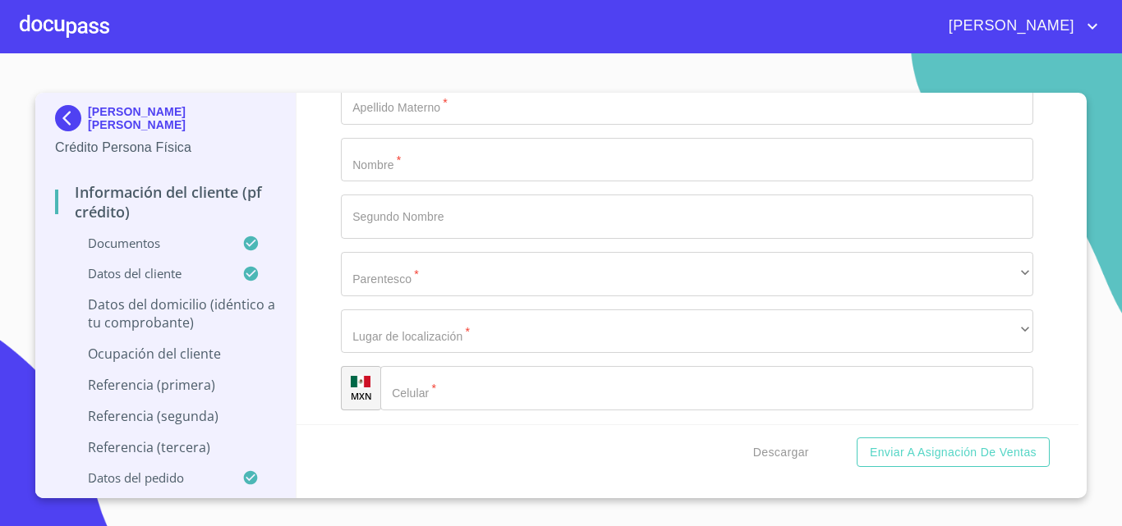
scroll to position [8928, 0]
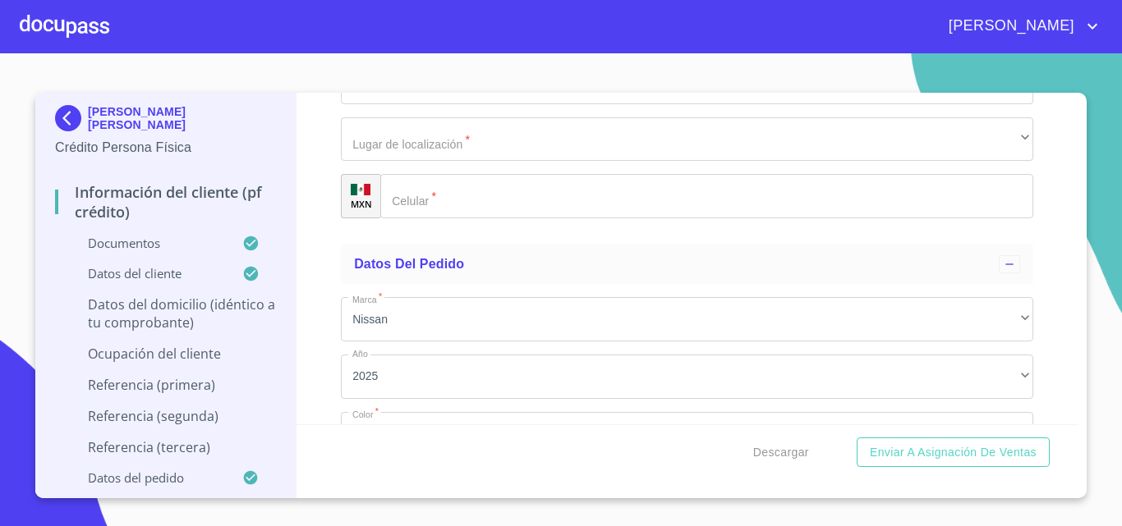
type input "[PERSON_NAME]"
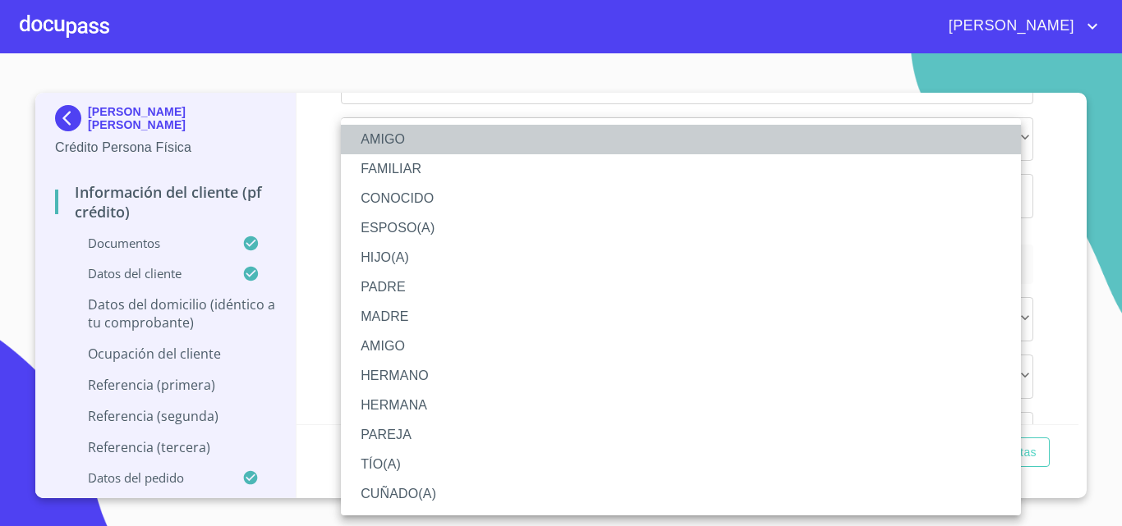
click at [401, 143] on li "AMIGO" at bounding box center [681, 140] width 680 height 30
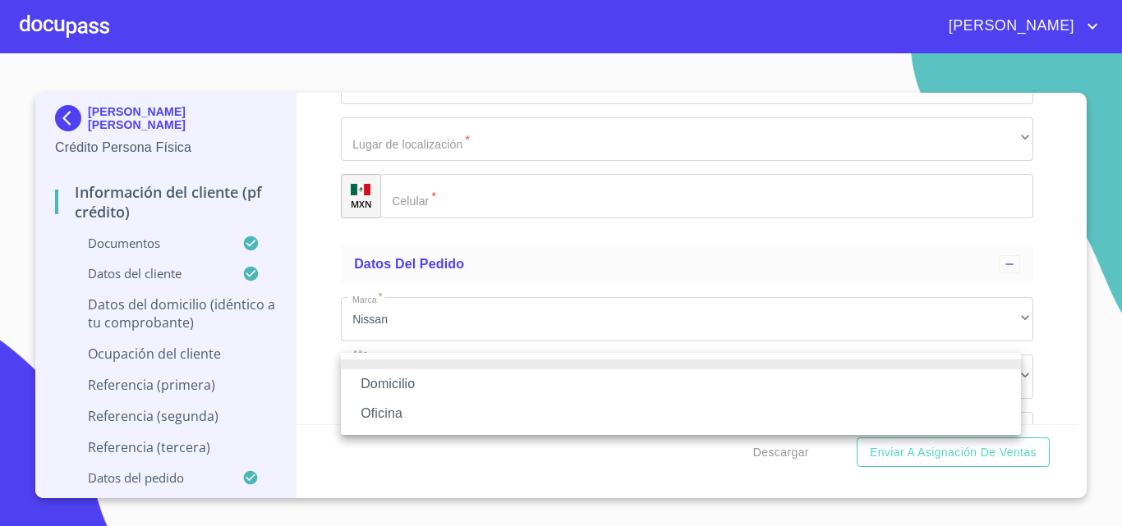
click at [415, 387] on li "Domicilio" at bounding box center [681, 384] width 680 height 30
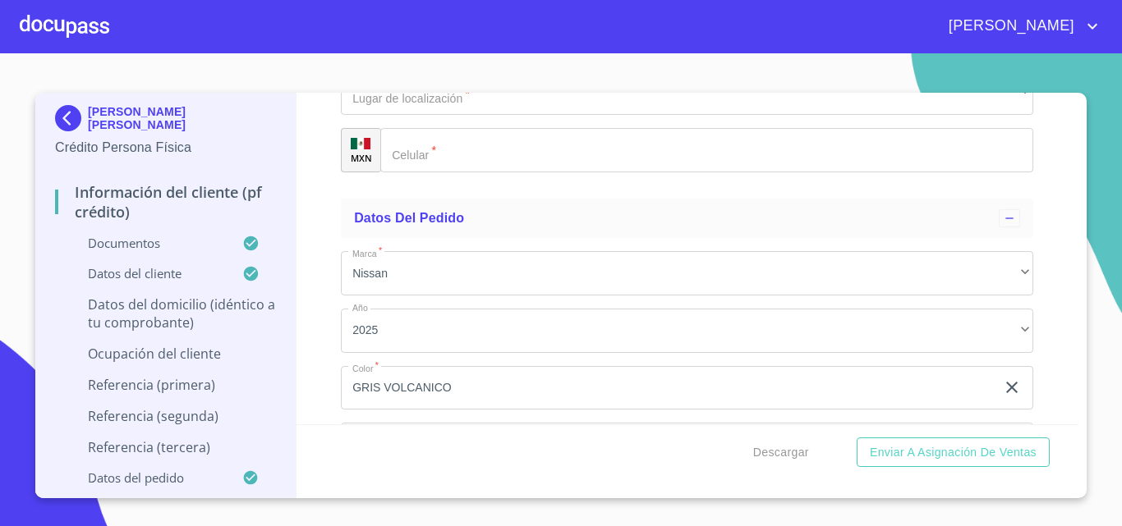
scroll to position [9093, 0]
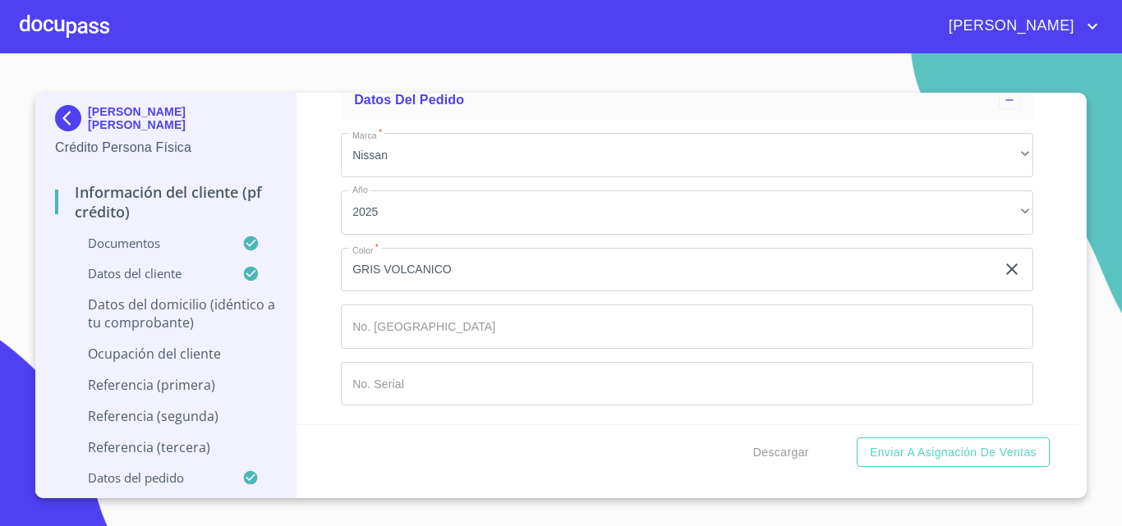
paste input "[PHONE_NUMBER]"
drag, startPoint x: 477, startPoint y: 268, endPoint x: 652, endPoint y: 467, distance: 265.3
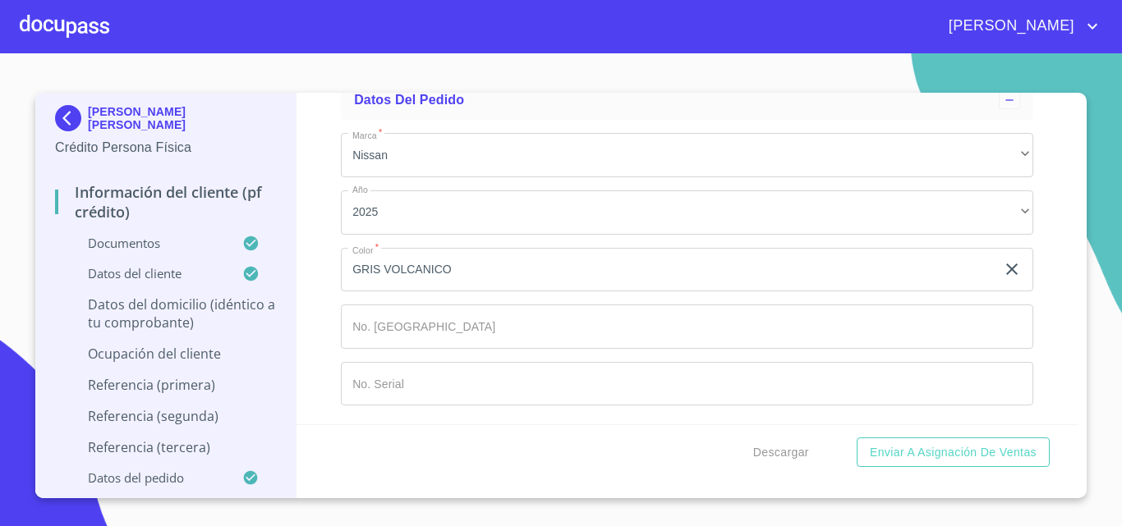
type input "[PHONE_NUMBER]"
drag, startPoint x: 430, startPoint y: 309, endPoint x: 464, endPoint y: 305, distance: 33.8
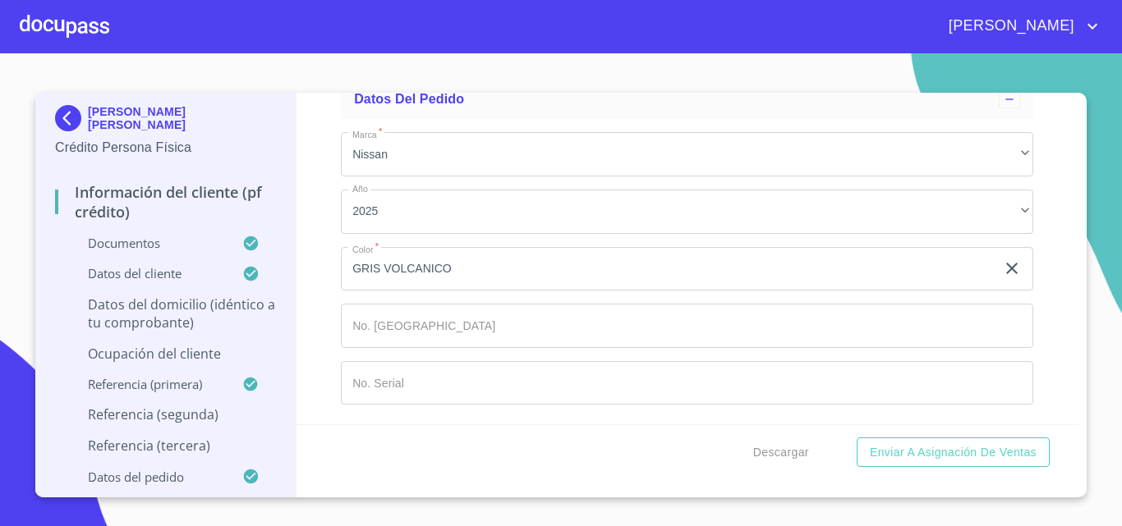
type input "CHAVEZ"
type input "VEGA"
type input "[PERSON_NAME]"
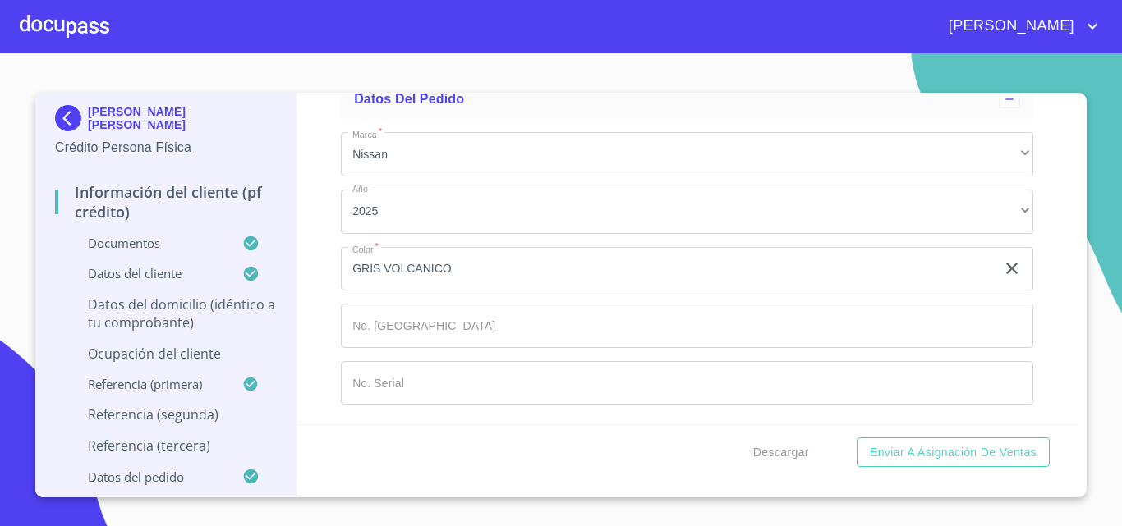
scroll to position [9394, 0]
type input "E"
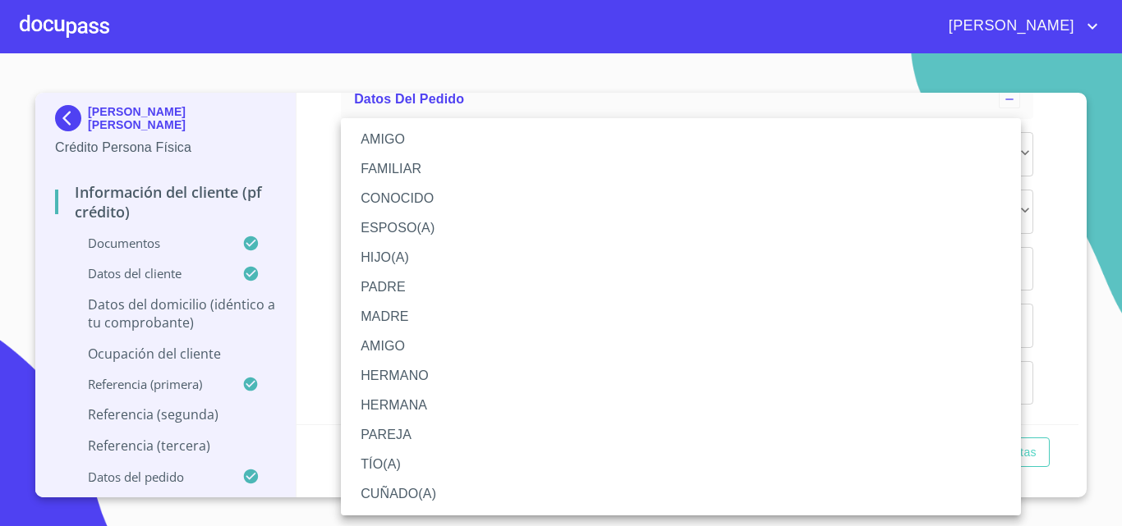
click at [384, 138] on li "AMIGO" at bounding box center [681, 140] width 680 height 30
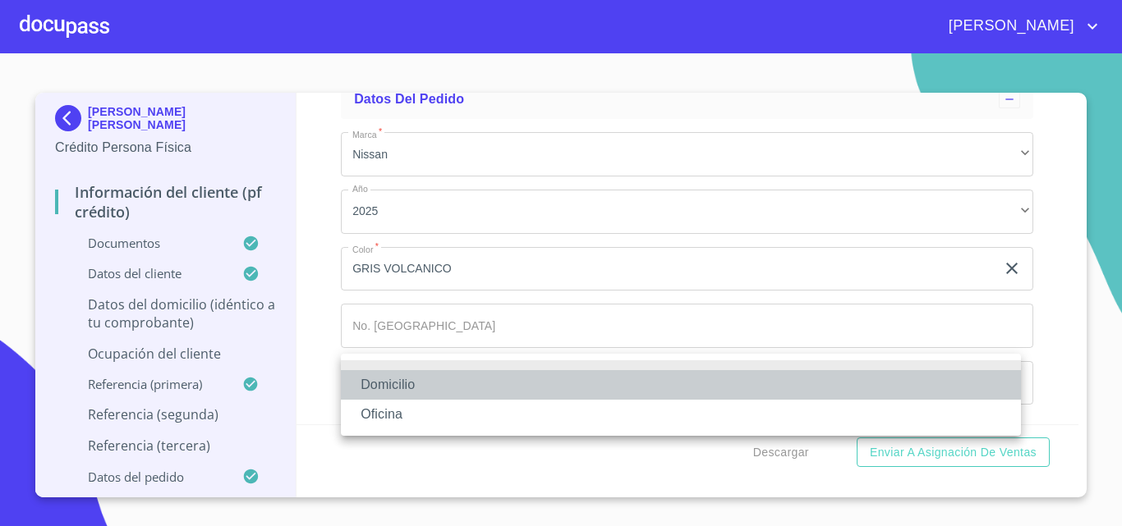
click at [406, 387] on li "Domicilio" at bounding box center [681, 385] width 680 height 30
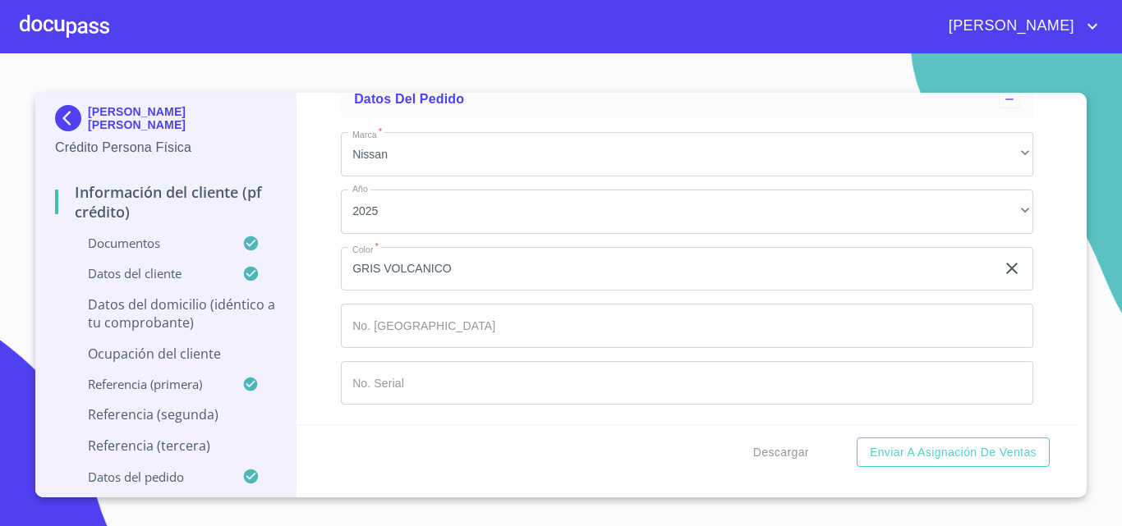
scroll to position [9558, 0]
paste input "[PHONE_NUMBER]"
type input "[PHONE_NUMBER]"
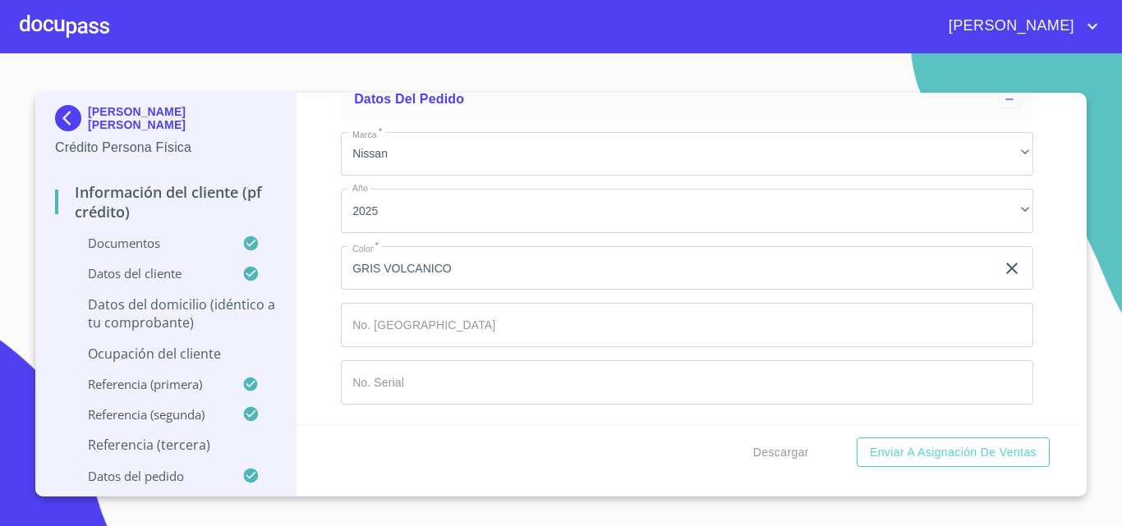
scroll to position [9640, 0]
click at [441, 57] on div "Referencia (tercera)" at bounding box center [676, 47] width 645 height 20
paste input "VOLQUARTS"
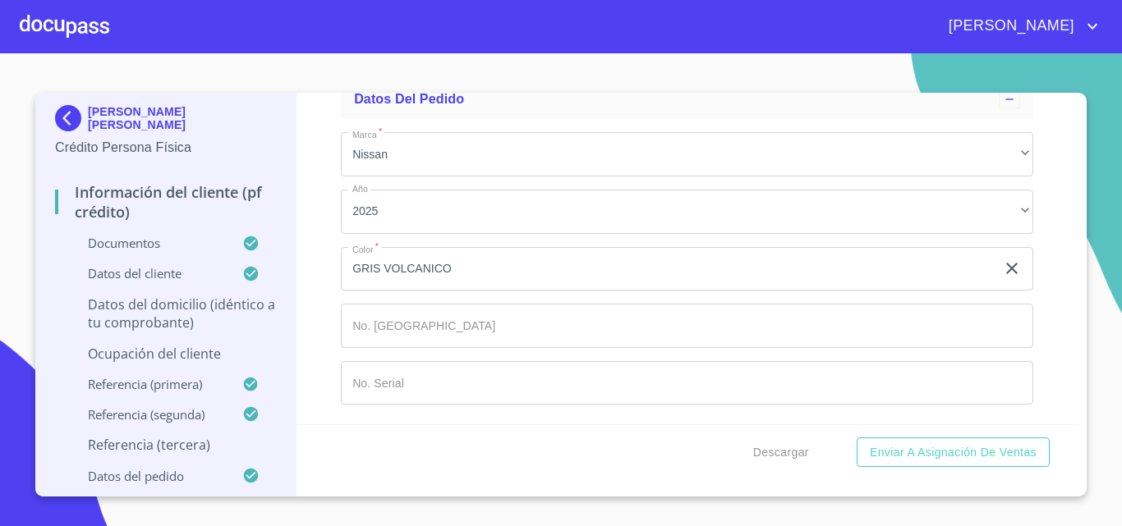
type input "VOLQUARTS"
type input "HUERTA"
type input "[PERSON_NAME]"
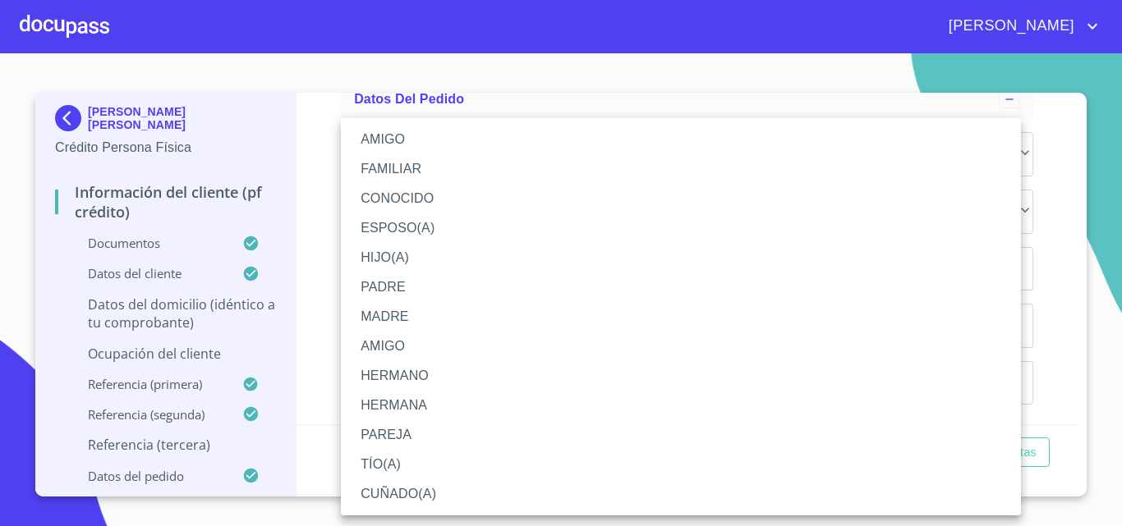
click at [390, 135] on li "AMIGO" at bounding box center [681, 140] width 680 height 30
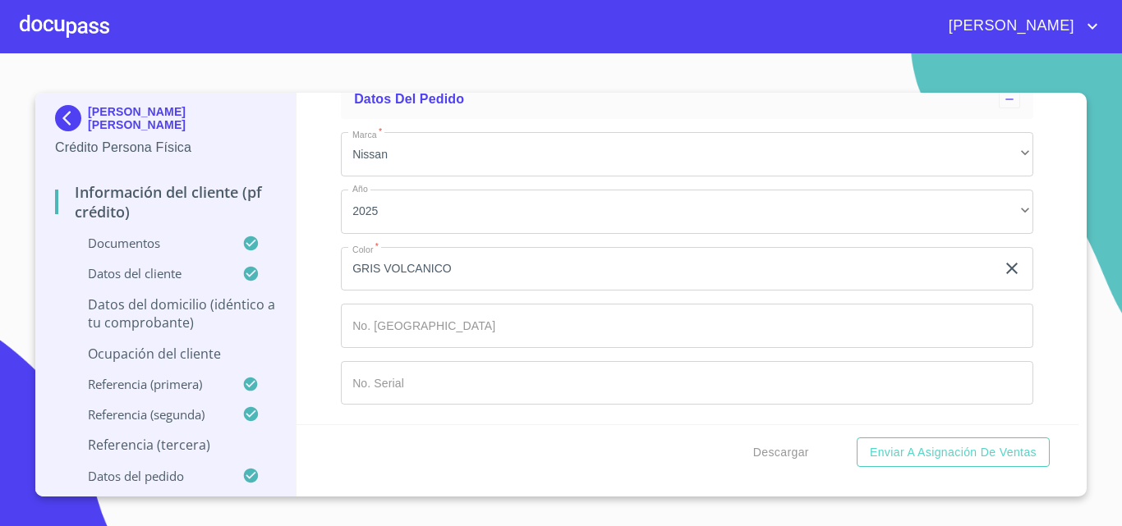
scroll to position [9887, 0]
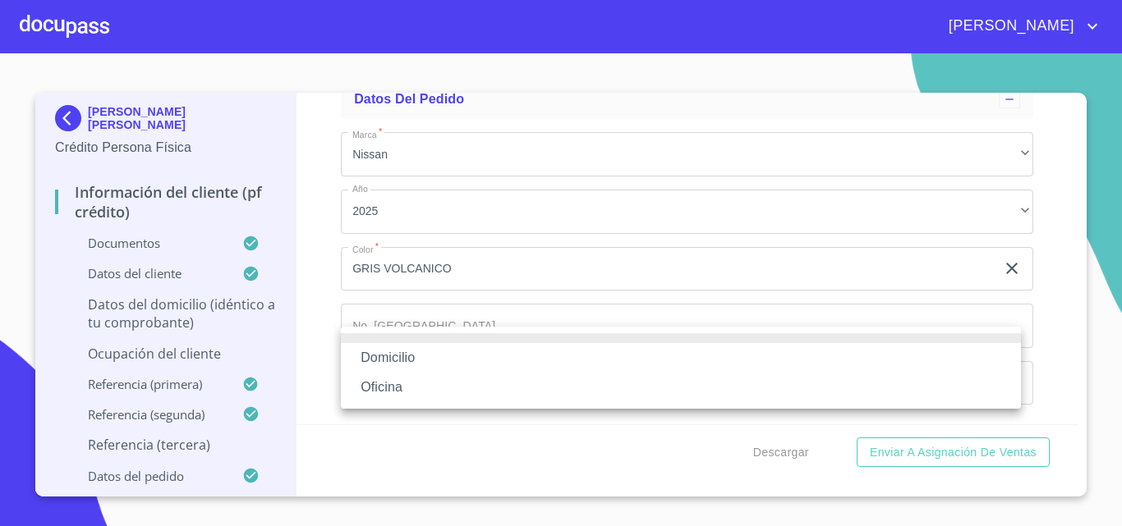
click at [447, 356] on li "Domicilio" at bounding box center [681, 358] width 680 height 30
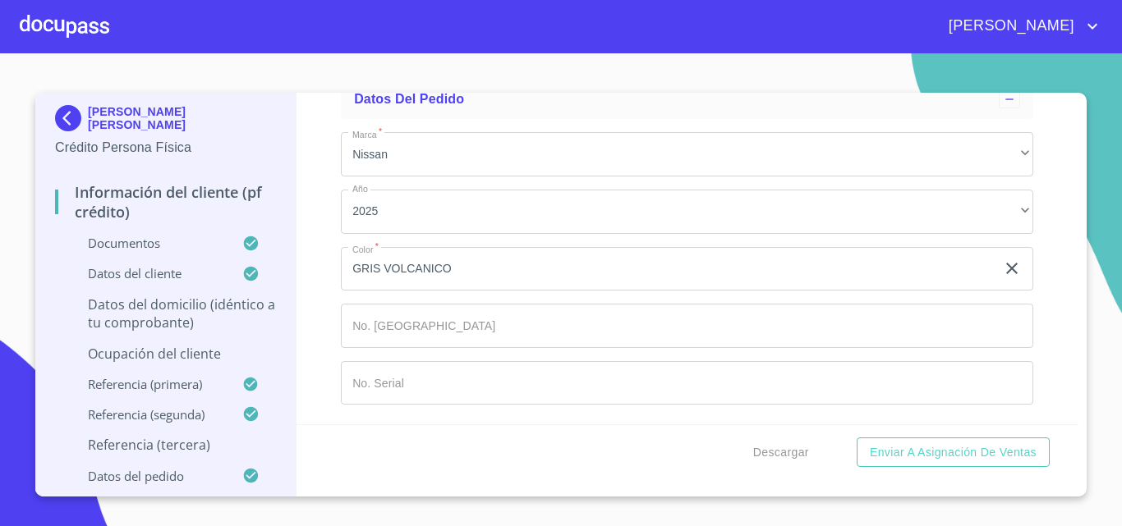
scroll to position [9969, 0]
click at [438, 53] on input "Documento de identificación.   *" at bounding box center [706, 31] width 653 height 44
paste input "[PHONE_NUMBER]"
type input "[PHONE_NUMBER]"
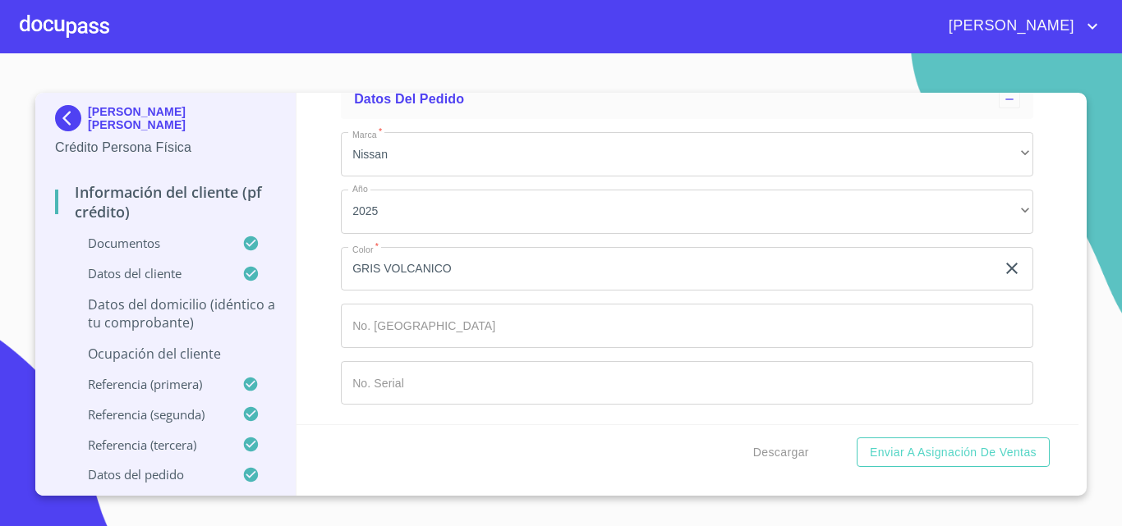
scroll to position [10259, 0]
click at [197, 293] on div "Datos del cliente" at bounding box center [165, 280] width 221 height 30
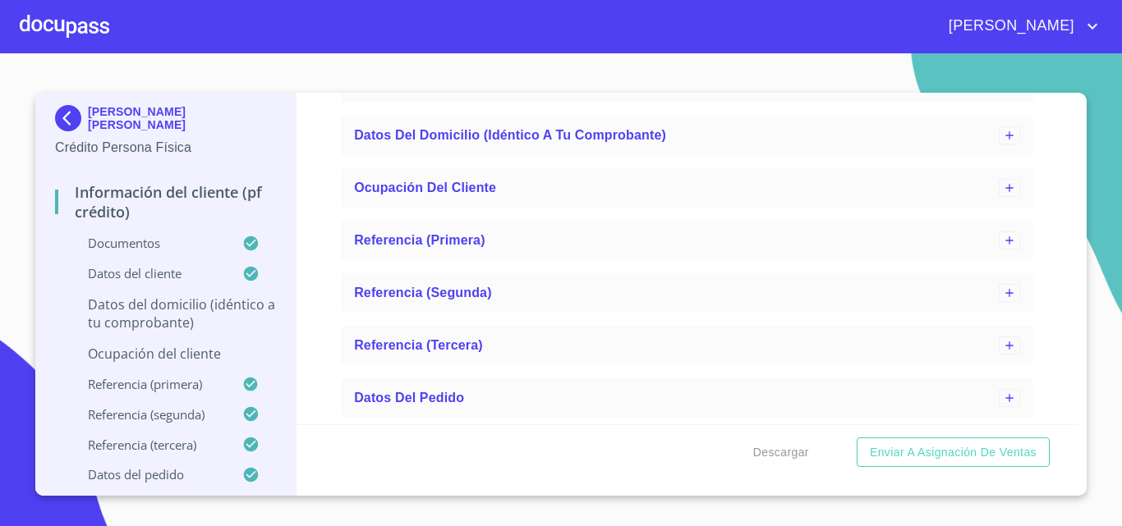
scroll to position [978, 0]
click at [500, 140] on span "Datos del domicilio (idéntico a tu comprobante)" at bounding box center [510, 135] width 312 height 14
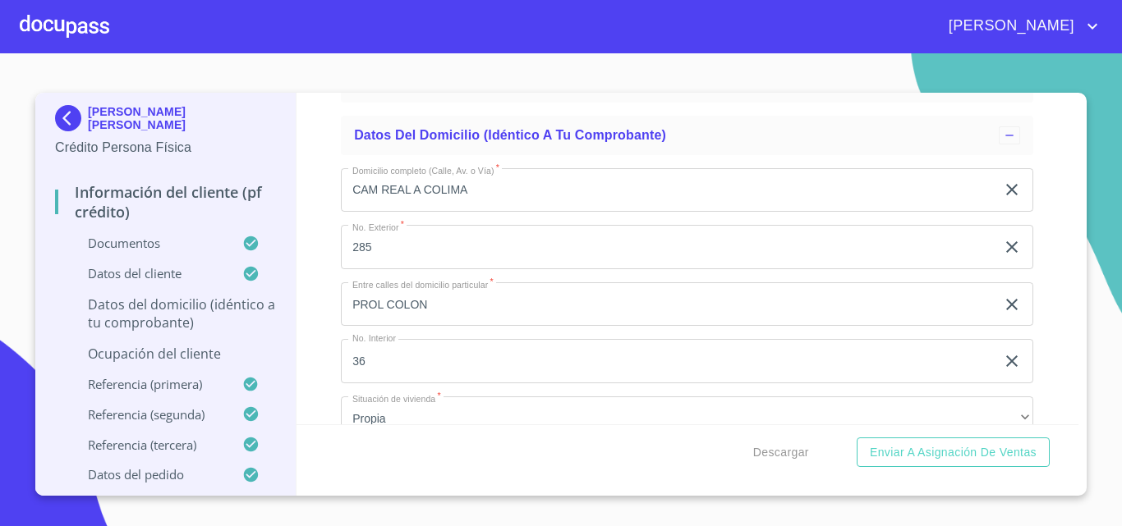
click at [503, 199] on input "CAM REAL A COLIMA" at bounding box center [668, 190] width 654 height 44
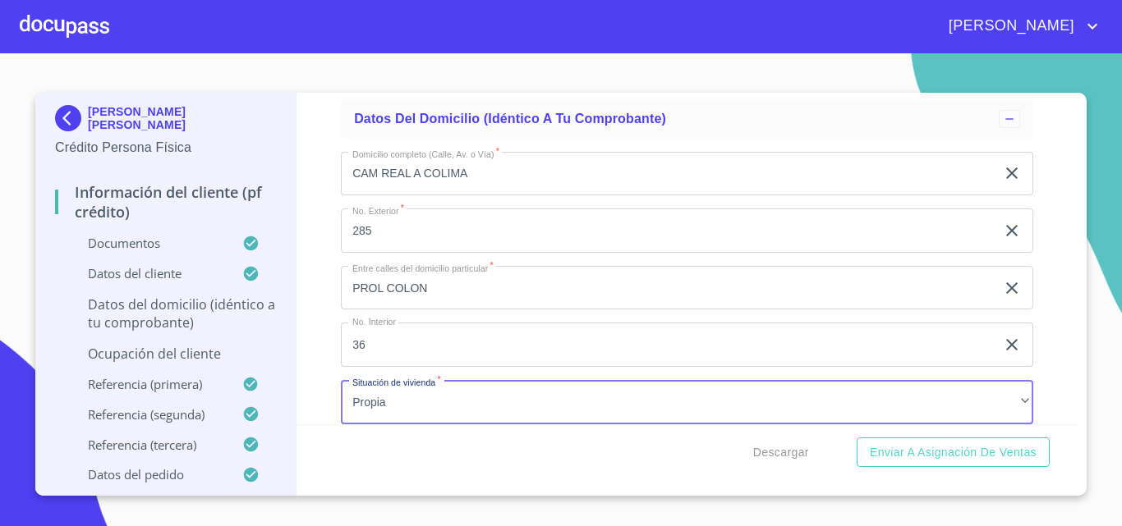
scroll to position [1195, 0]
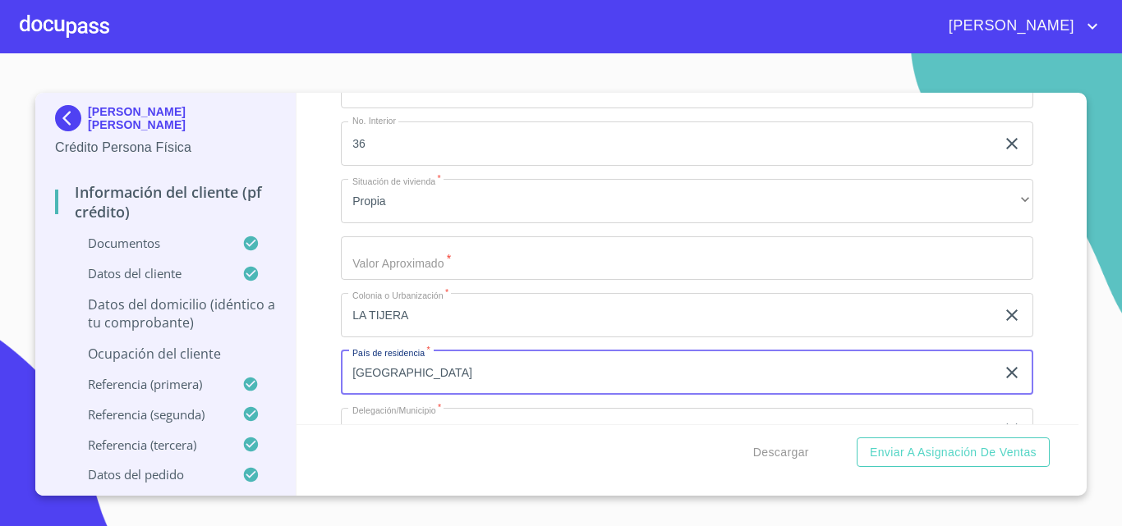
click at [429, 239] on input "Apellido Paterno   *" at bounding box center [687, 258] width 692 height 44
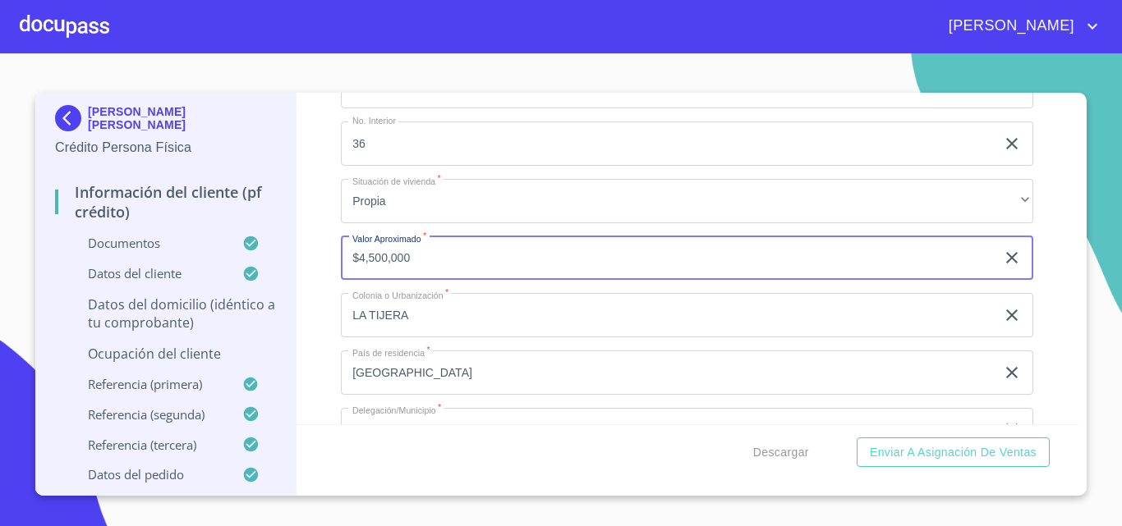
type input "$4,500,000"
click at [329, 231] on div "Información del cliente (PF crédito) Documentos Datos del cliente Apellido [PER…" at bounding box center [687, 259] width 782 height 332
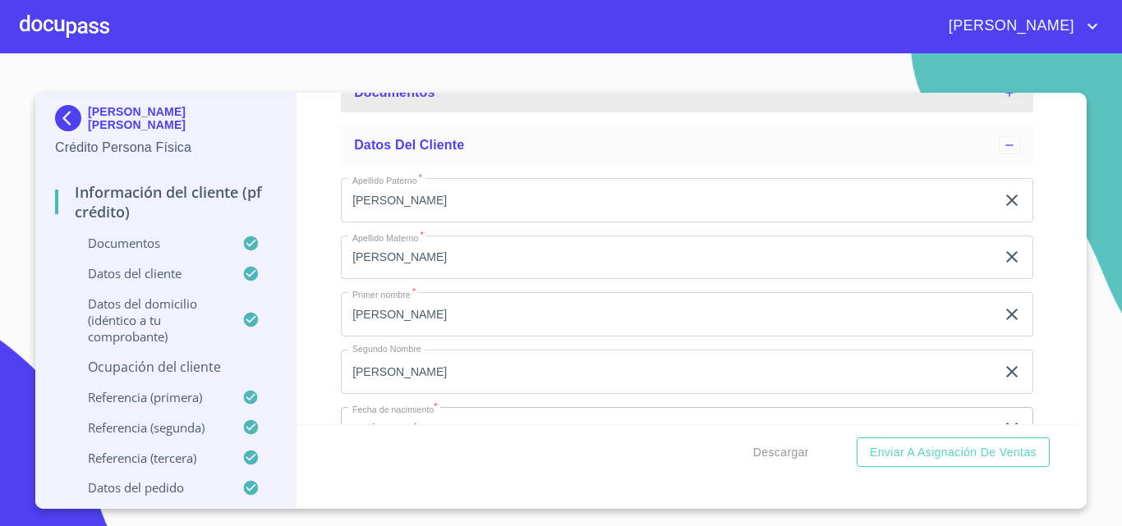
scroll to position [164, 0]
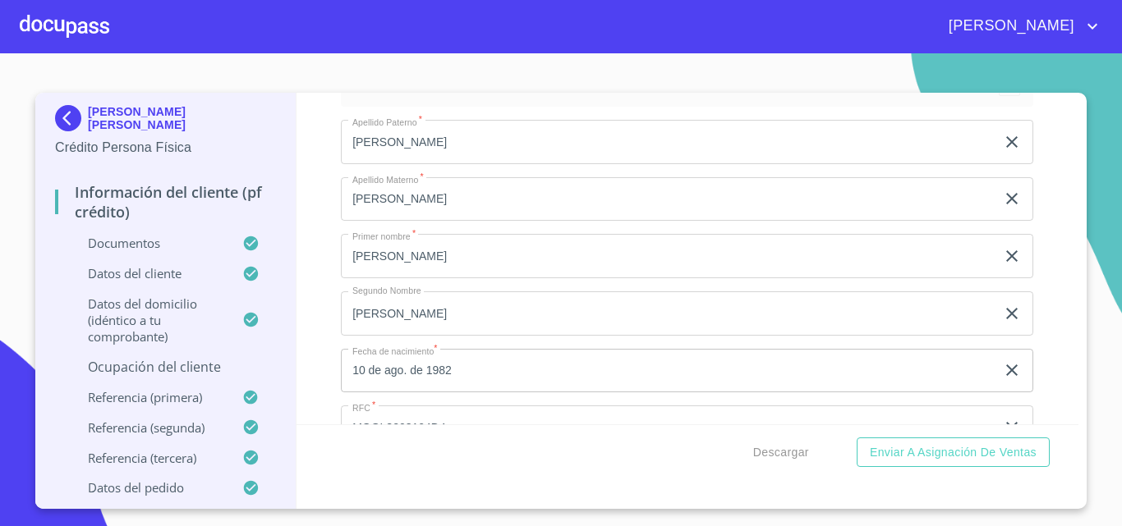
click at [190, 372] on p "Ocupación del Cliente" at bounding box center [165, 367] width 221 height 18
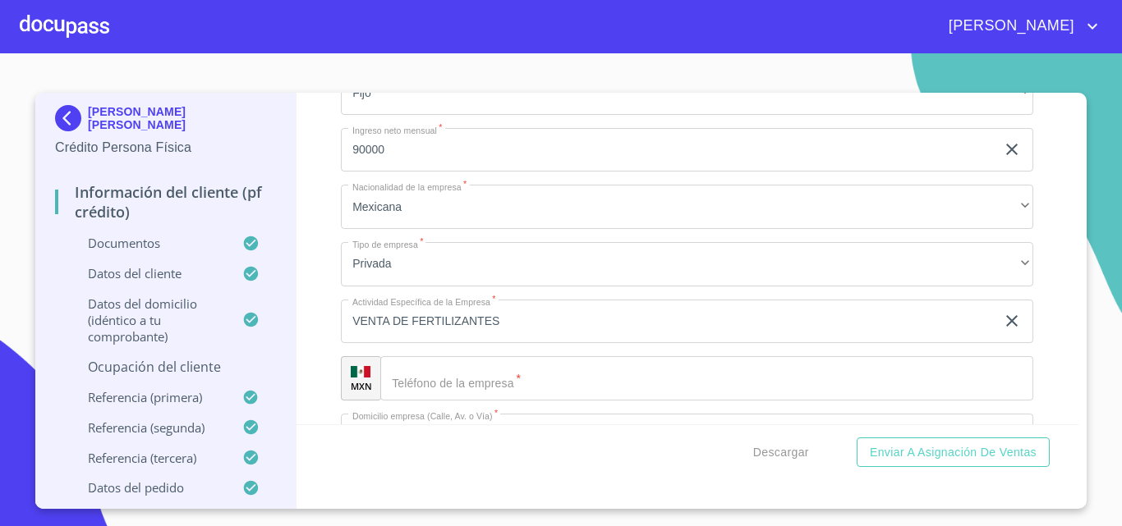
scroll to position [1314, 0]
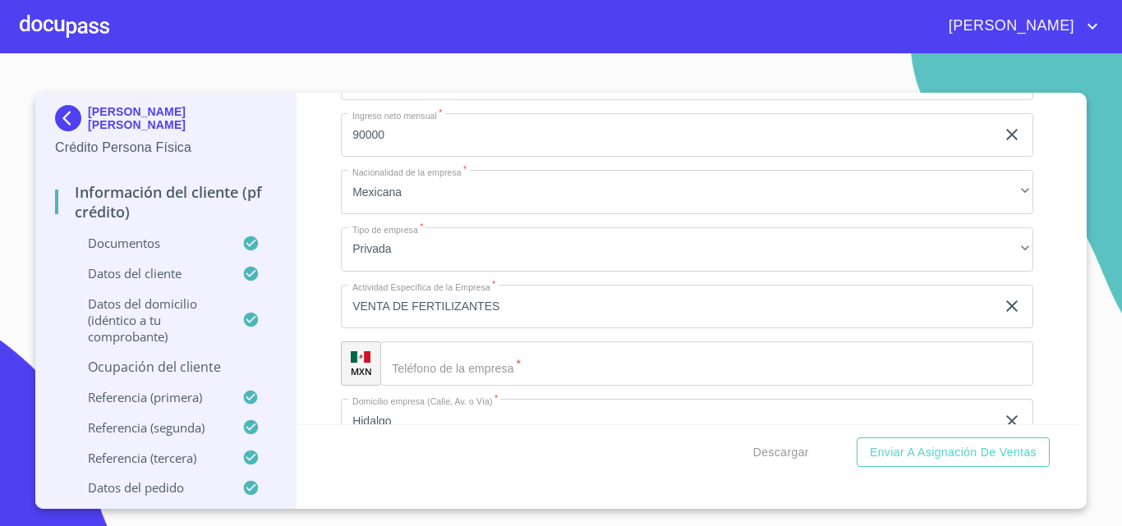
click at [500, 360] on input "Domicilio completo (Calle, Av. o Vía)   *" at bounding box center [706, 364] width 653 height 44
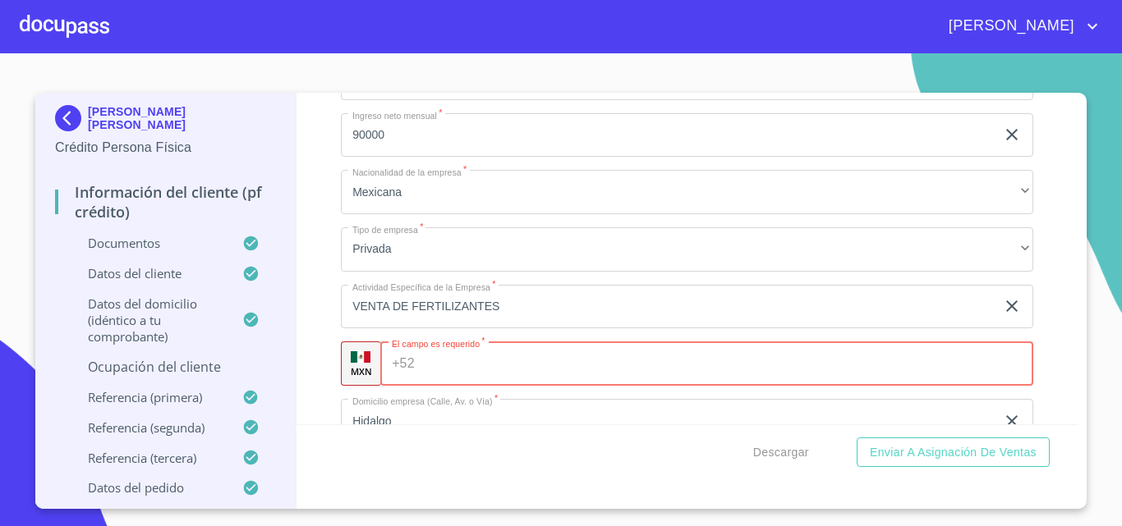
paste input "[PHONE_NUMBER]"
type input "[PHONE_NUMBER]"
click at [351, 336] on div "Ocupación   * Independiente ​ Nombre de la empresa   * TEAA TECNOLOGIA AGRICOLA…" at bounding box center [687, 421] width 692 height 1214
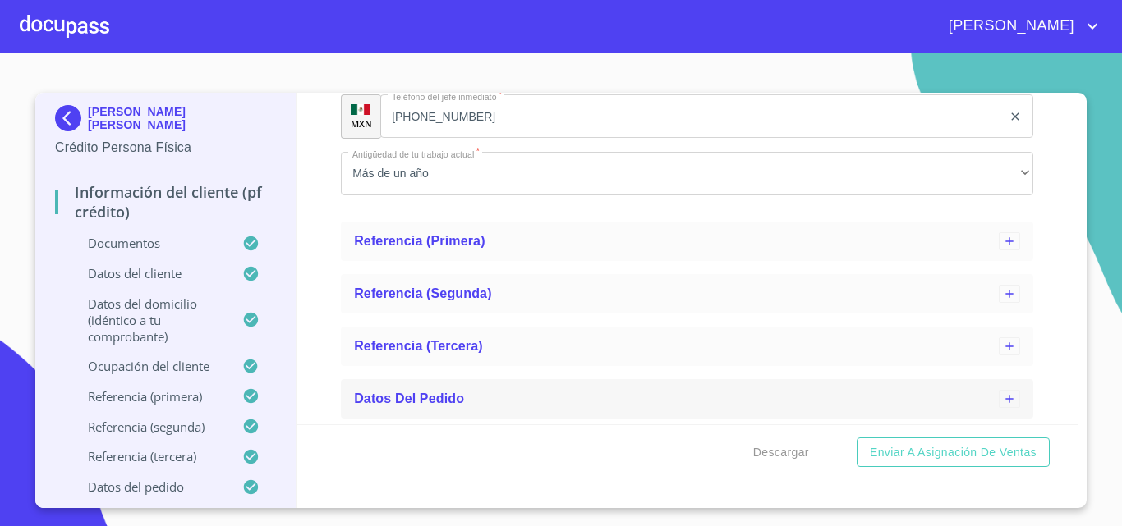
scroll to position [2134, 0]
click at [466, 238] on span "Referencia (primera)" at bounding box center [419, 240] width 131 height 14
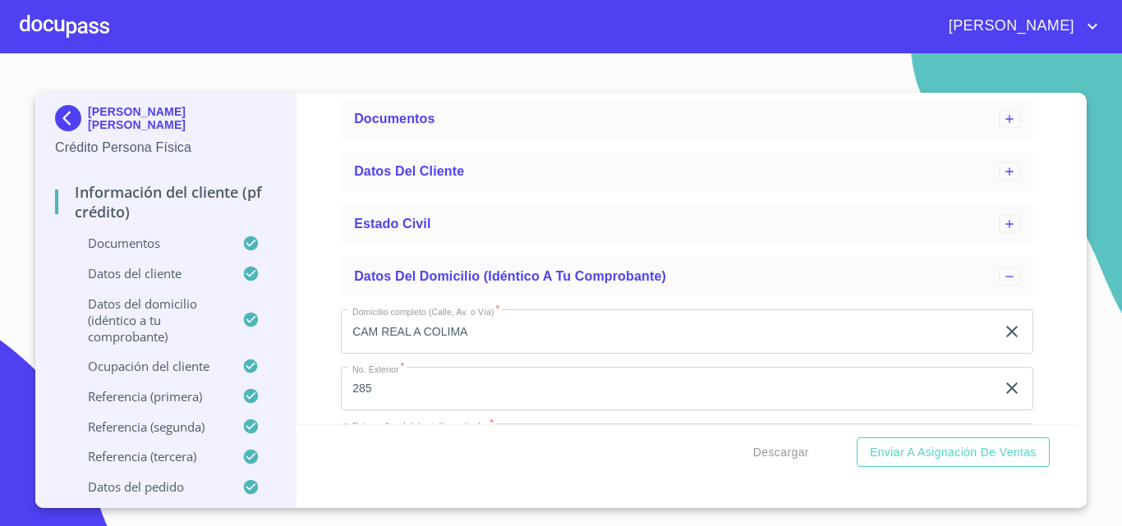
scroll to position [0, 0]
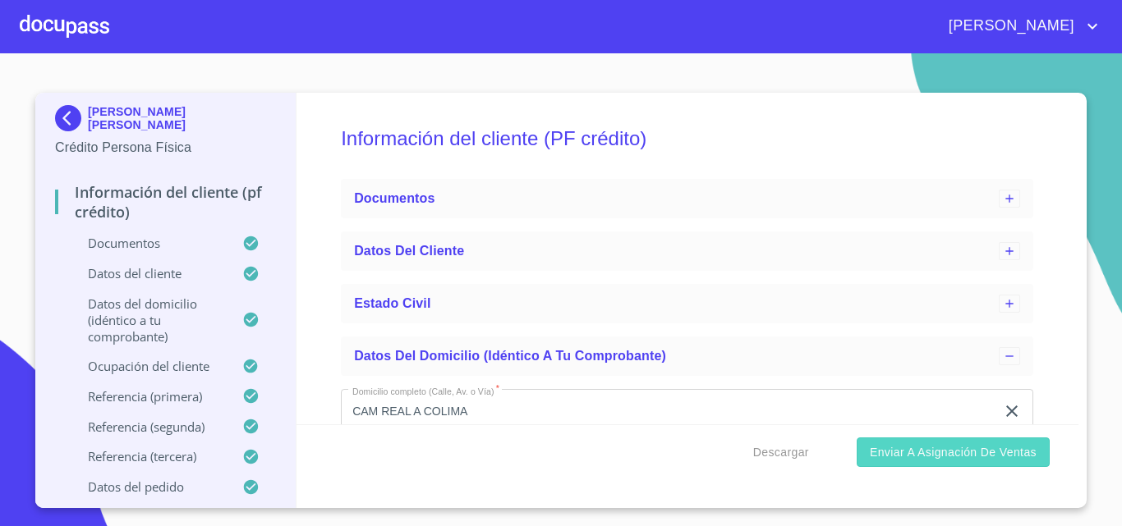
click at [938, 461] on span "Enviar a Asignación de Ventas" at bounding box center [953, 453] width 167 height 21
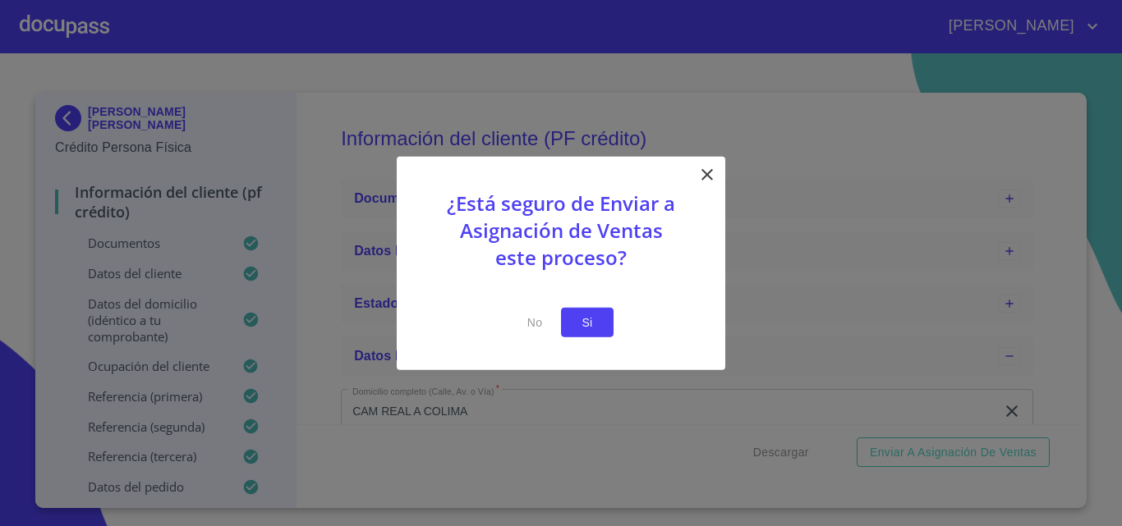
click at [577, 323] on span "Si" at bounding box center [587, 322] width 26 height 21
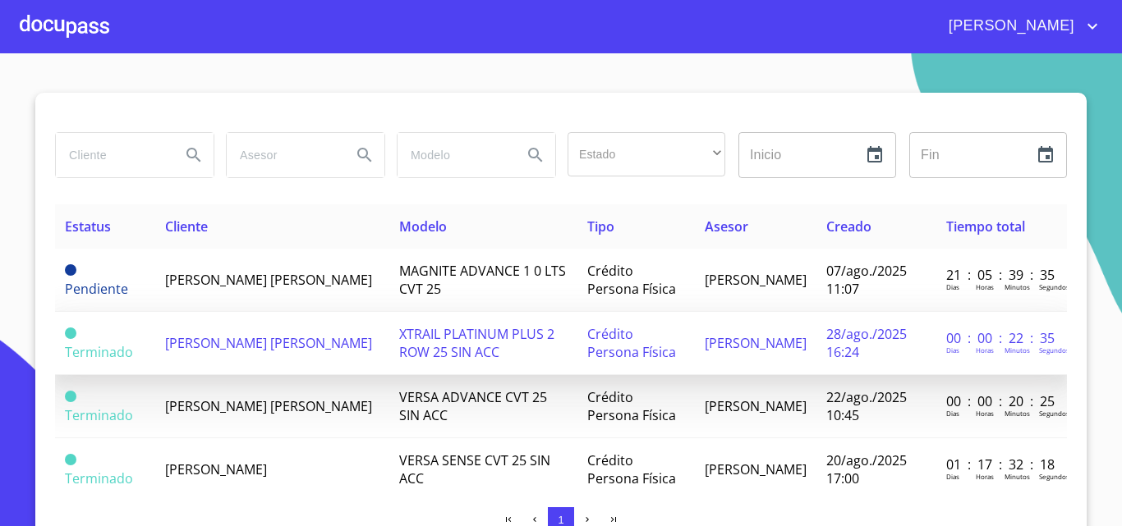
click at [253, 341] on span "[PERSON_NAME] [PERSON_NAME]" at bounding box center [268, 343] width 207 height 18
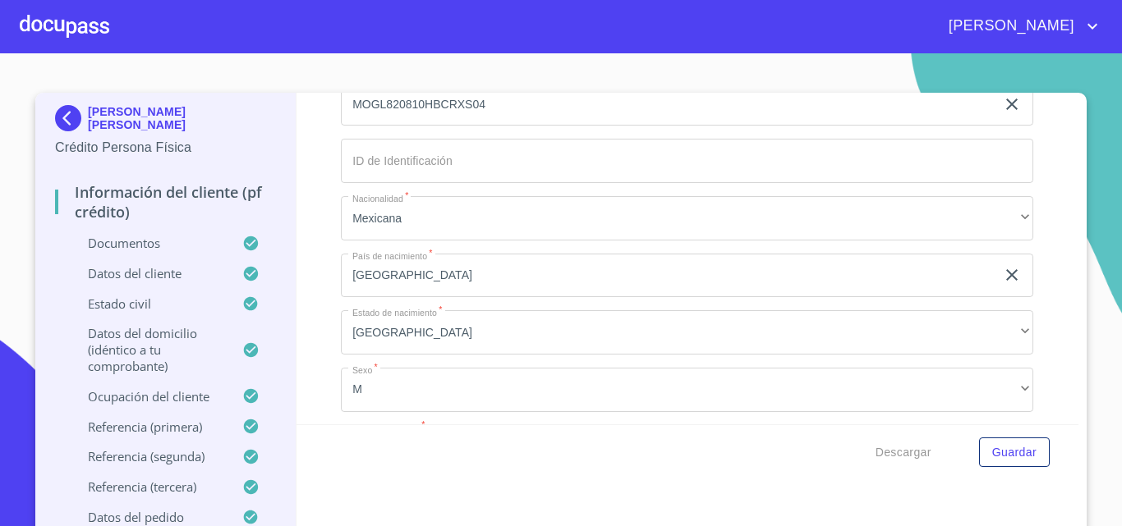
scroll to position [2410, 0]
click at [886, 447] on span "Descargar" at bounding box center [903, 453] width 56 height 21
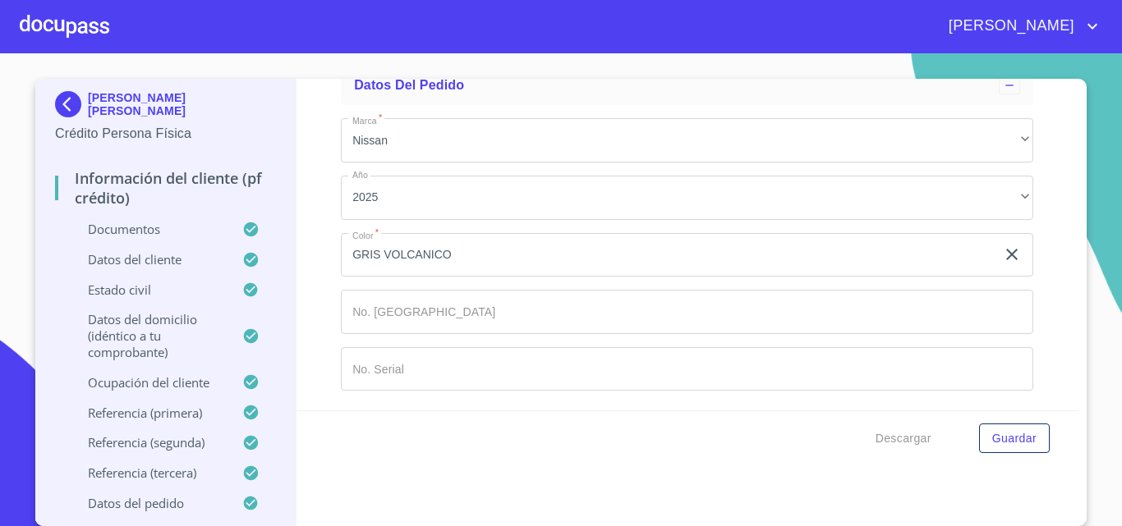
scroll to position [9752, 0]
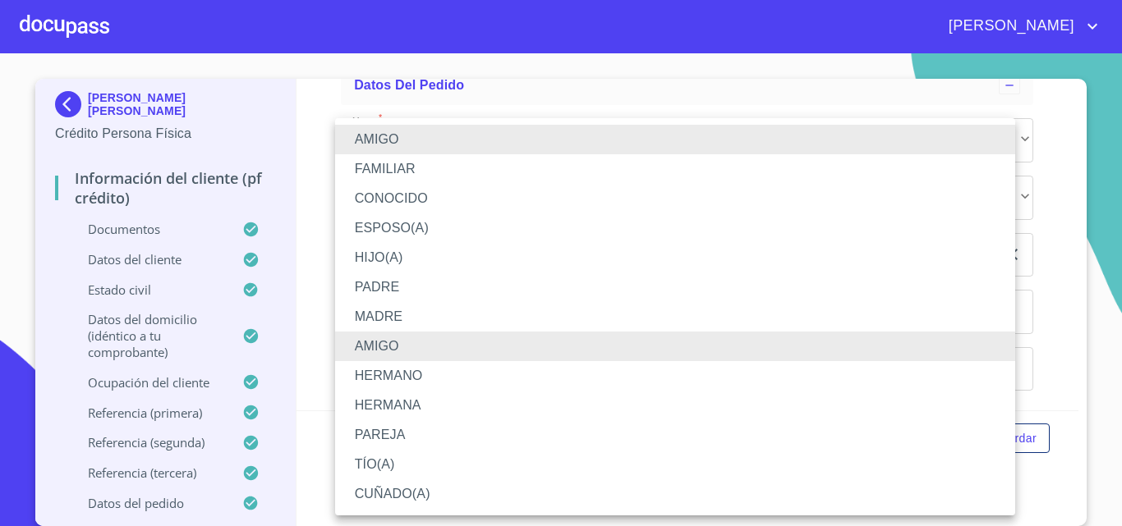
click at [1062, 377] on div at bounding box center [561, 263] width 1122 height 526
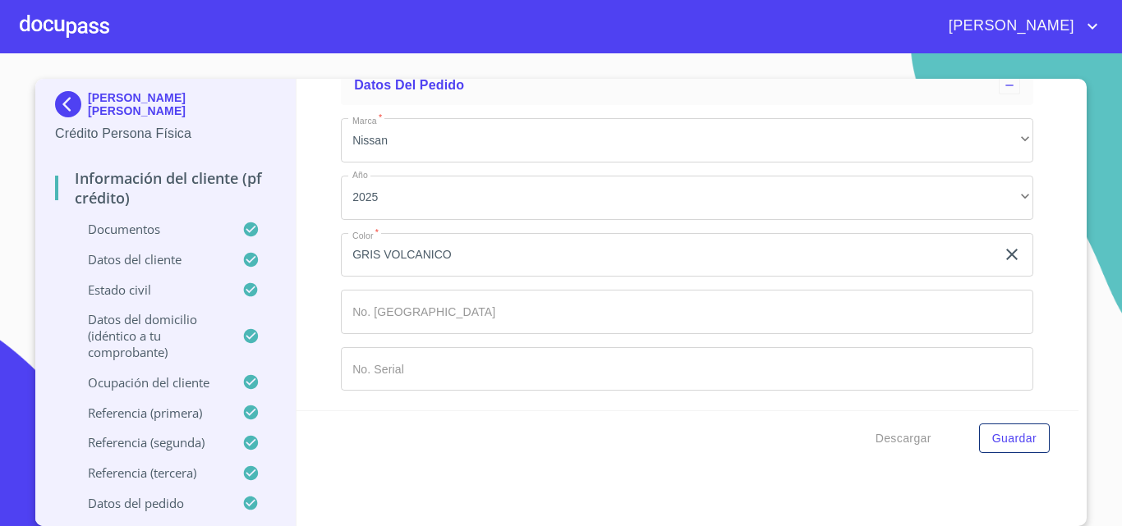
scroll to position [9774, 0]
click at [906, 443] on span "Descargar" at bounding box center [903, 439] width 56 height 21
click at [891, 438] on span "Descargar" at bounding box center [903, 439] width 56 height 21
click at [89, 16] on div at bounding box center [64, 26] width 89 height 53
